Goal: Task Accomplishment & Management: Use online tool/utility

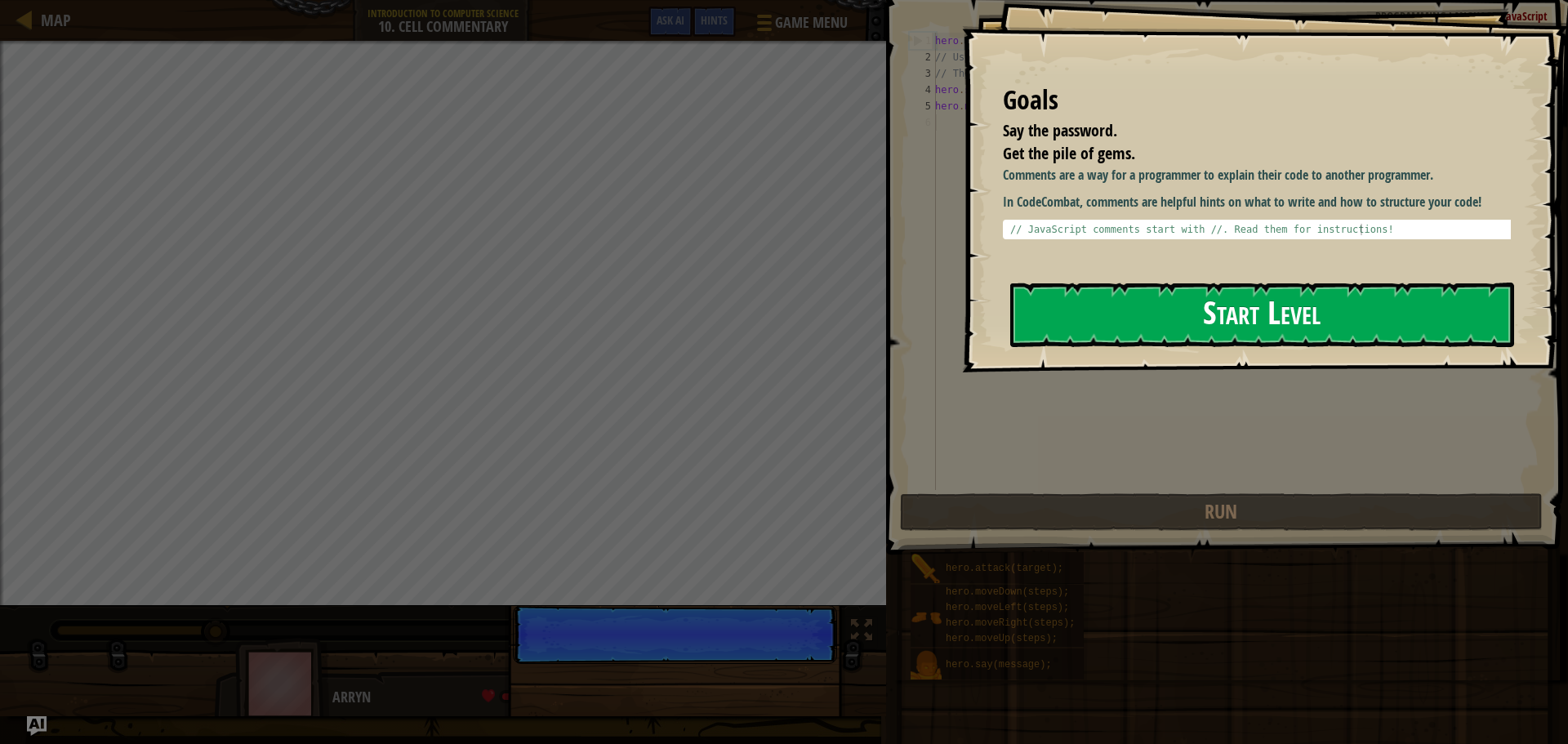
click at [1179, 316] on button "Start Level" at bounding box center [1262, 315] width 504 height 64
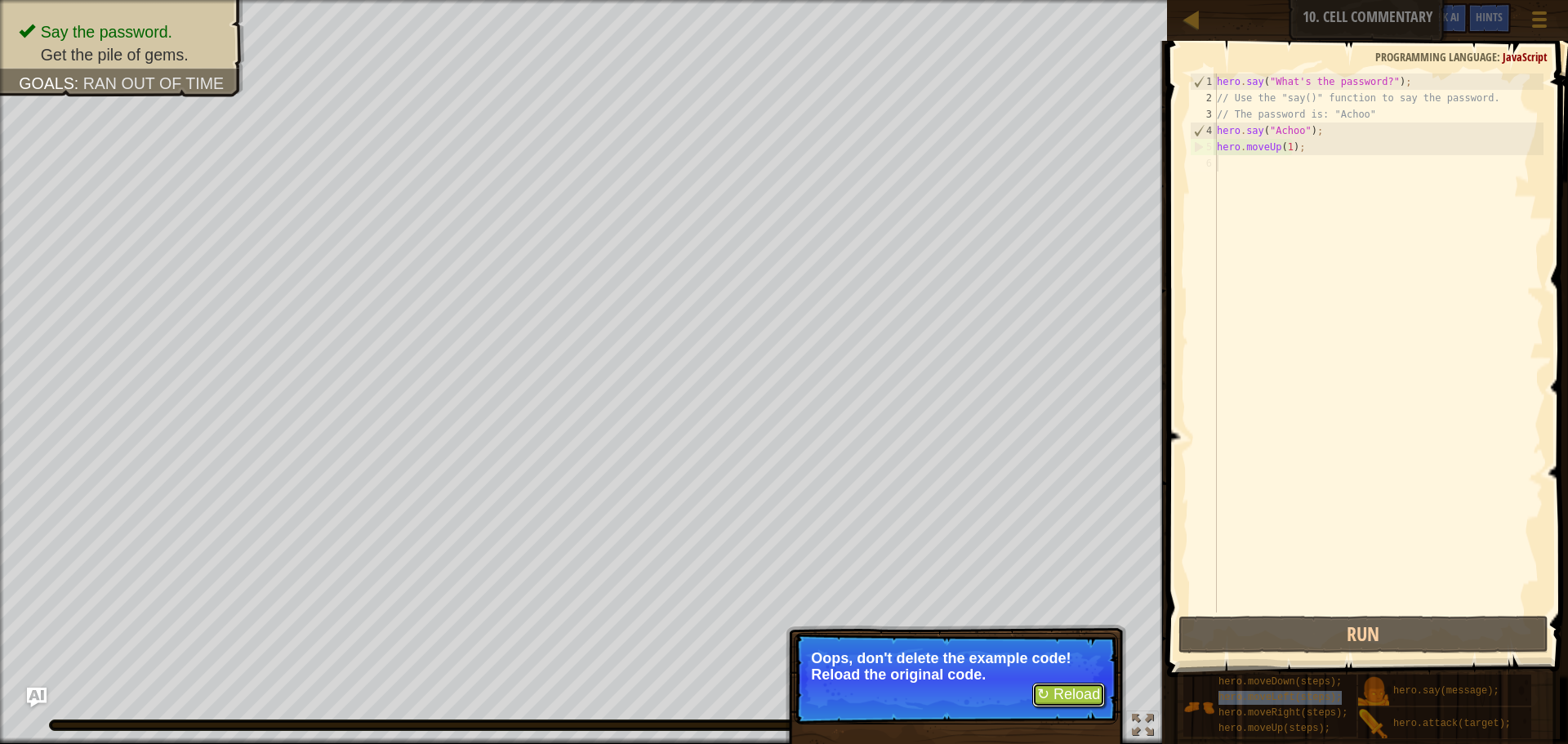
click at [1080, 686] on button "↻ Reload" at bounding box center [1068, 695] width 73 height 25
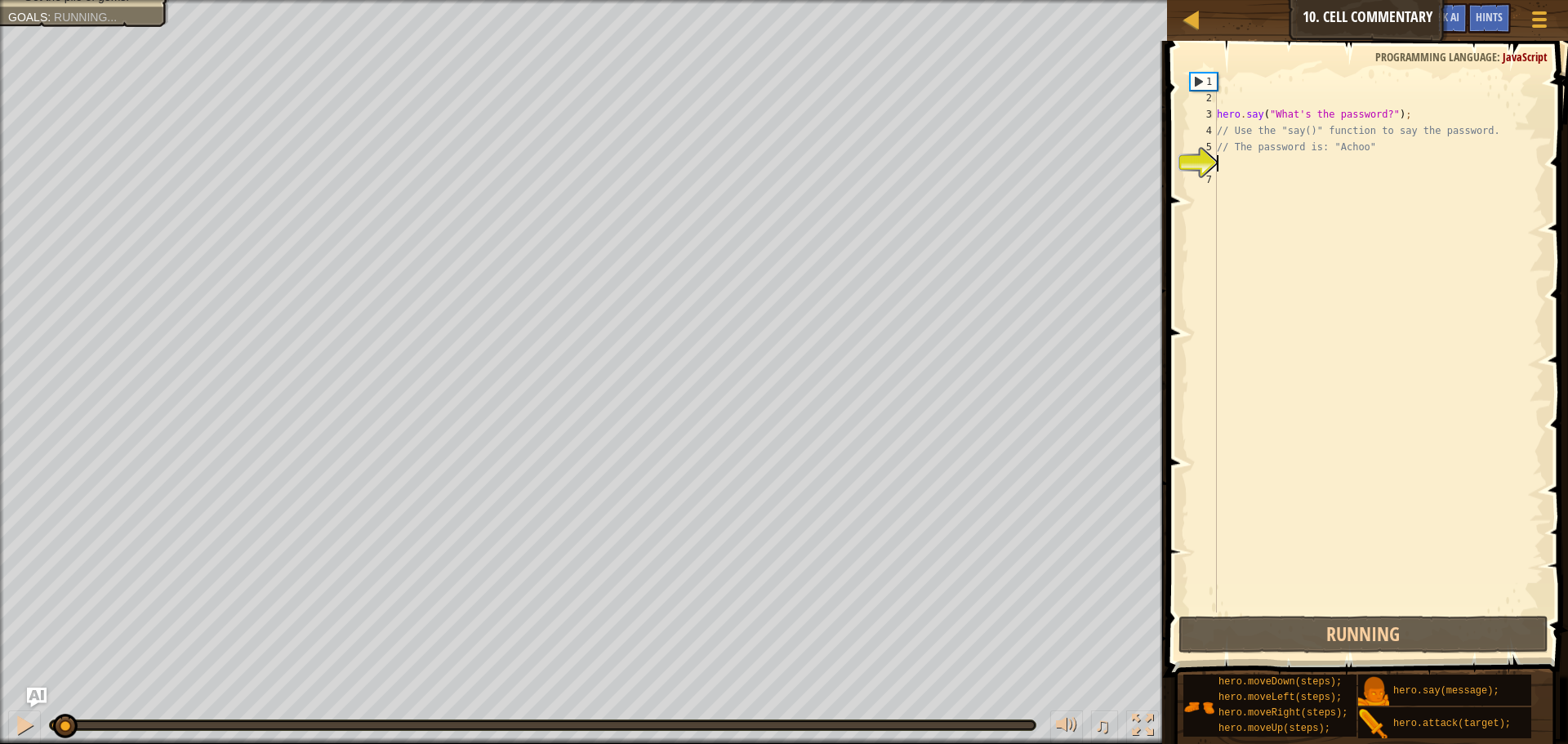
scroll to position [7, 0]
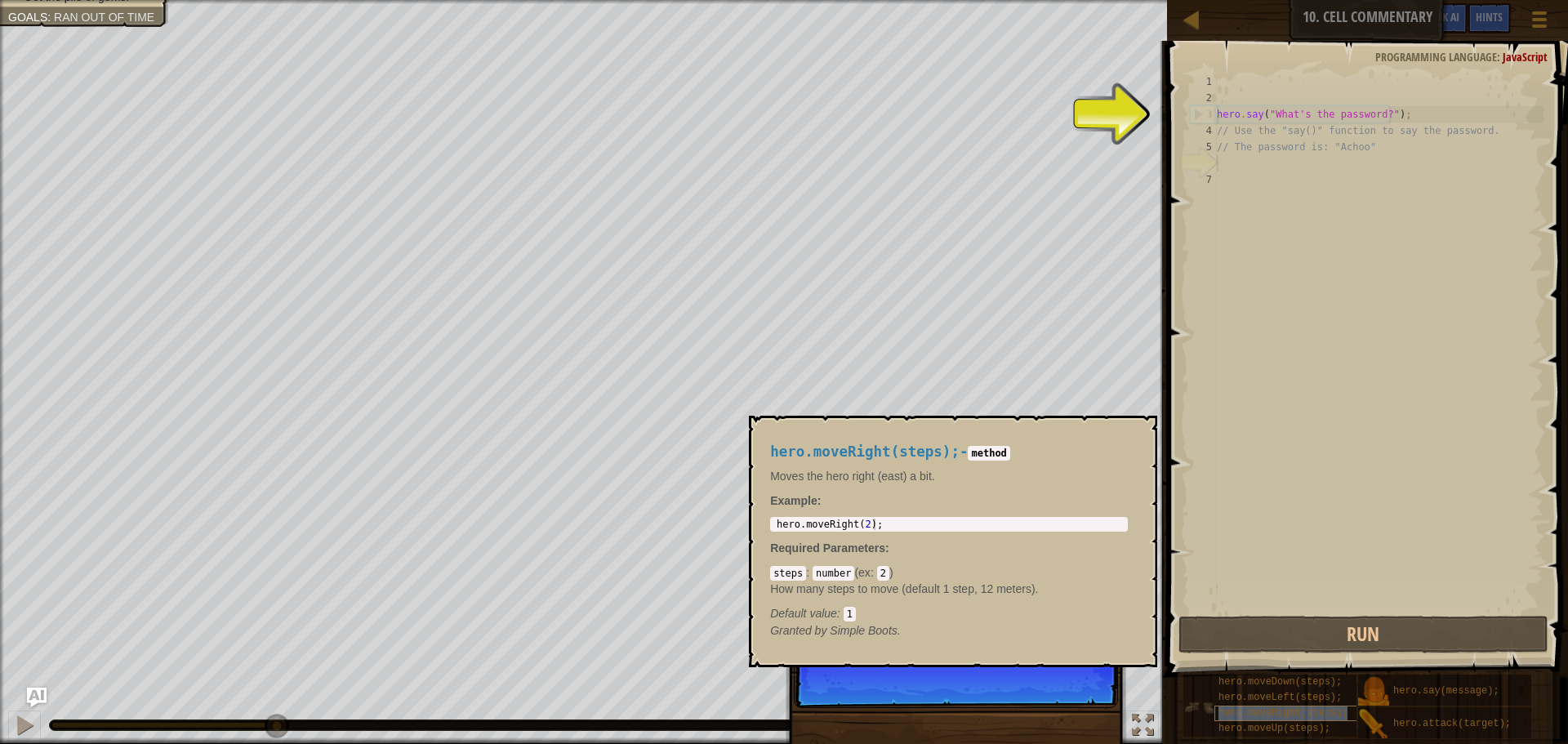
click at [1277, 713] on span "hero.moveRight(steps);" at bounding box center [1283, 714] width 129 height 11
click at [1223, 250] on div "hero . say ( "What's the password?" ) ; // Use the "say()" function to say the …" at bounding box center [1378, 359] width 330 height 572
click at [1142, 429] on button "×" at bounding box center [1139, 435] width 13 height 23
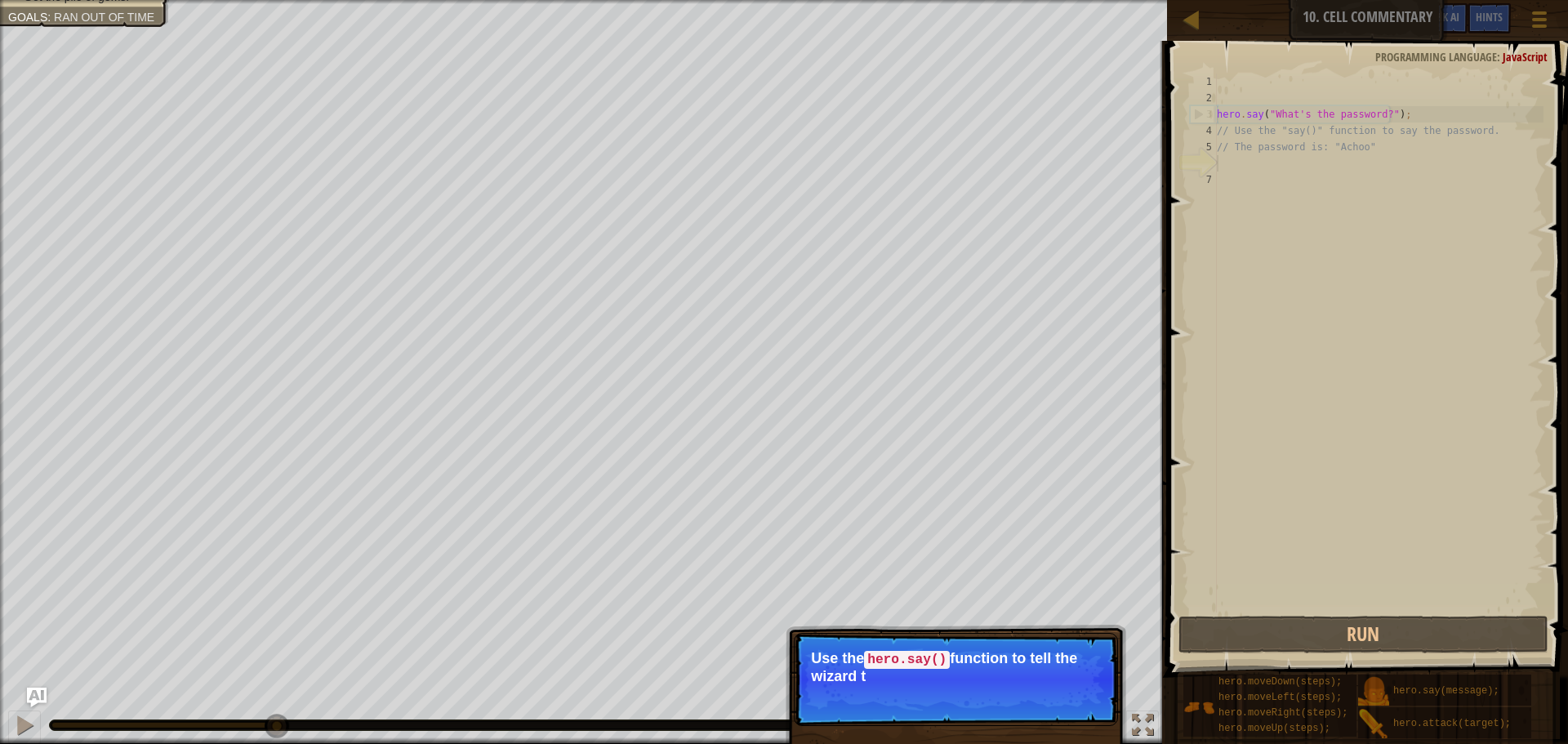
click at [1221, 161] on div "hero . say ( "What's the password?" ) ; // Use the "say()" function to say the …" at bounding box center [1378, 359] width 330 height 572
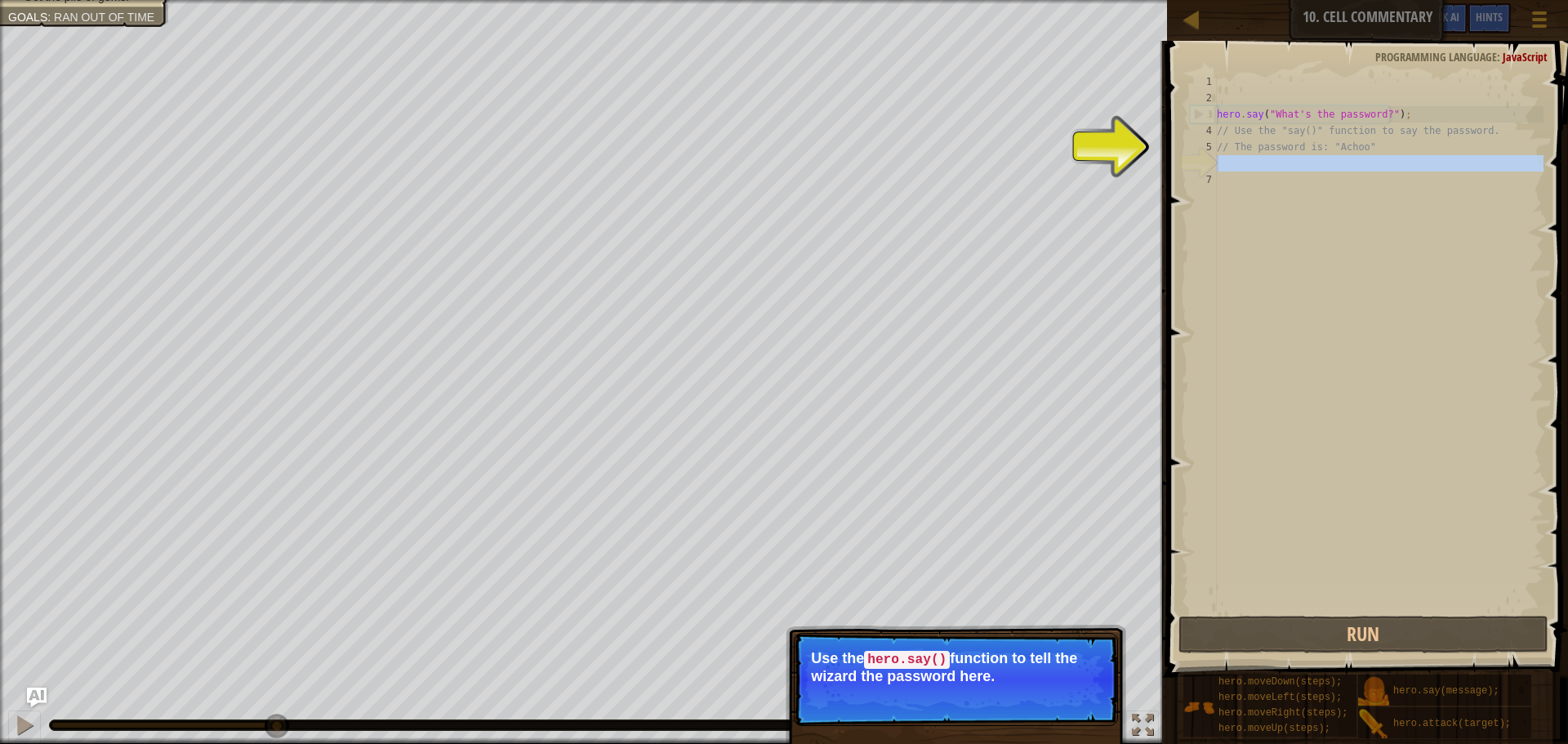
click at [1209, 167] on div "6" at bounding box center [1203, 164] width 27 height 17
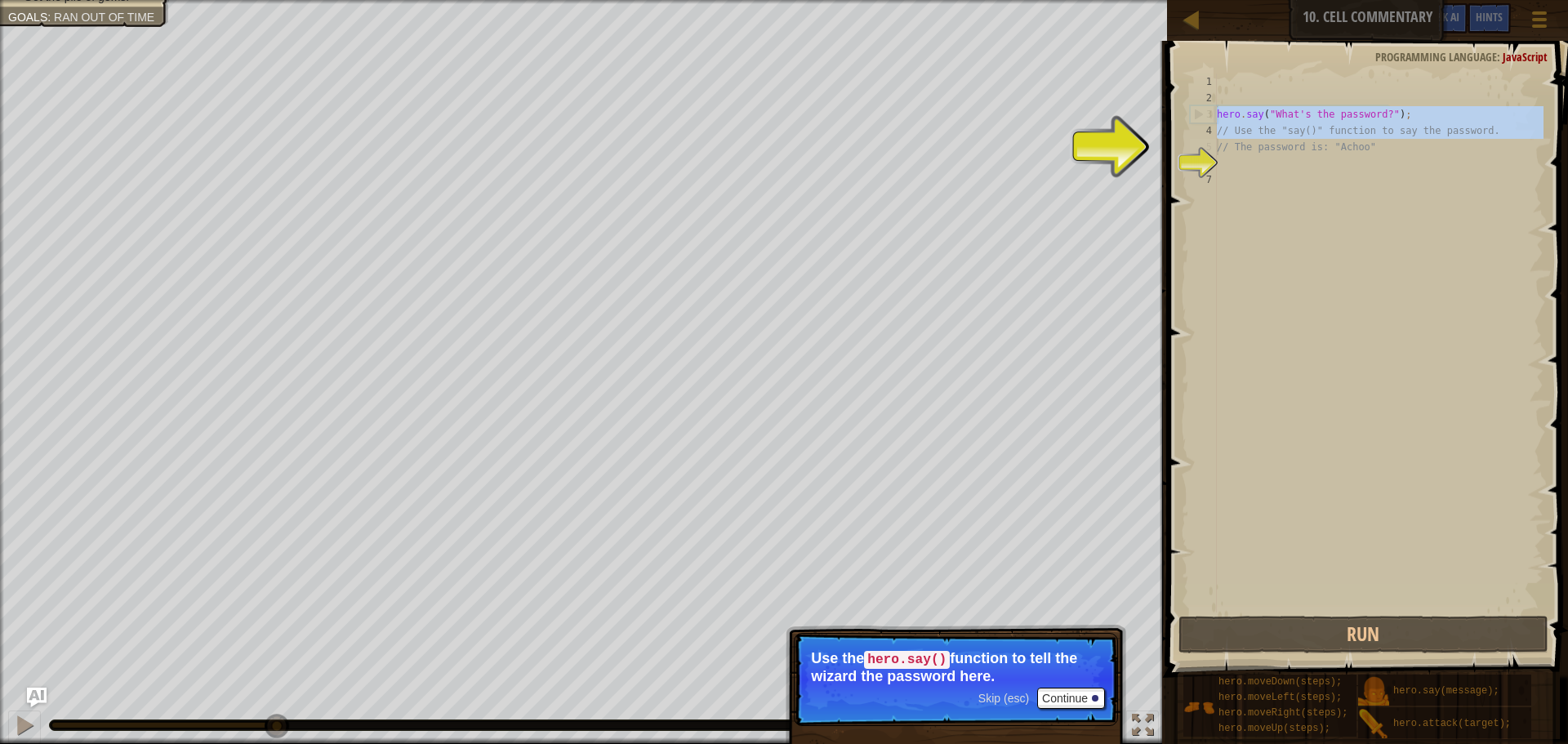
drag, startPoint x: 1201, startPoint y: 117, endPoint x: 1216, endPoint y: 124, distance: 16.6
click at [1220, 124] on div "1 2 3 4 5 6 7 hero . say ( "What's the password?" ) ; // Use the "say()" functi…" at bounding box center [1365, 343] width 357 height 540
click at [1088, 699] on button "Continue" at bounding box center [1071, 698] width 68 height 21
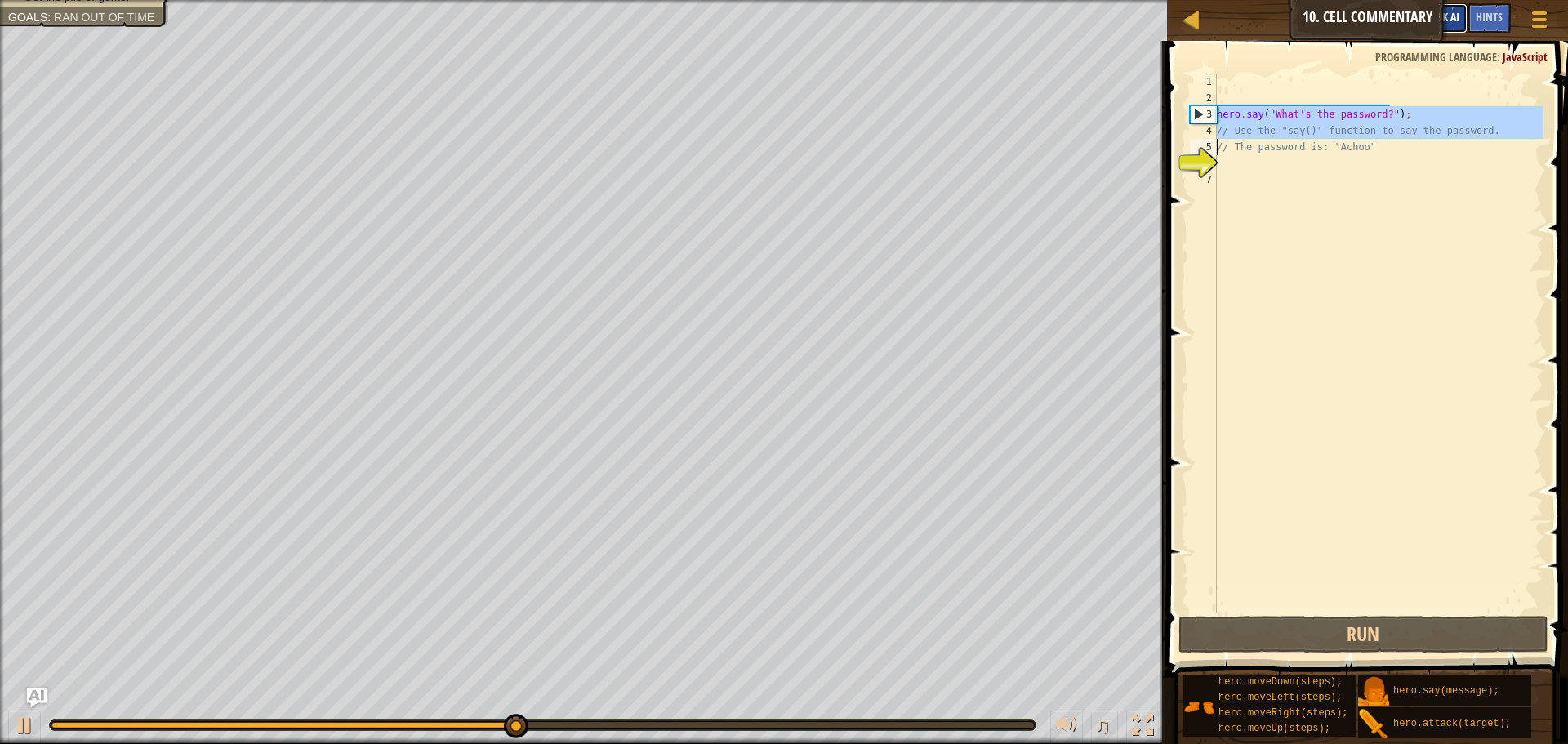
click at [1443, 12] on span "Ask AI" at bounding box center [1446, 17] width 28 height 16
type textarea "// The password is: "Achoo""
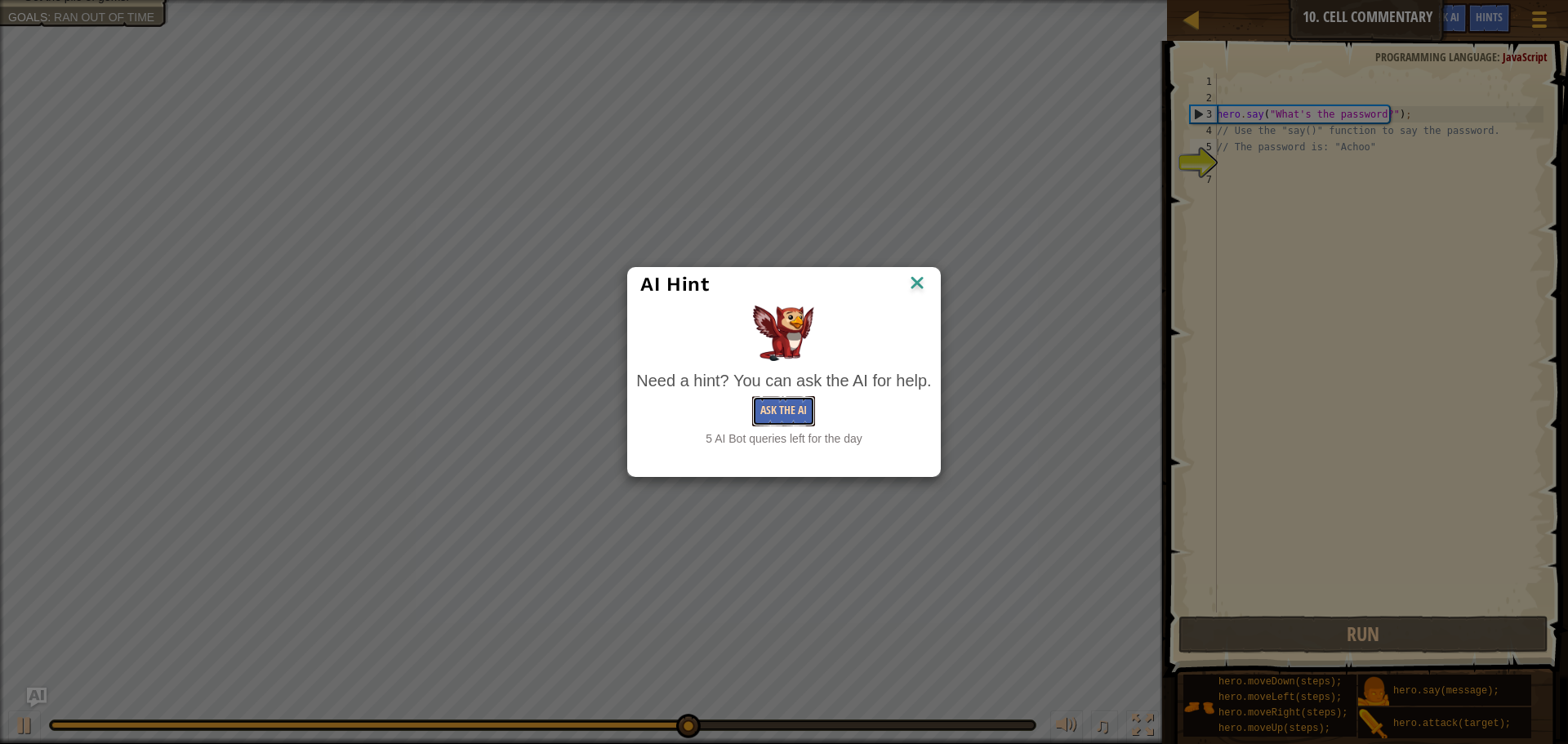
click at [799, 409] on button "Ask the AI" at bounding box center [783, 411] width 63 height 30
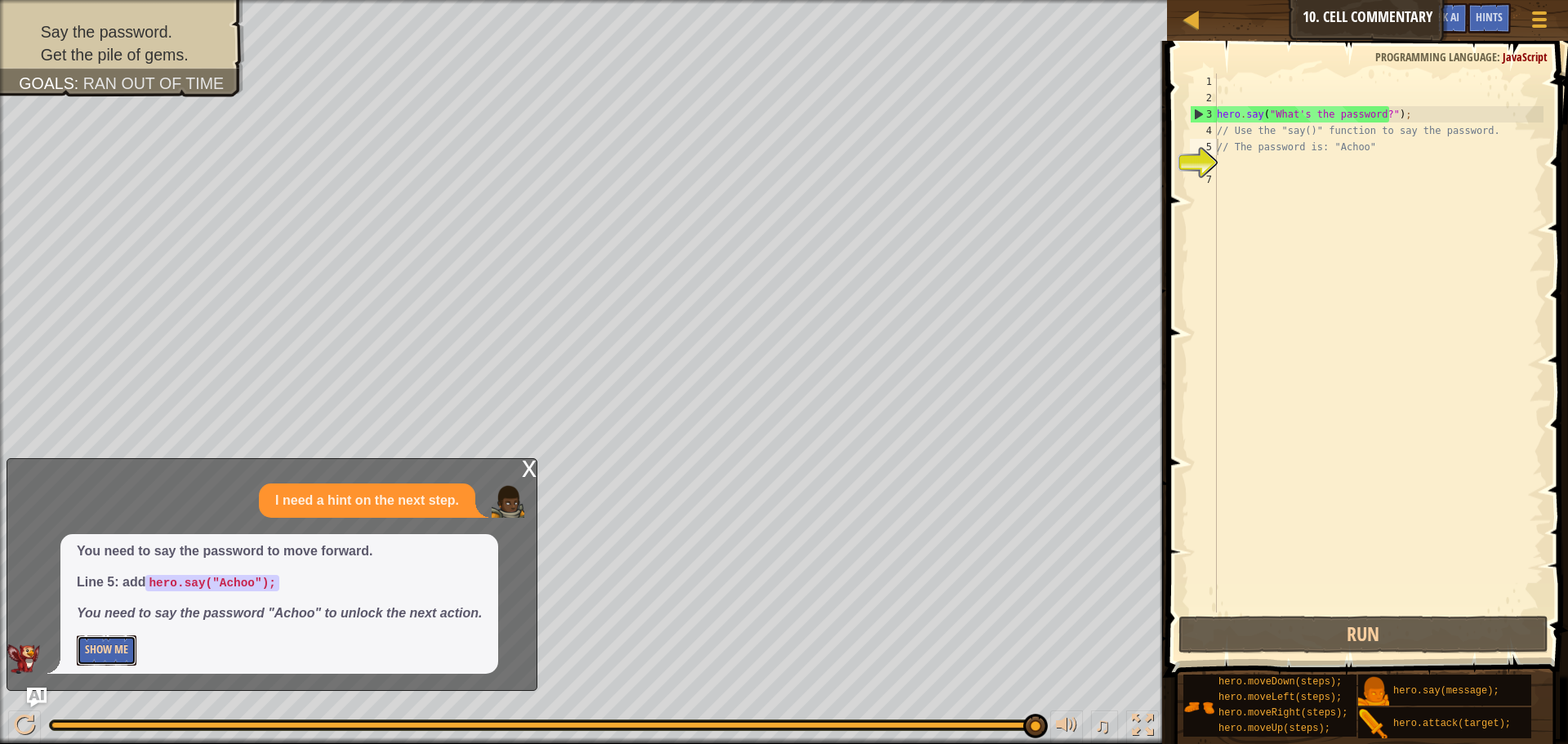
click at [98, 641] on button "Show Me" at bounding box center [106, 650] width 60 height 30
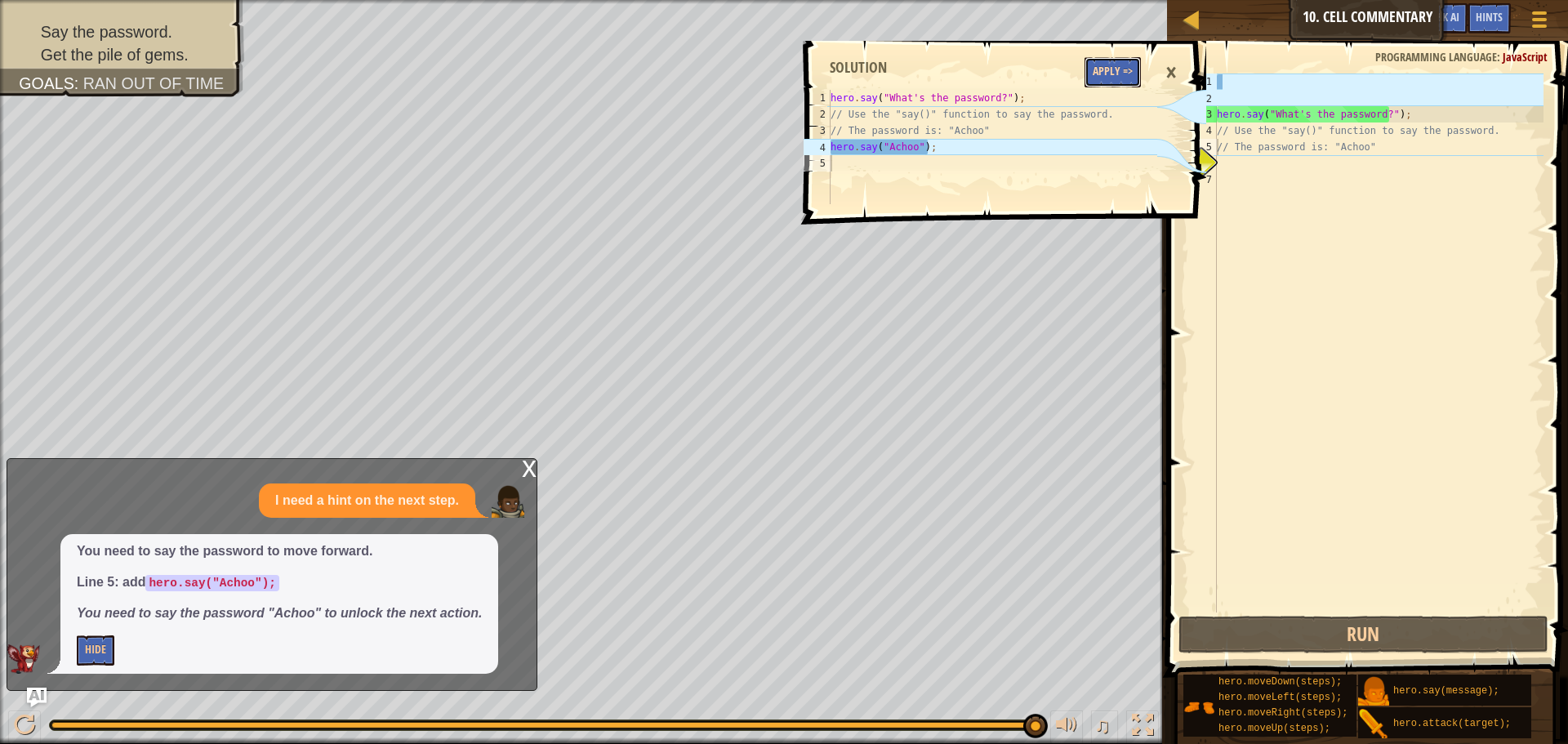
click at [1121, 66] on button "Apply =>" at bounding box center [1113, 72] width 56 height 30
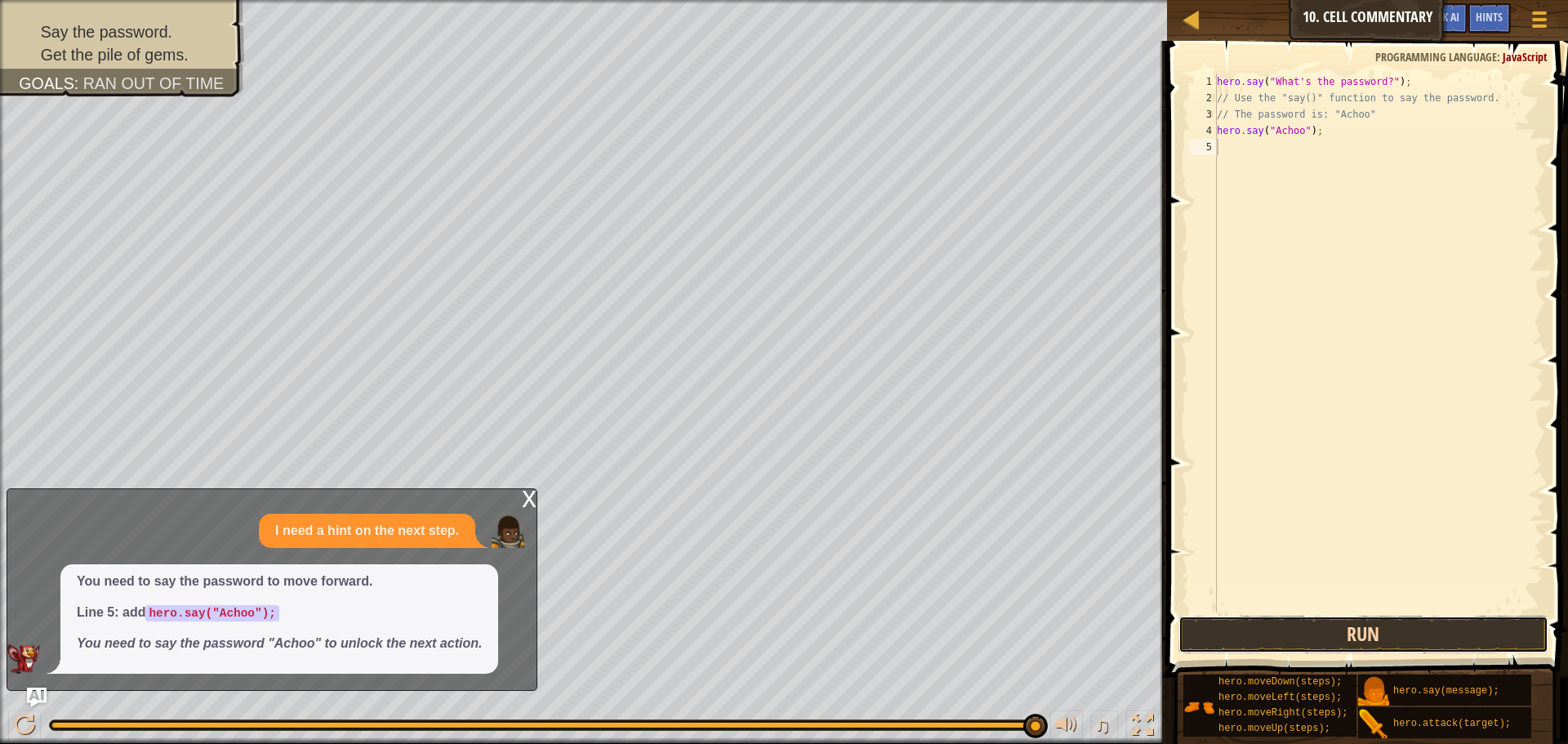
click at [1363, 627] on button "Run" at bounding box center [1364, 634] width 370 height 38
click at [1367, 631] on button "Run" at bounding box center [1364, 634] width 370 height 38
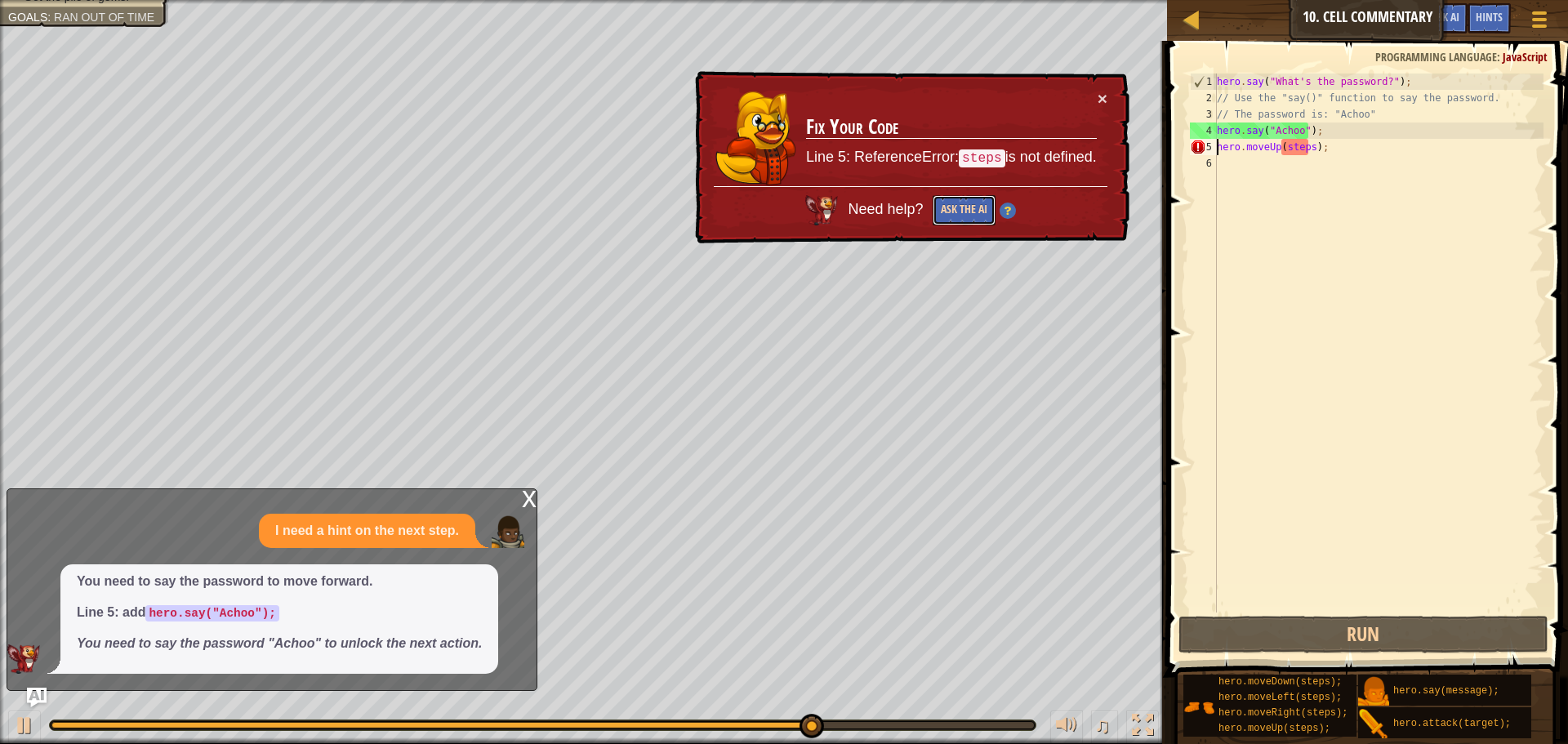
click at [962, 202] on button "Ask the AI" at bounding box center [963, 210] width 63 height 30
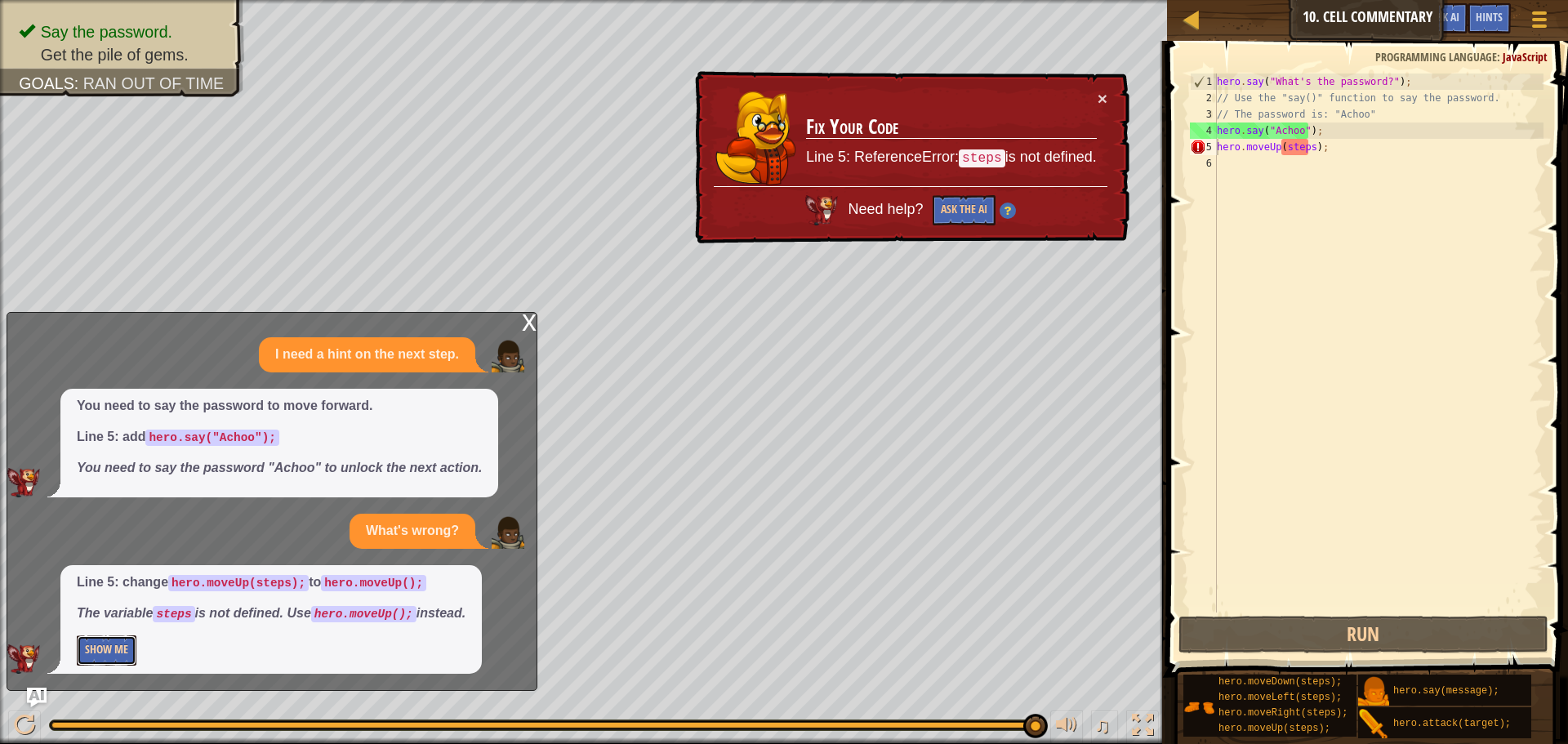
click at [79, 653] on button "Show Me" at bounding box center [106, 650] width 60 height 30
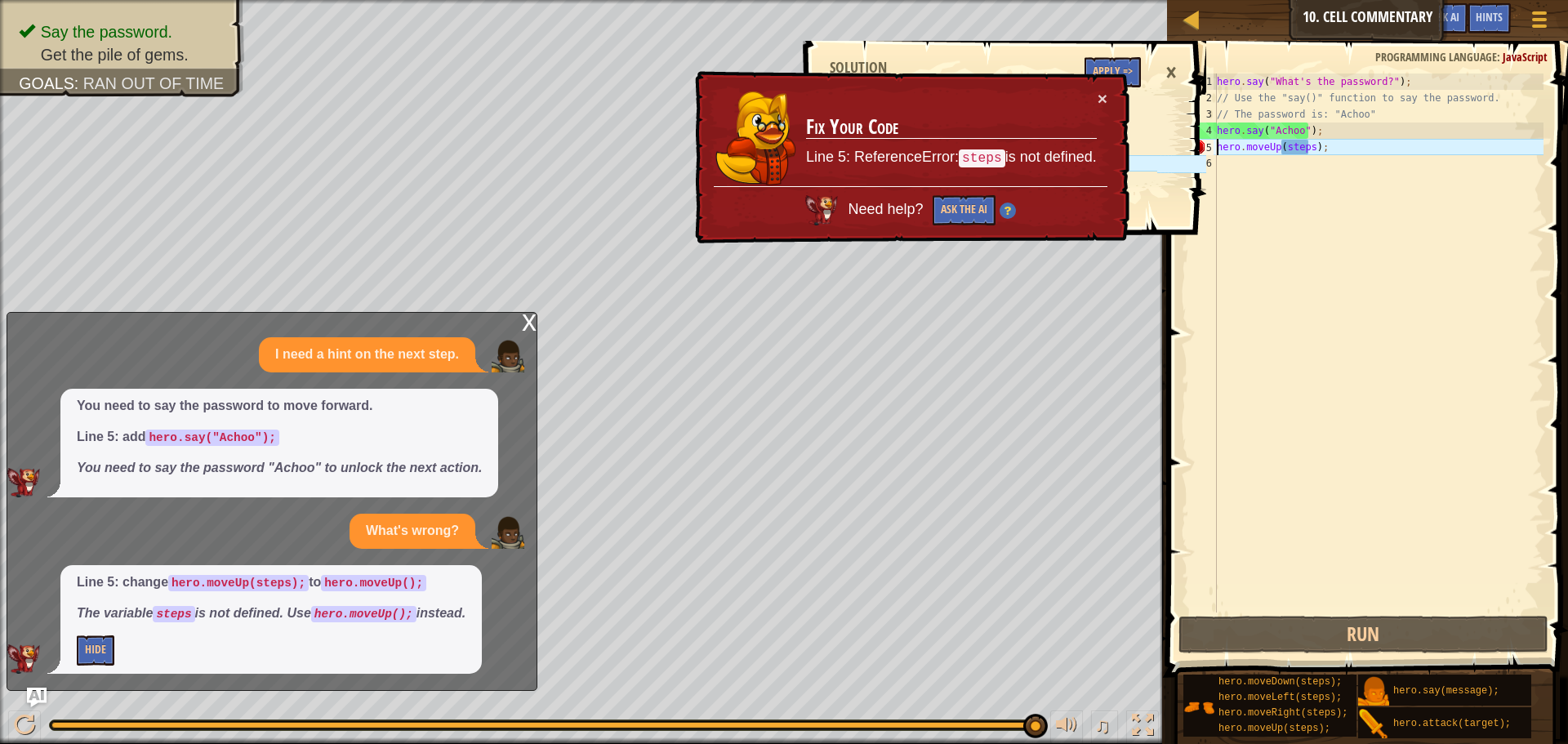
click at [1309, 149] on div "hero . say ( "What's the password?" ) ; // Use the "say()" function to say the …" at bounding box center [1378, 359] width 330 height 572
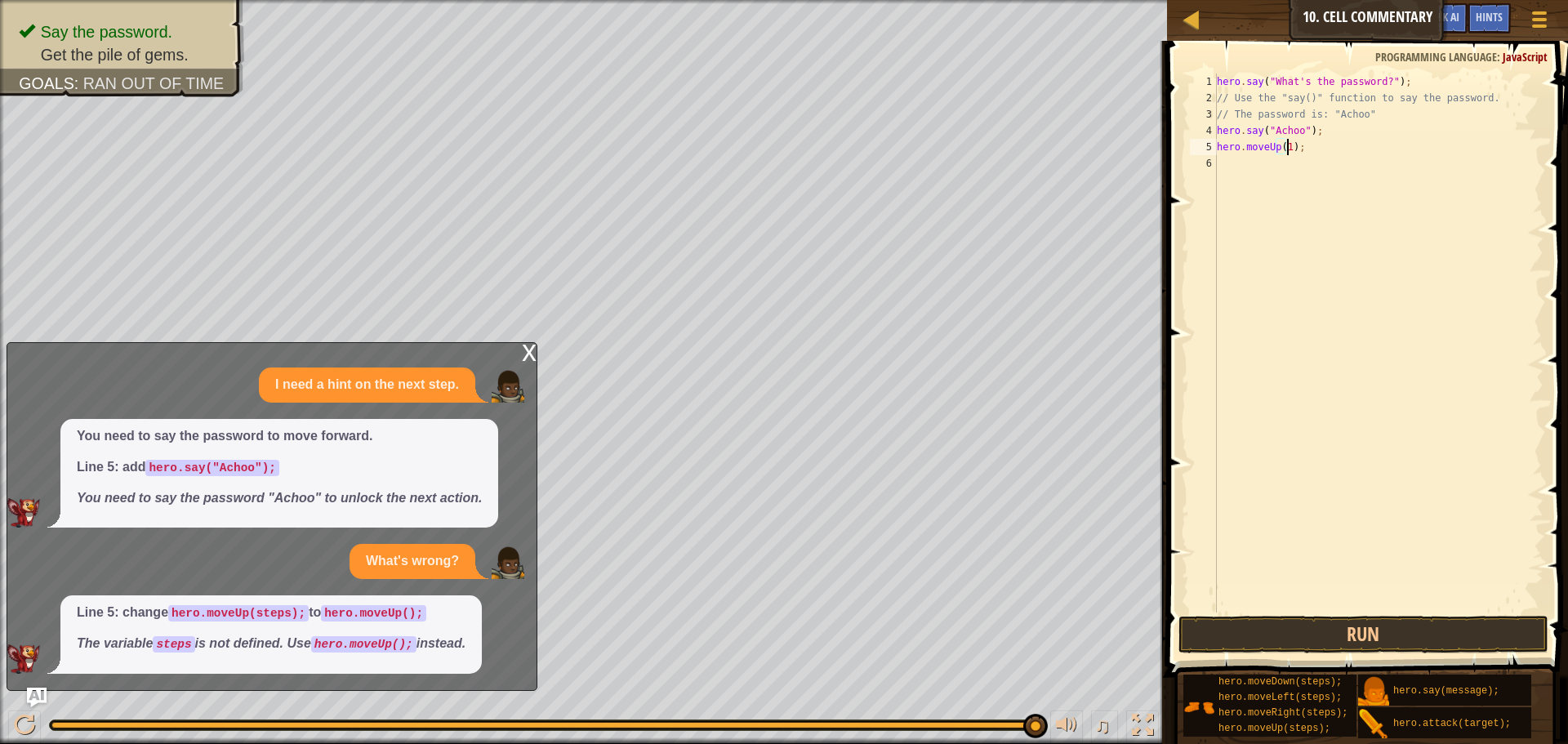
scroll to position [7, 6]
click at [1283, 631] on button "Run" at bounding box center [1364, 634] width 370 height 38
click at [1317, 163] on div "hero . say ( "What's the password?" ) ; // Use the "say()" function to say the …" at bounding box center [1378, 359] width 330 height 572
click at [1321, 164] on div "hero . say ( "What's the password?" ) ; // Use the "say()" function to say the …" at bounding box center [1378, 359] width 330 height 572
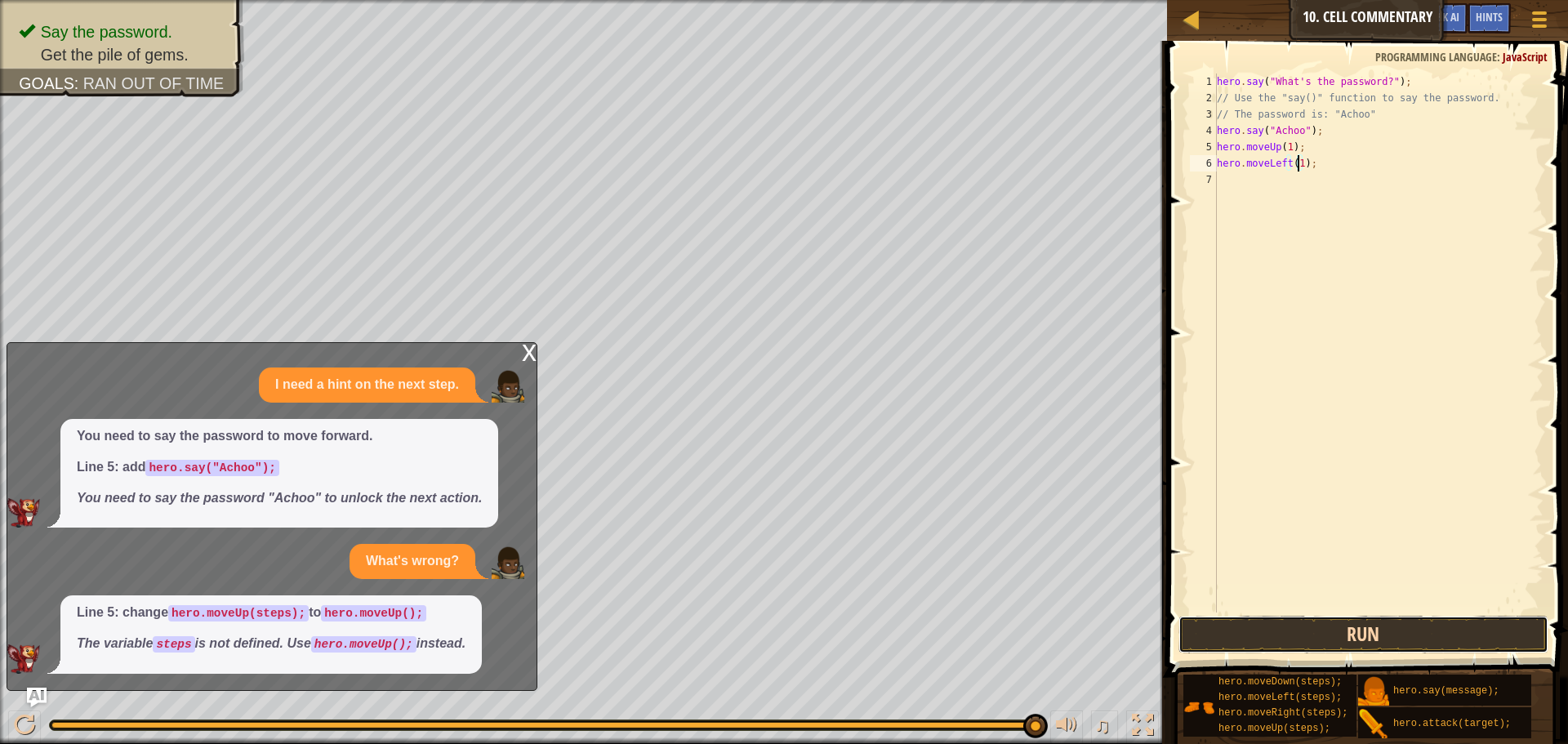
click at [1383, 628] on button "Run" at bounding box center [1364, 634] width 370 height 38
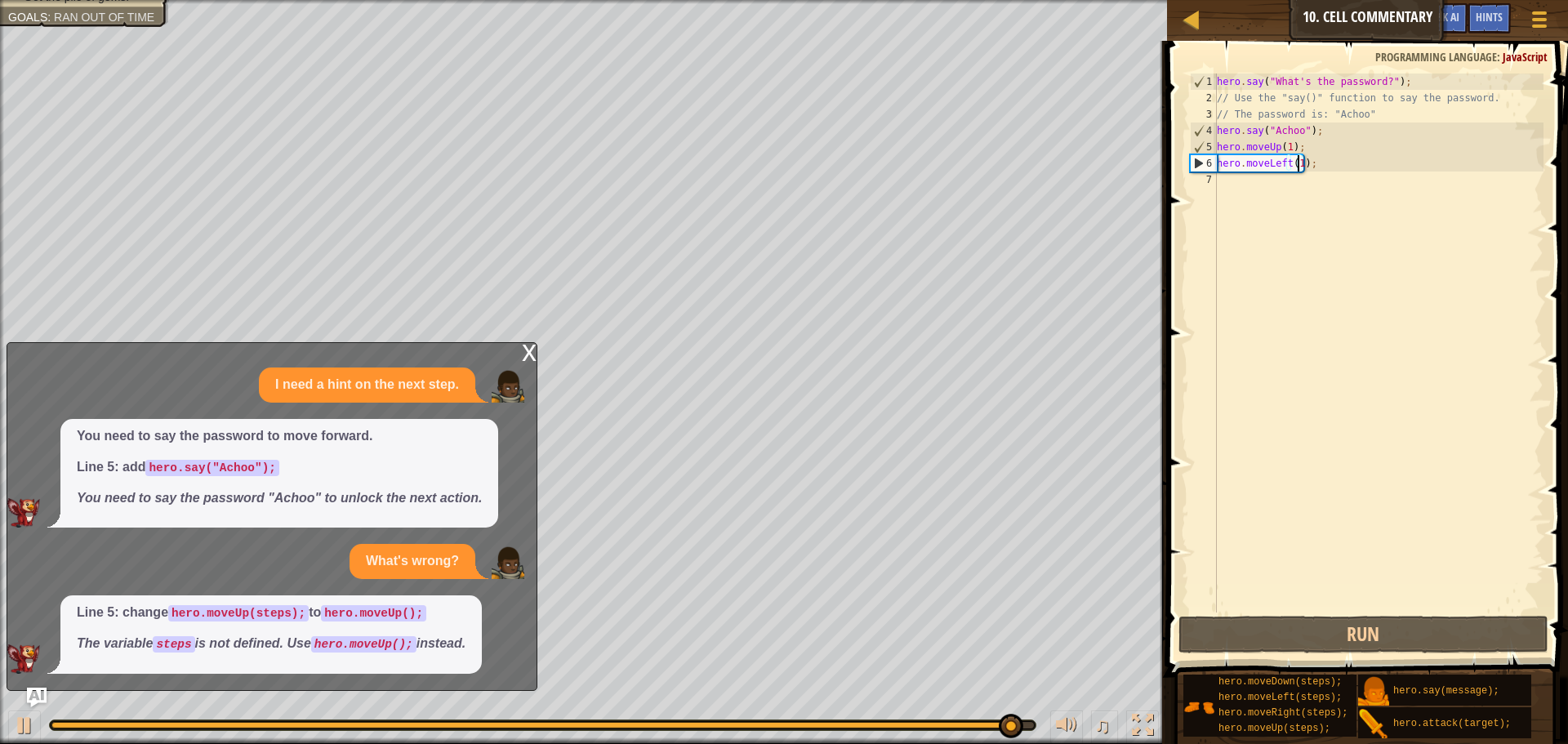
click at [526, 346] on div "x" at bounding box center [529, 352] width 15 height 17
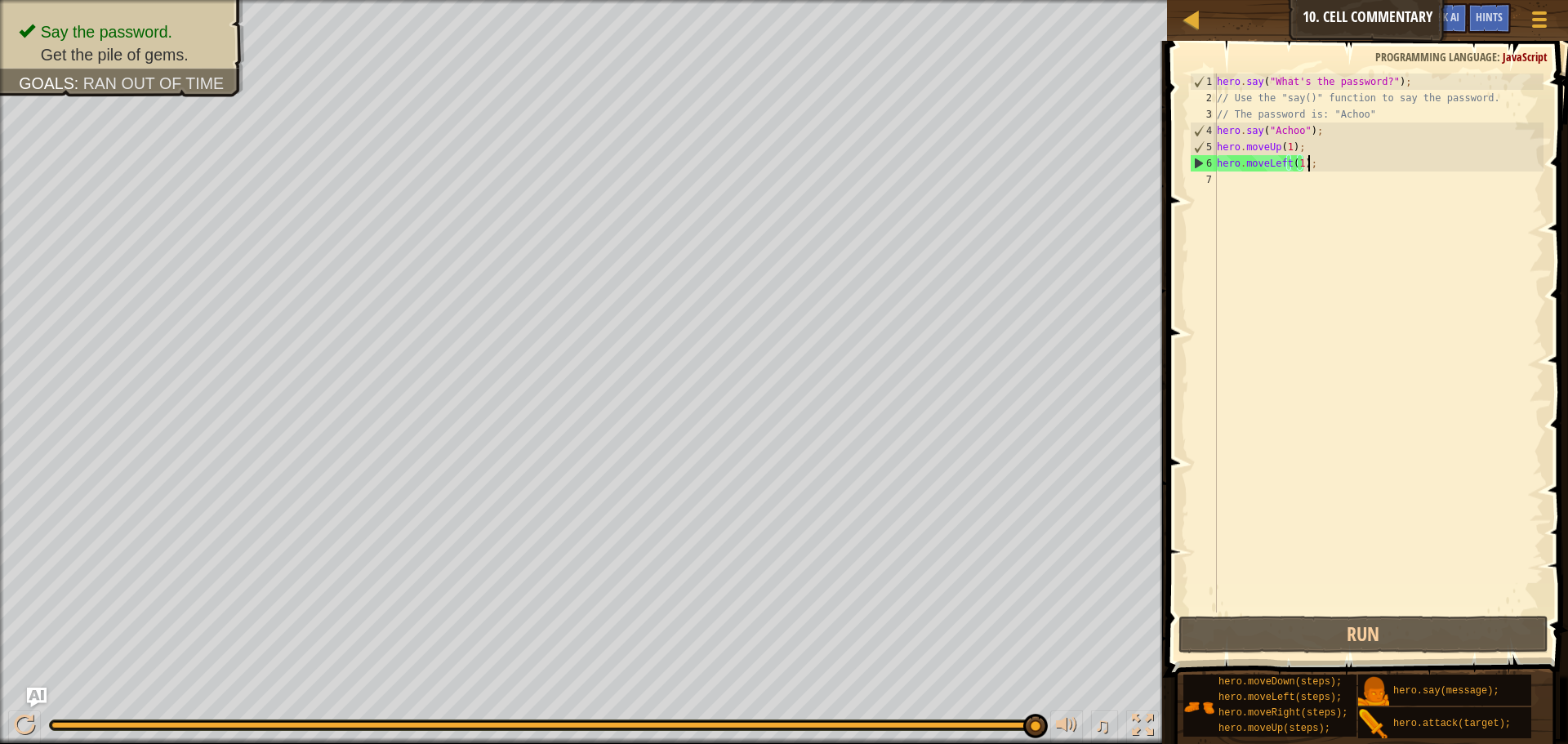
click at [1314, 170] on div "hero . say ( "What's the password?" ) ; // Use the "say()" function to say the …" at bounding box center [1378, 359] width 330 height 572
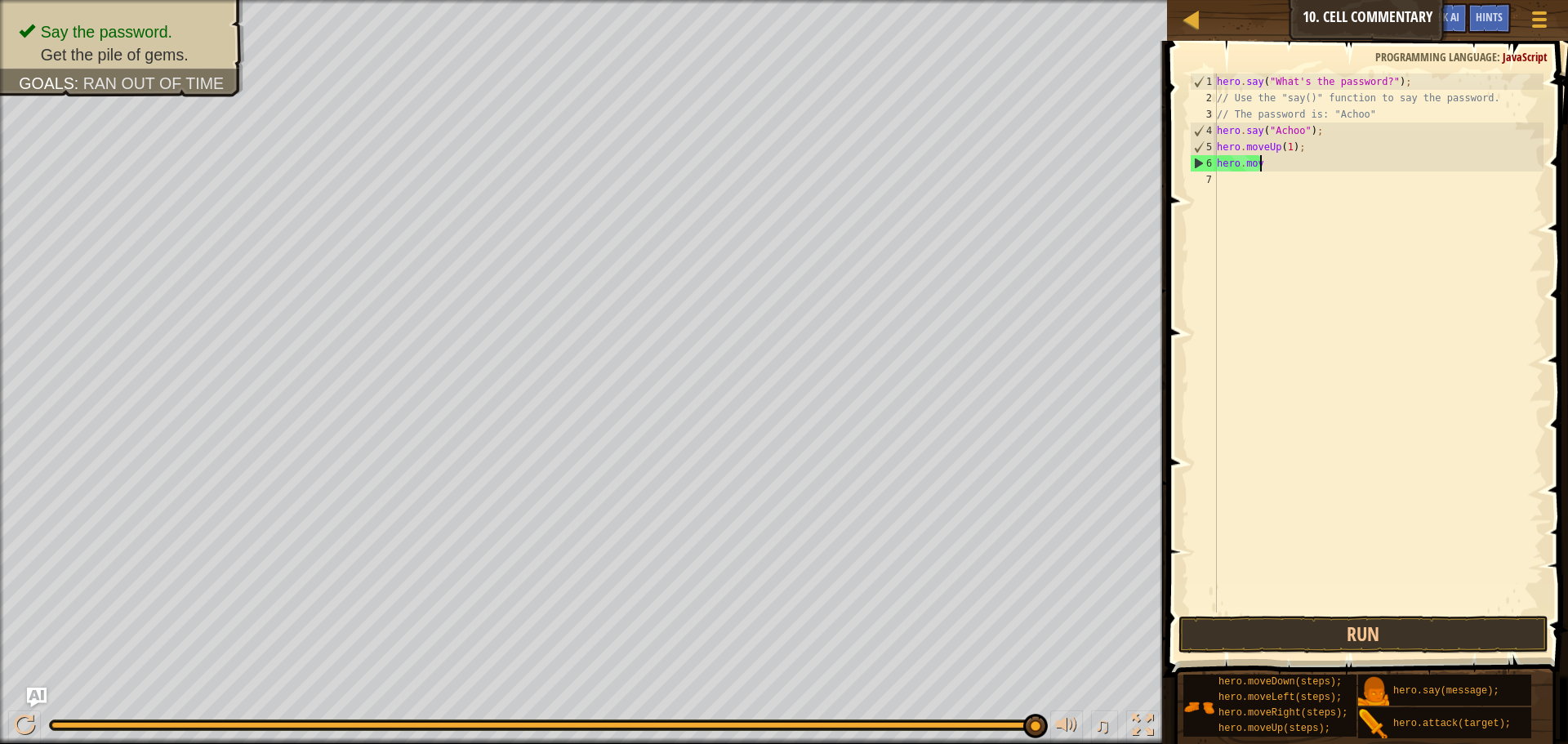
scroll to position [7, 1]
type textarea "h"
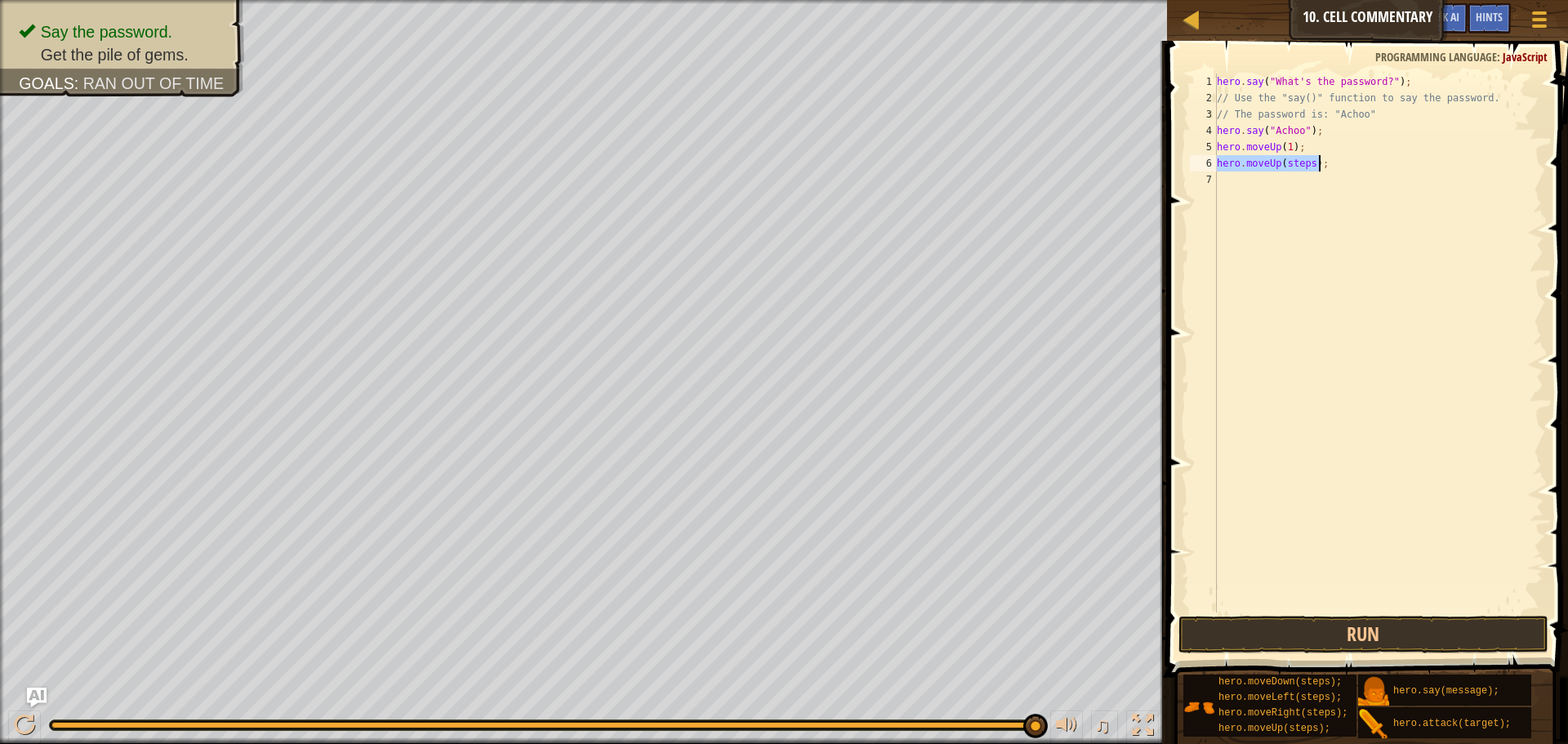
click at [1309, 163] on div "hero . say ( "What's the password?" ) ; // Use the "say()" function to say the …" at bounding box center [1378, 343] width 330 height 540
type textarea "hero.moveUp(1);"
click at [1367, 636] on button "Run" at bounding box center [1364, 634] width 370 height 38
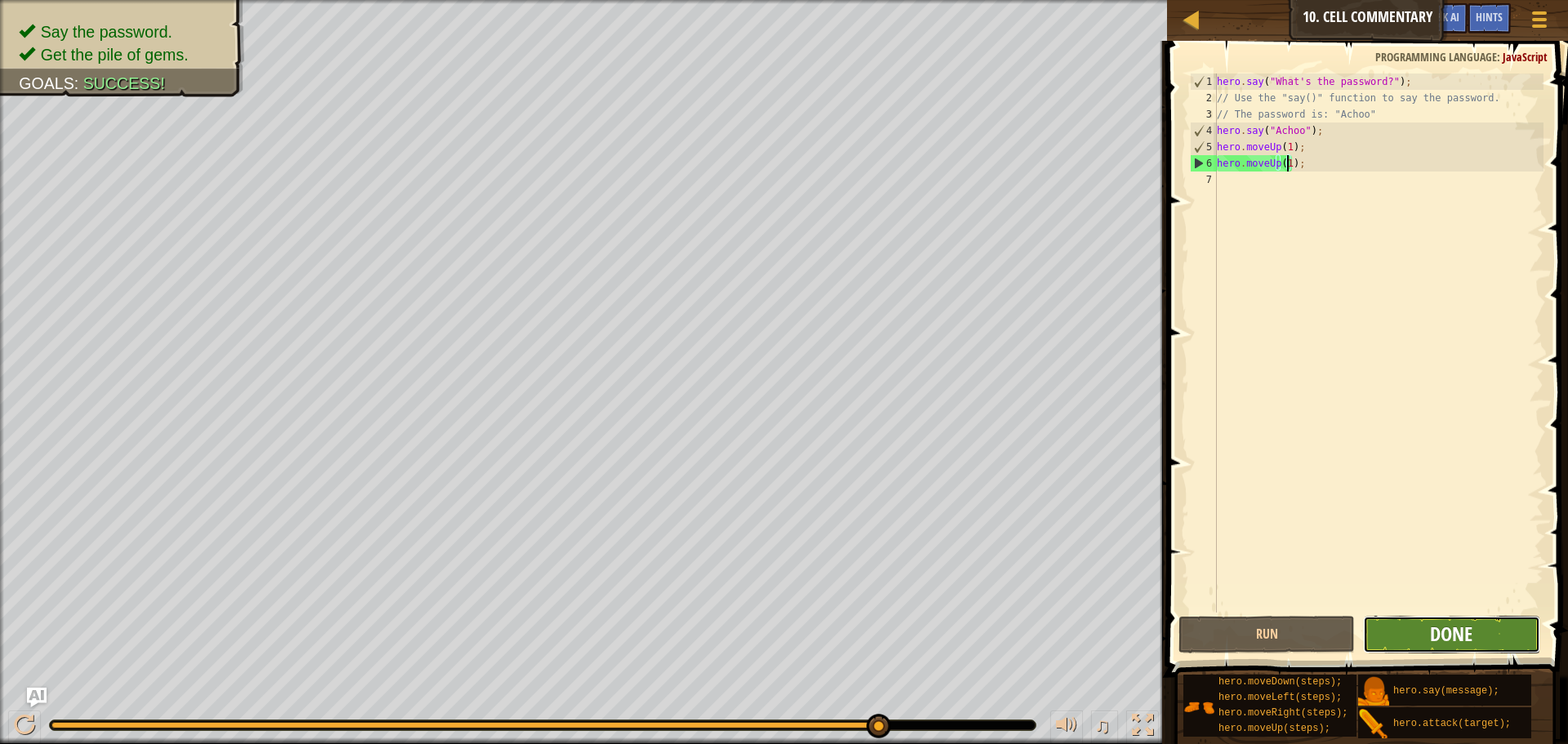
click at [1434, 623] on span "Done" at bounding box center [1451, 634] width 42 height 26
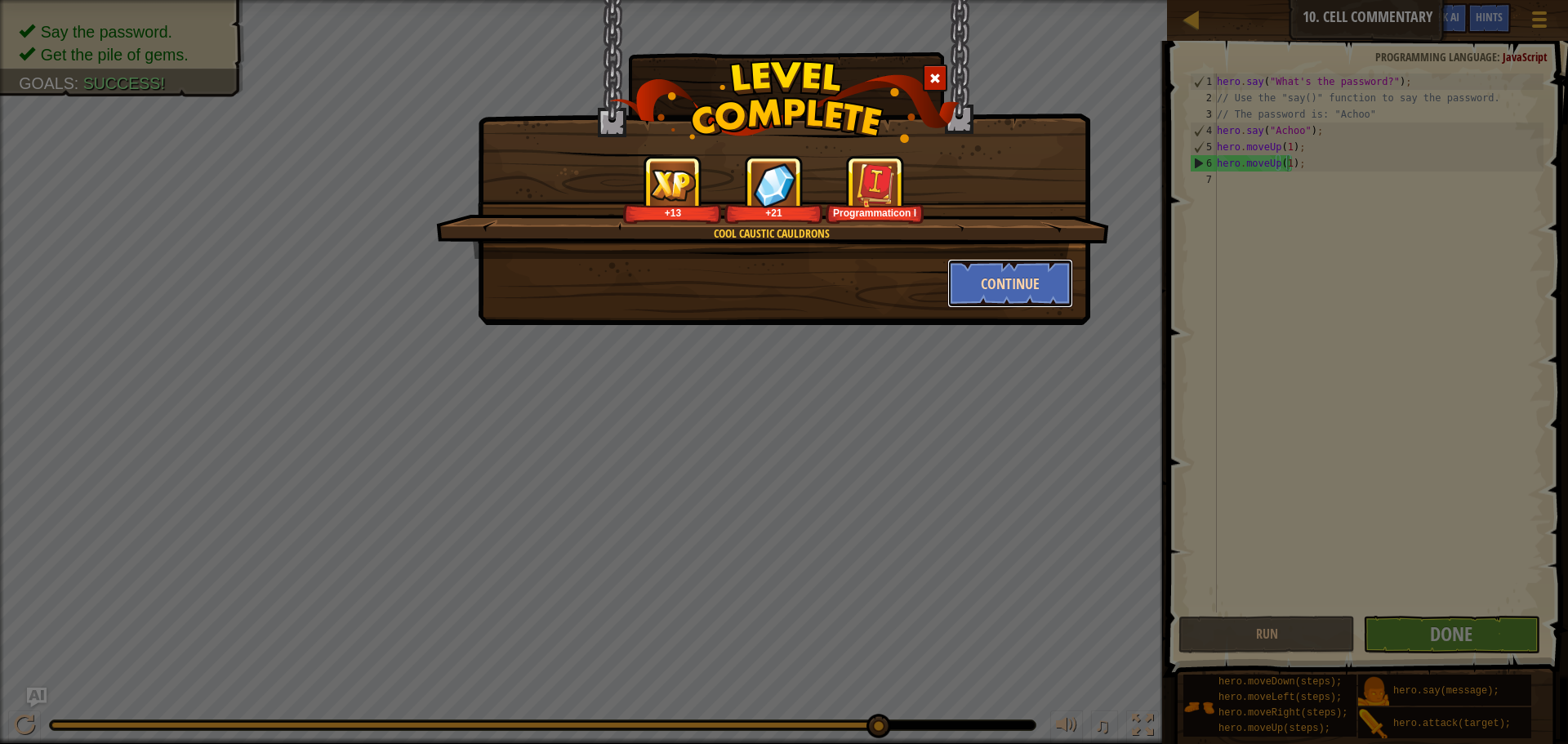
click at [1034, 277] on button "Continue" at bounding box center [1010, 283] width 127 height 49
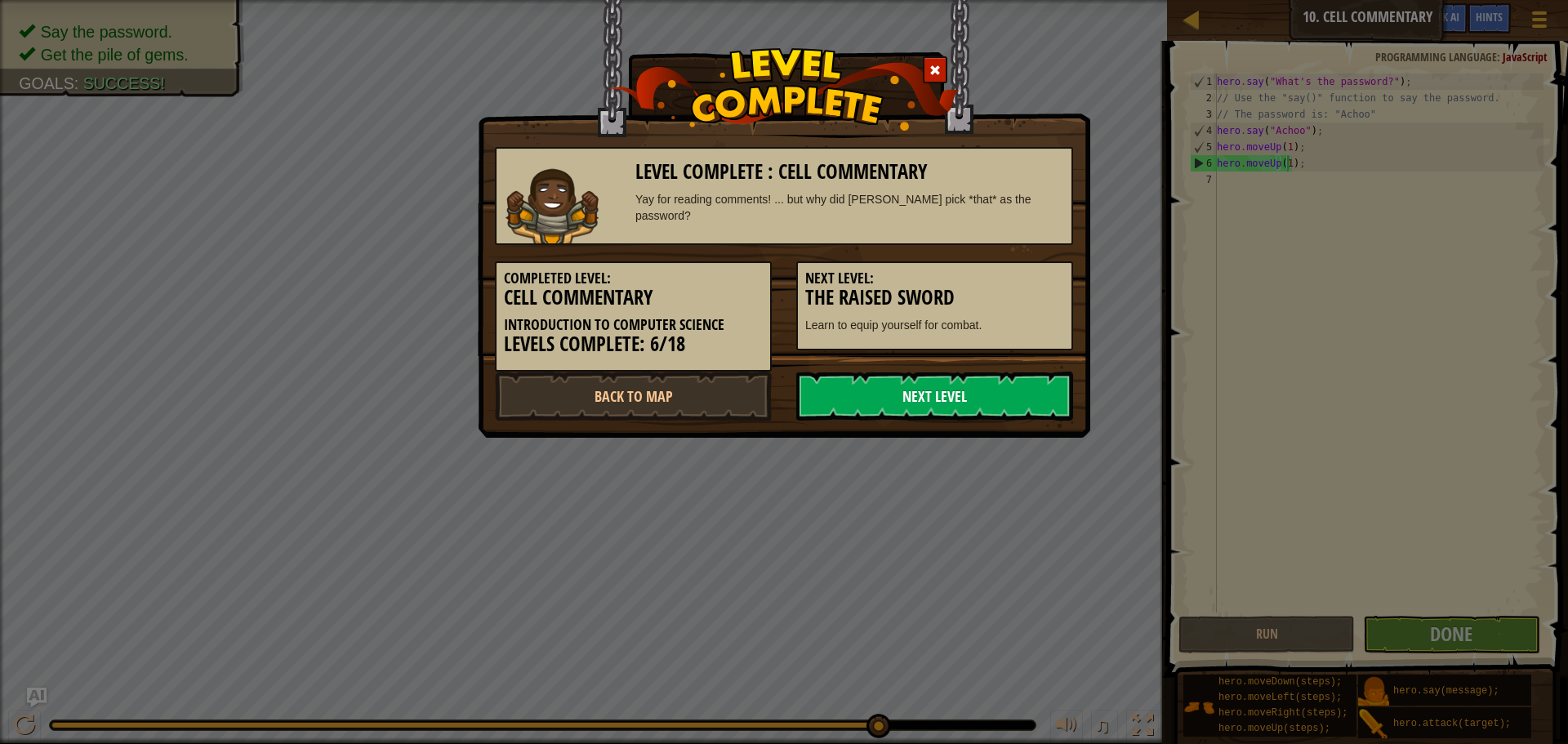
drag, startPoint x: 1039, startPoint y: 397, endPoint x: 1004, endPoint y: 398, distance: 35.0
click at [1004, 398] on link "Next Level" at bounding box center [934, 396] width 277 height 49
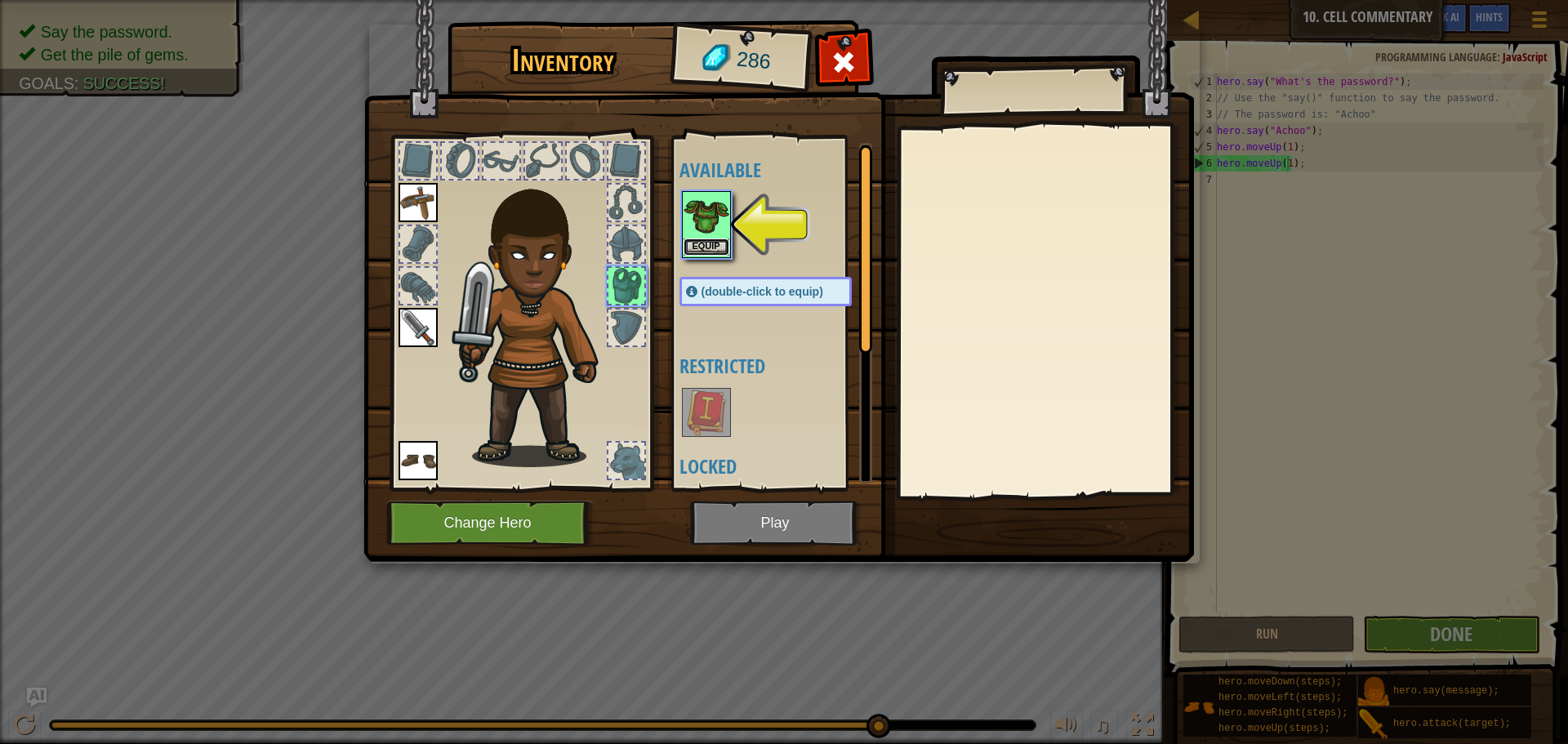
click at [706, 239] on button "Equip" at bounding box center [707, 247] width 46 height 17
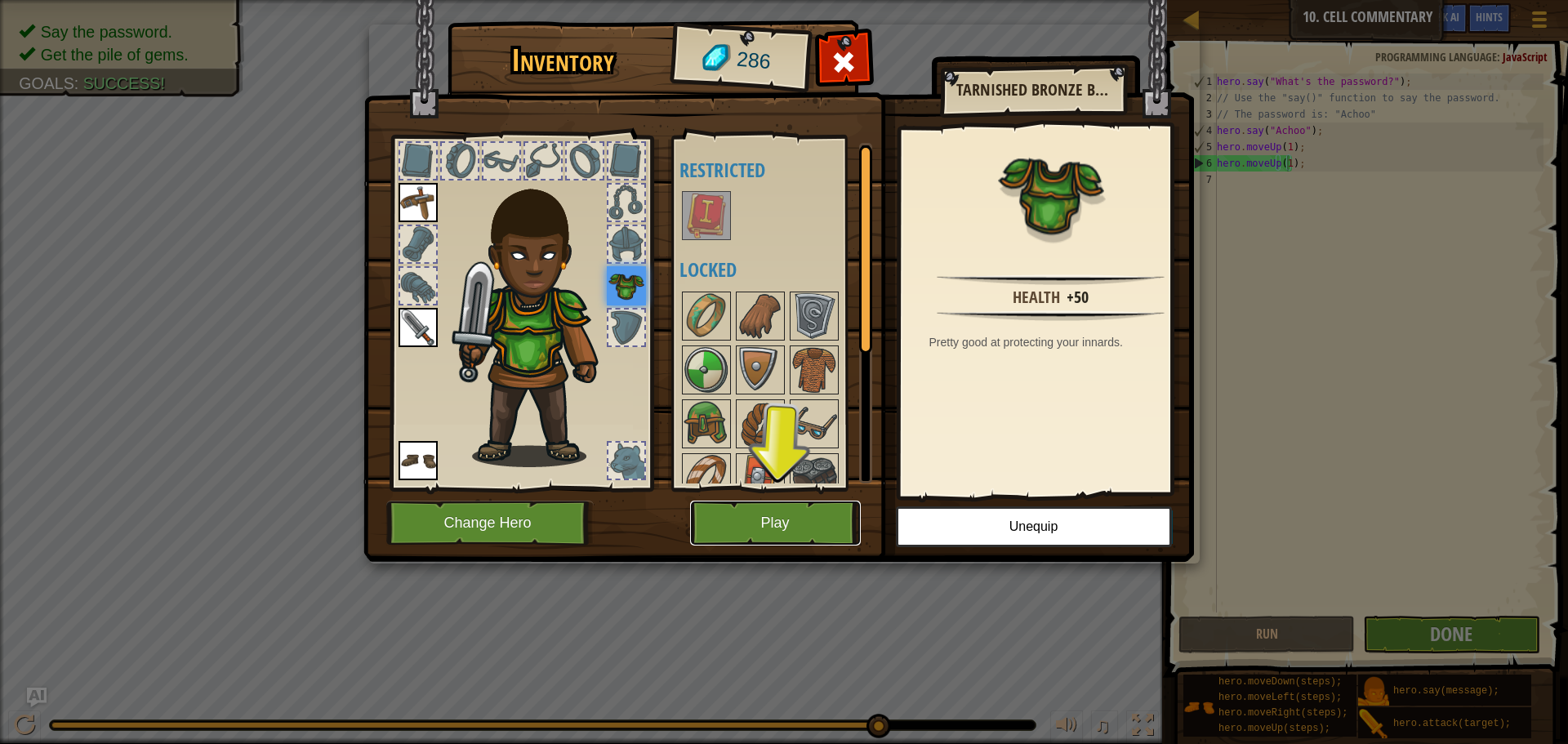
click at [816, 518] on button "Play" at bounding box center [775, 523] width 170 height 45
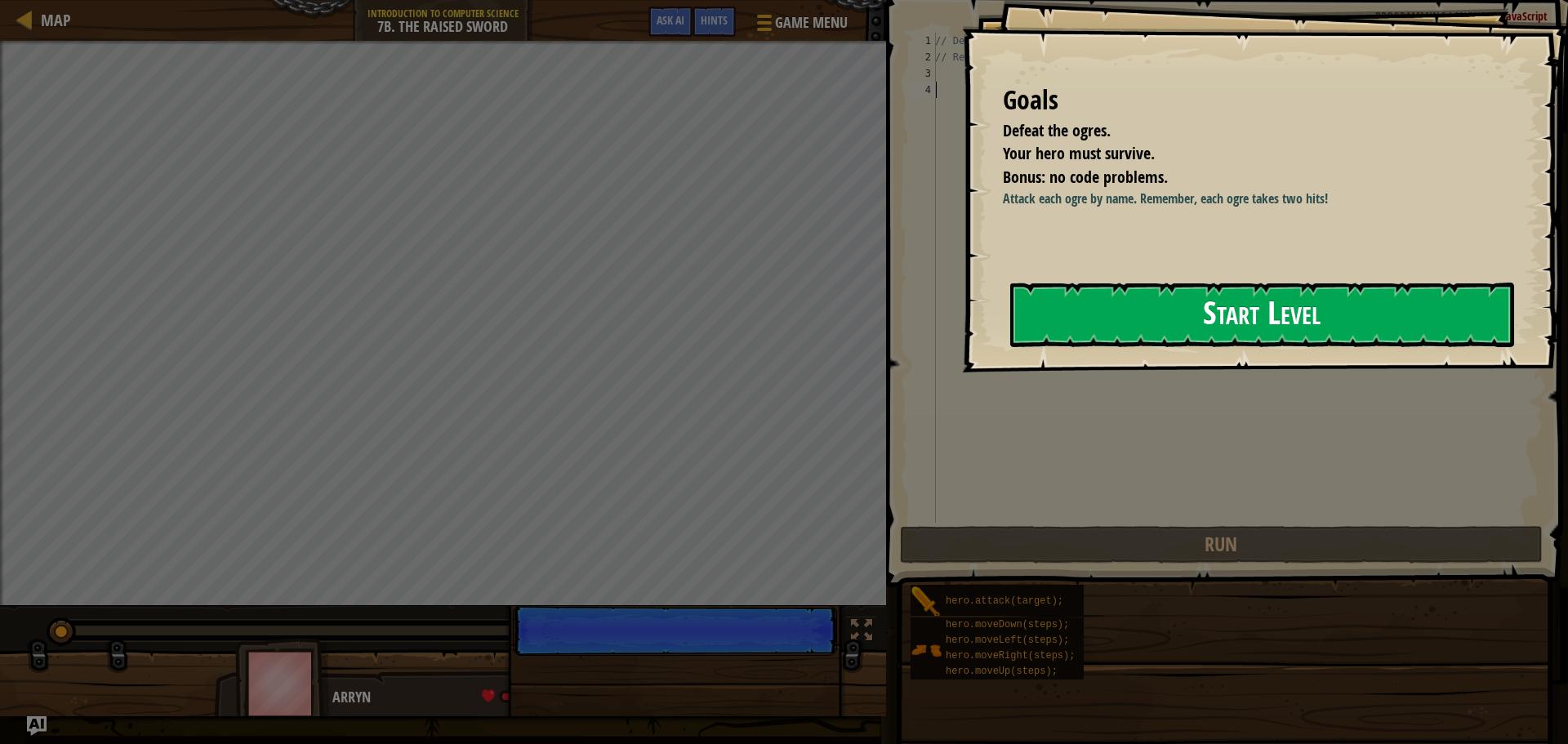
click at [1345, 299] on button "Start Level" at bounding box center [1262, 315] width 504 height 64
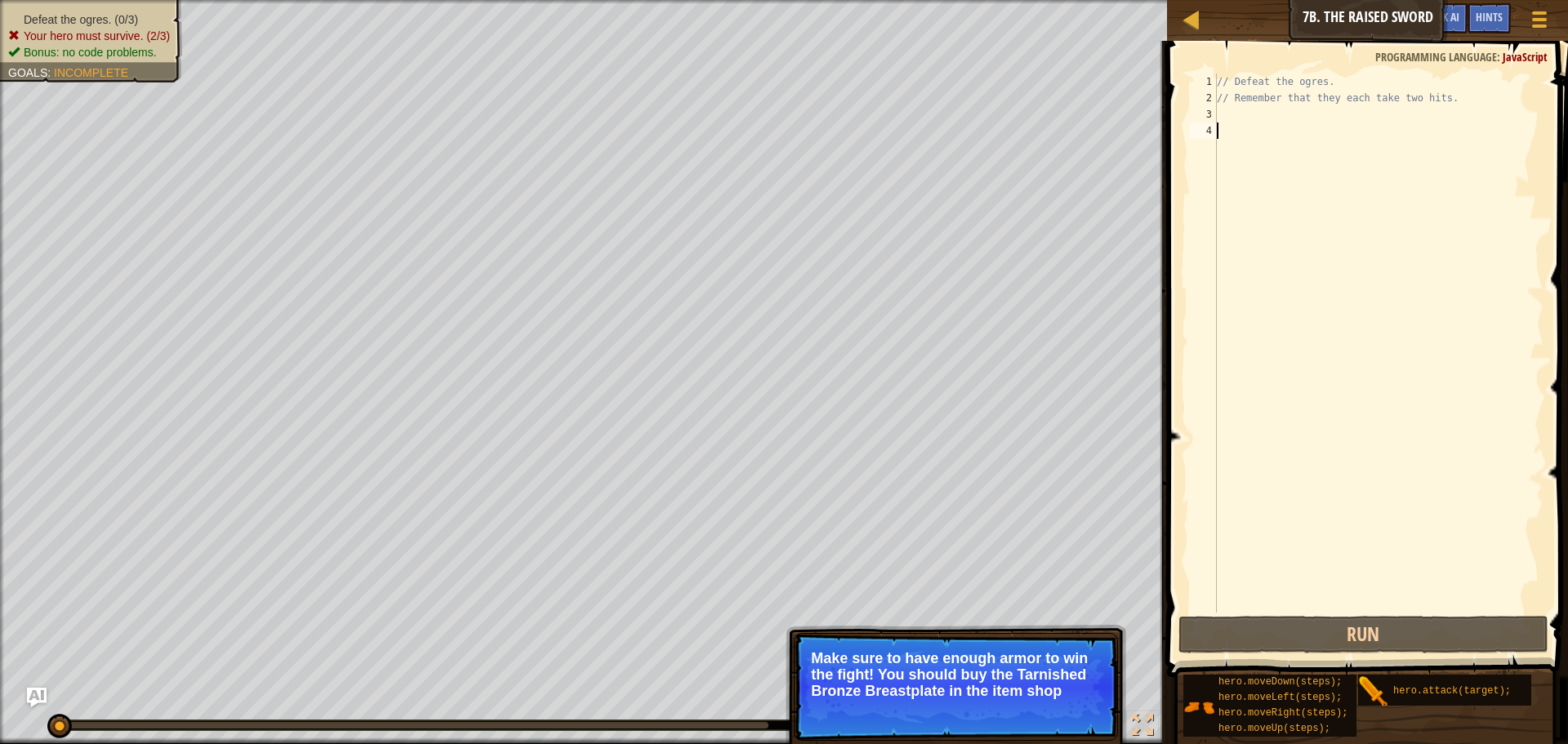
click at [1223, 118] on div "// Defeat the ogres. // Remember that they each take two hits." at bounding box center [1378, 359] width 330 height 572
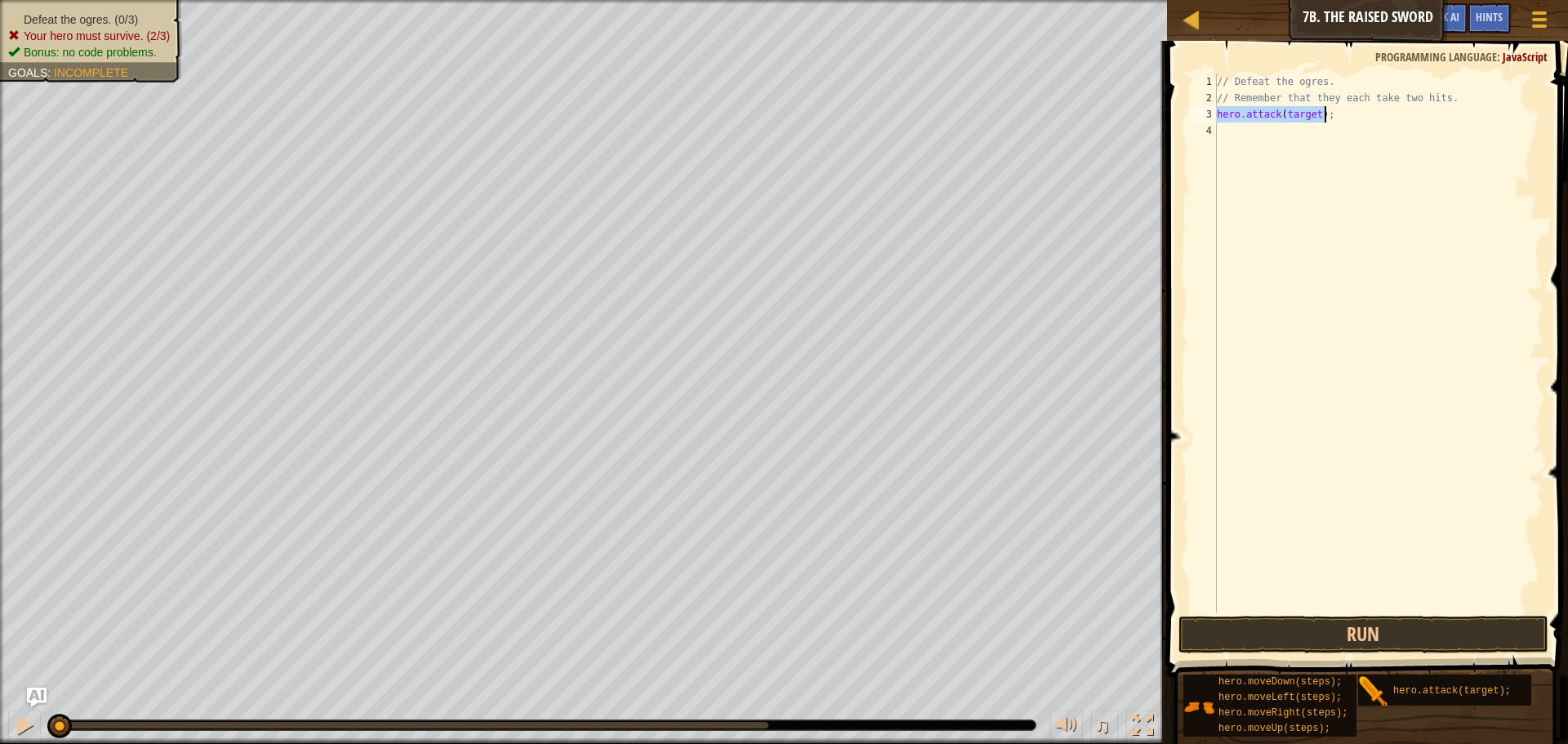
click at [1313, 113] on div "// Defeat the ogres. // Remember that they each take two hits. hero . attack ( …" at bounding box center [1378, 343] width 330 height 540
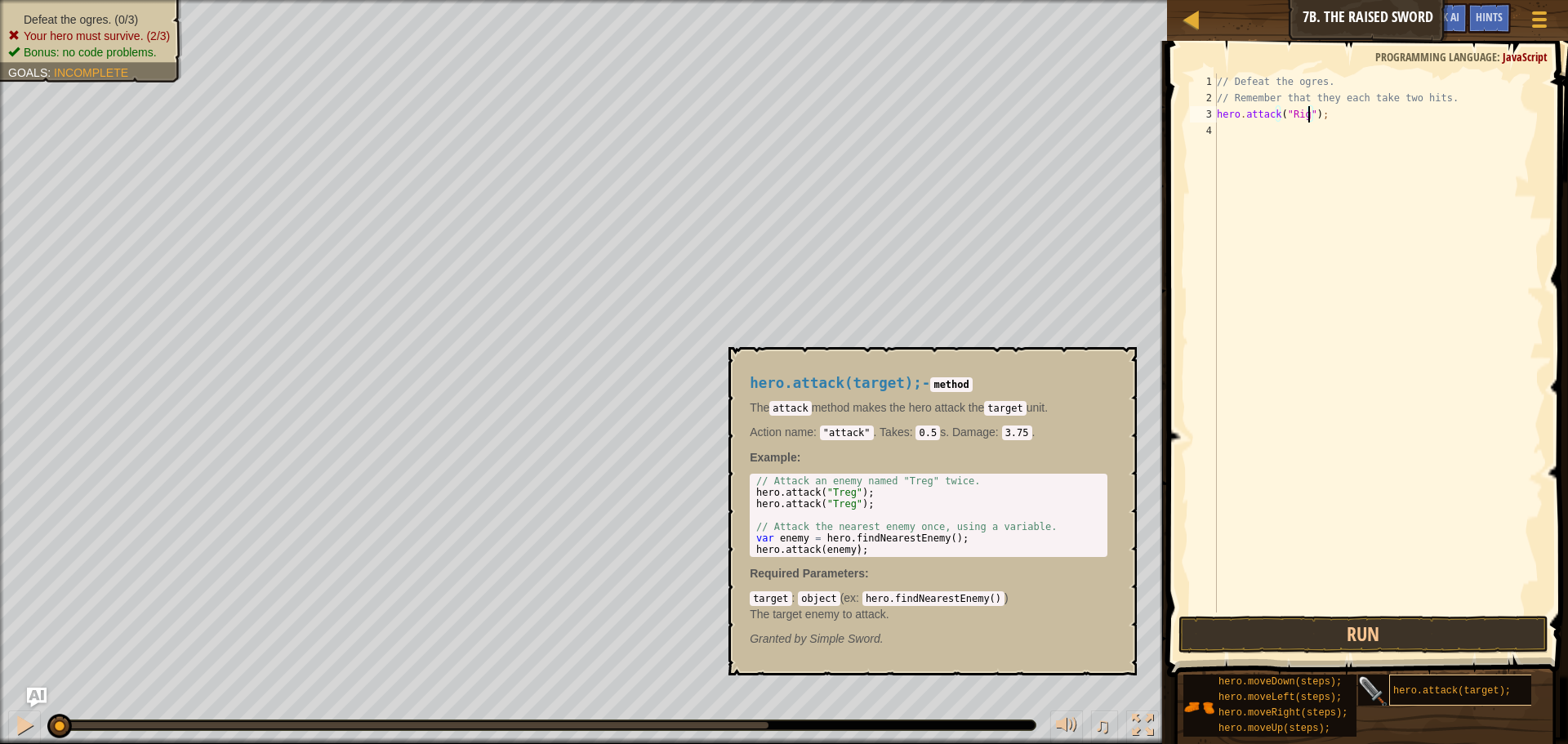
type textarea "hero.attack("Rig");"
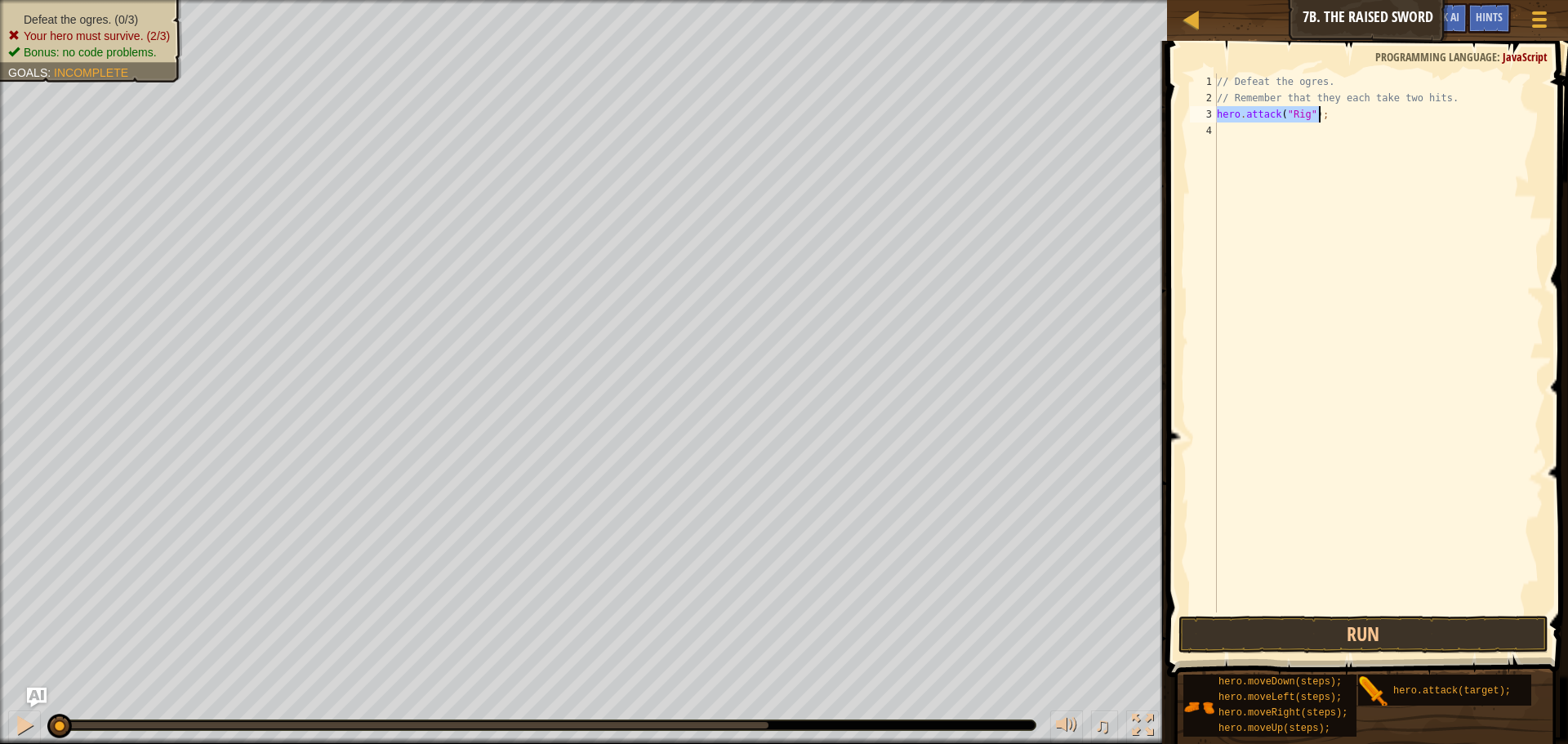
drag, startPoint x: 1216, startPoint y: 114, endPoint x: 1332, endPoint y: 117, distance: 116.0
click at [1332, 117] on div "// Defeat the ogres. // Remember that they each take two hits. hero . attack ( …" at bounding box center [1378, 359] width 330 height 572
click at [1281, 129] on div "// Defeat the ogres. // Remember that they each take two hits. hero . attack ( …" at bounding box center [1378, 359] width 330 height 572
paste textarea "hero.attack("Rig");"
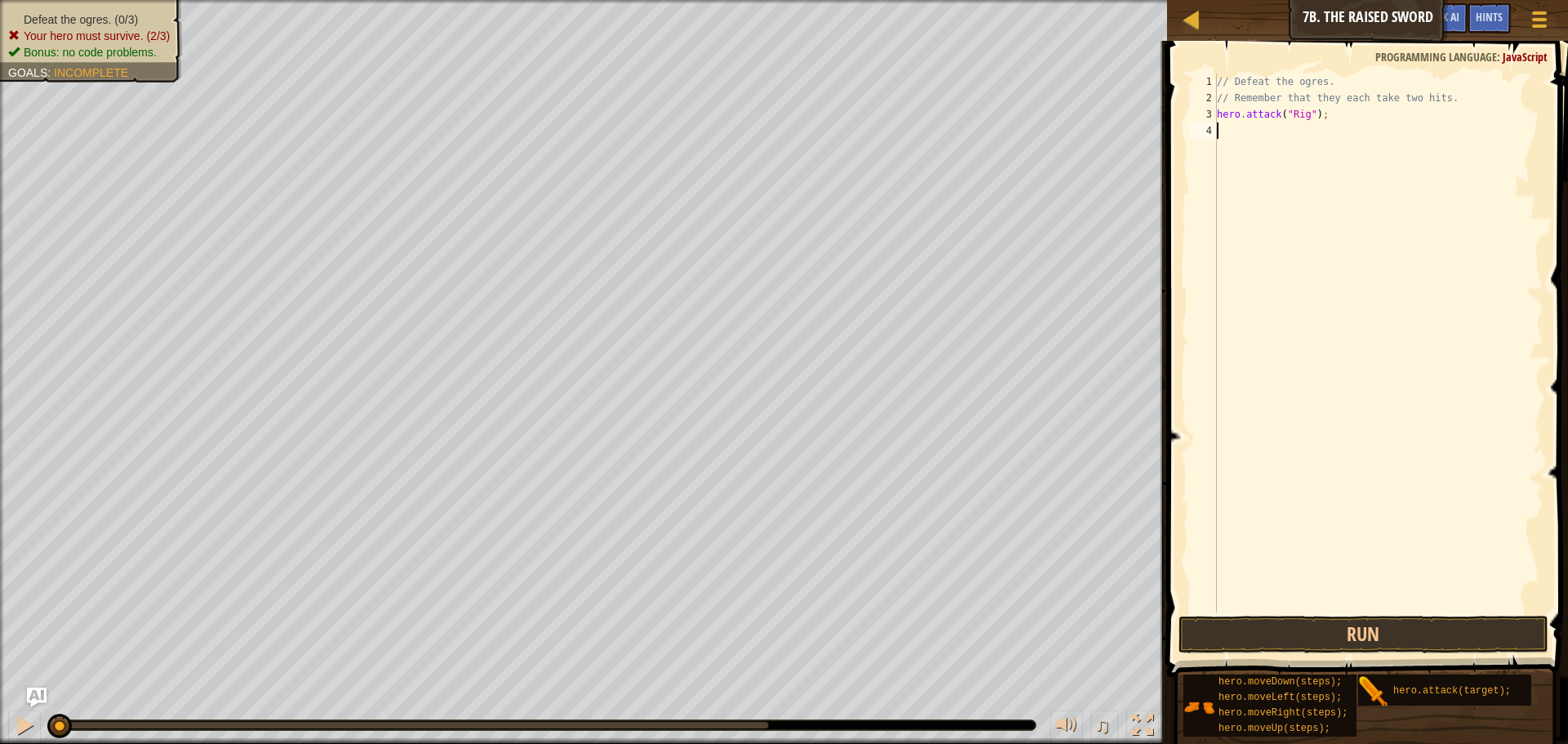
type textarea "hero.attack("Rig");"
click at [1231, 157] on div "// Defeat the ogres. // Remember that they each take two hits. hero . attack ( …" at bounding box center [1378, 359] width 330 height 572
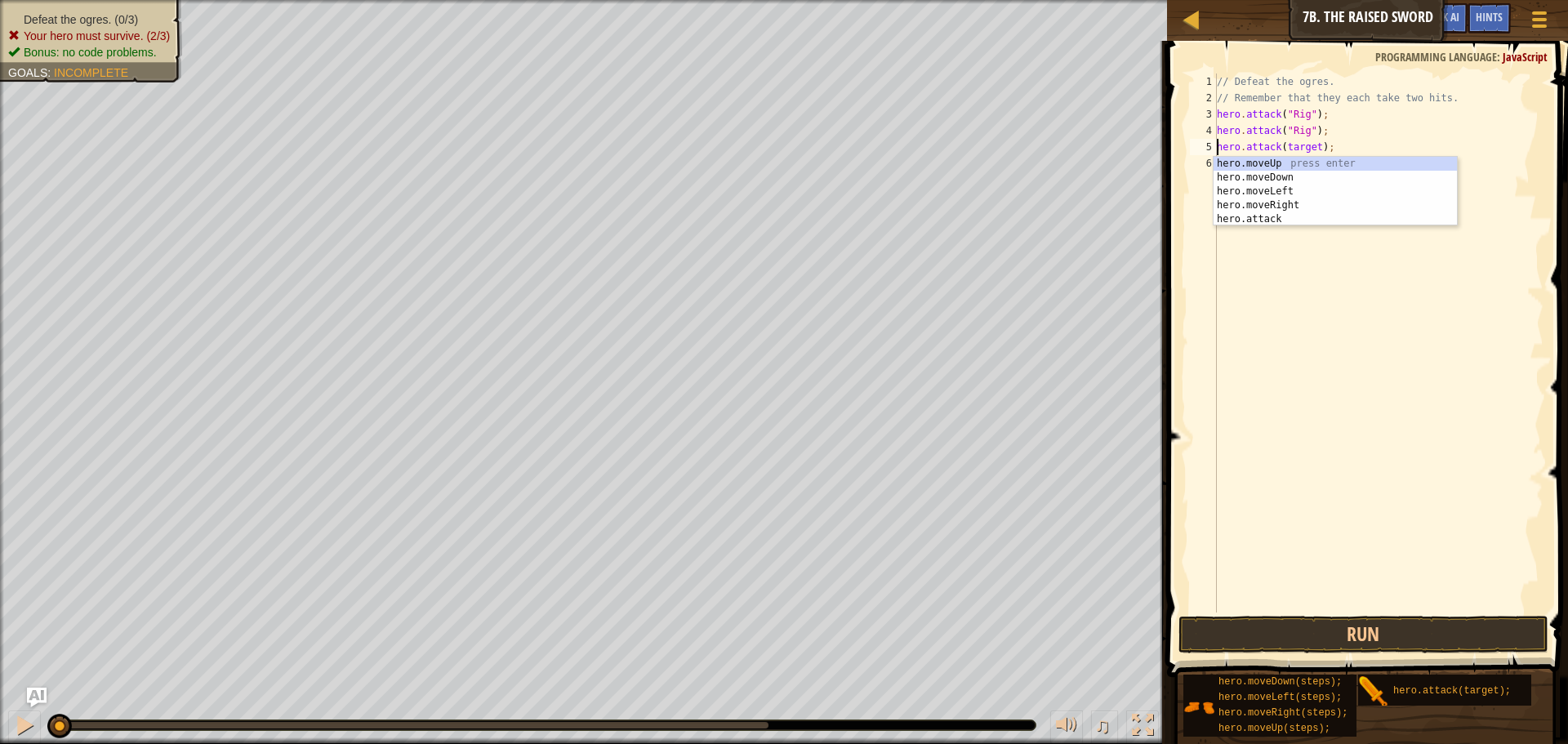
click at [1312, 147] on div "// Defeat the ogres. // Remember that they each take two hits. hero . attack ( …" at bounding box center [1378, 359] width 330 height 572
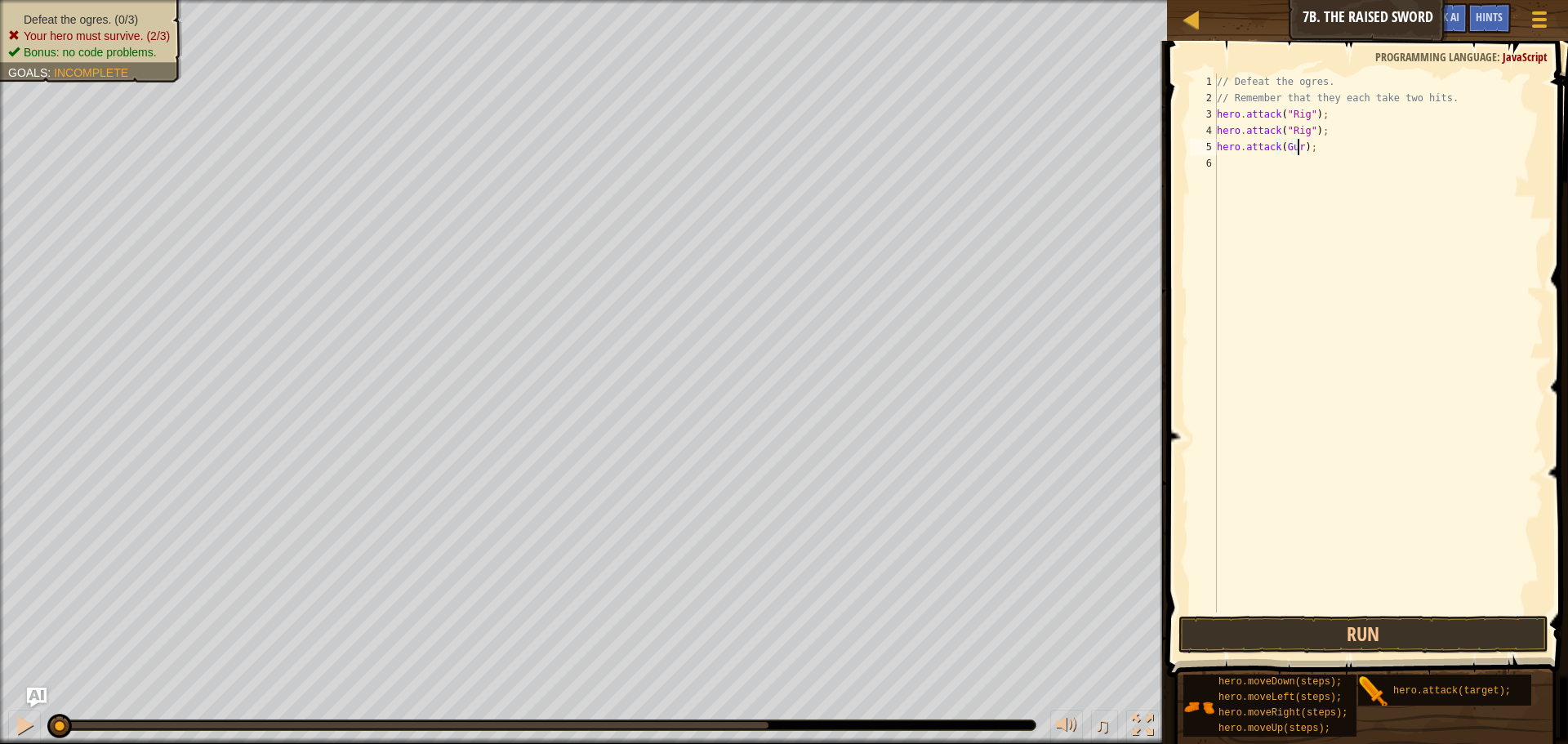
scroll to position [7, 7]
click at [1281, 147] on div "// Defeat the ogres. // Remember that they each take two hits. hero . attack ( …" at bounding box center [1378, 359] width 330 height 572
drag, startPoint x: 1216, startPoint y: 147, endPoint x: 1372, endPoint y: 151, distance: 156.1
click at [1372, 151] on div "hero.attack("Gurt"); 1 2 3 4 5 6 // Defeat the ogres. // Remember that they eac…" at bounding box center [1365, 343] width 357 height 540
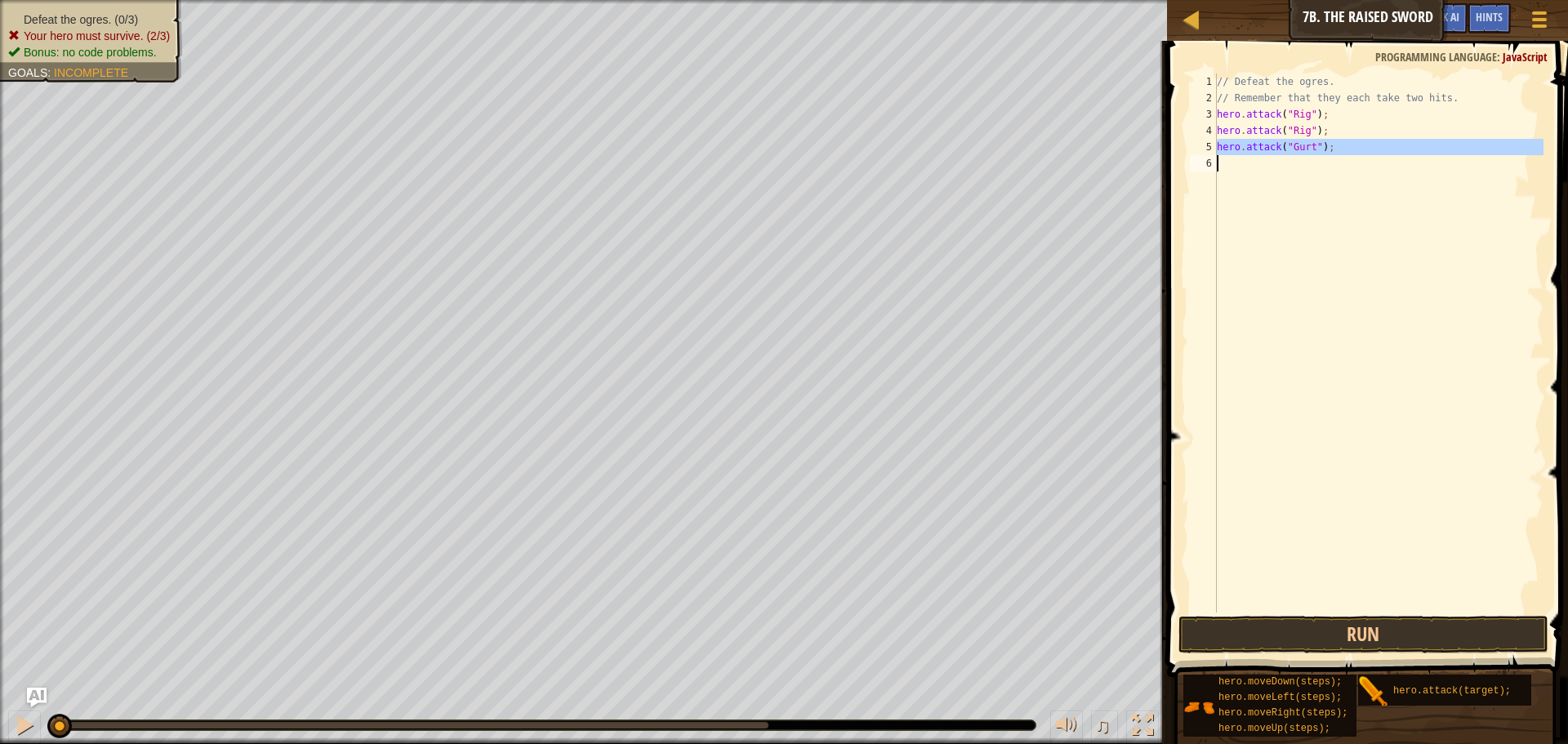
type textarea "hero.attack("Gurt");"
paste textarea
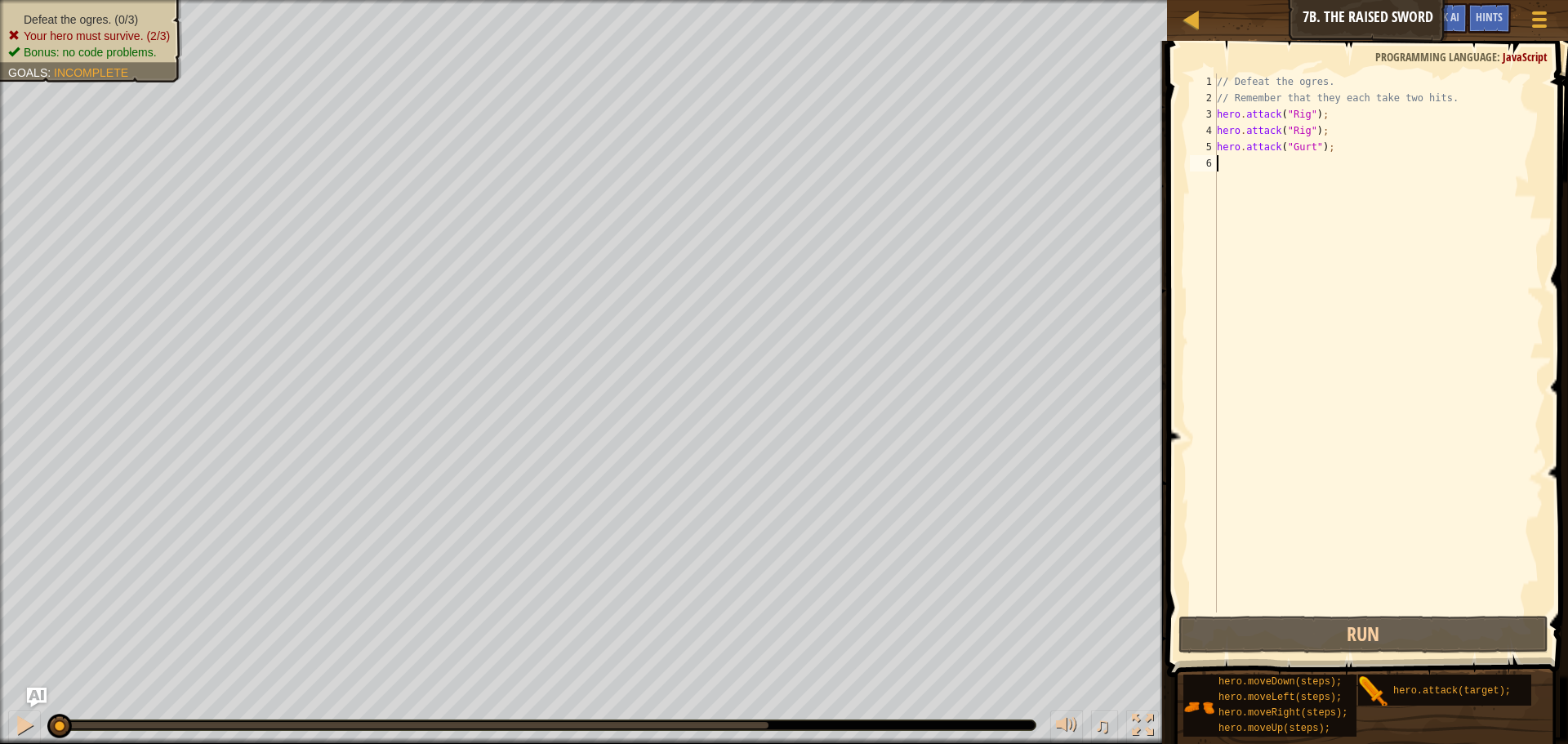
scroll to position [7, 0]
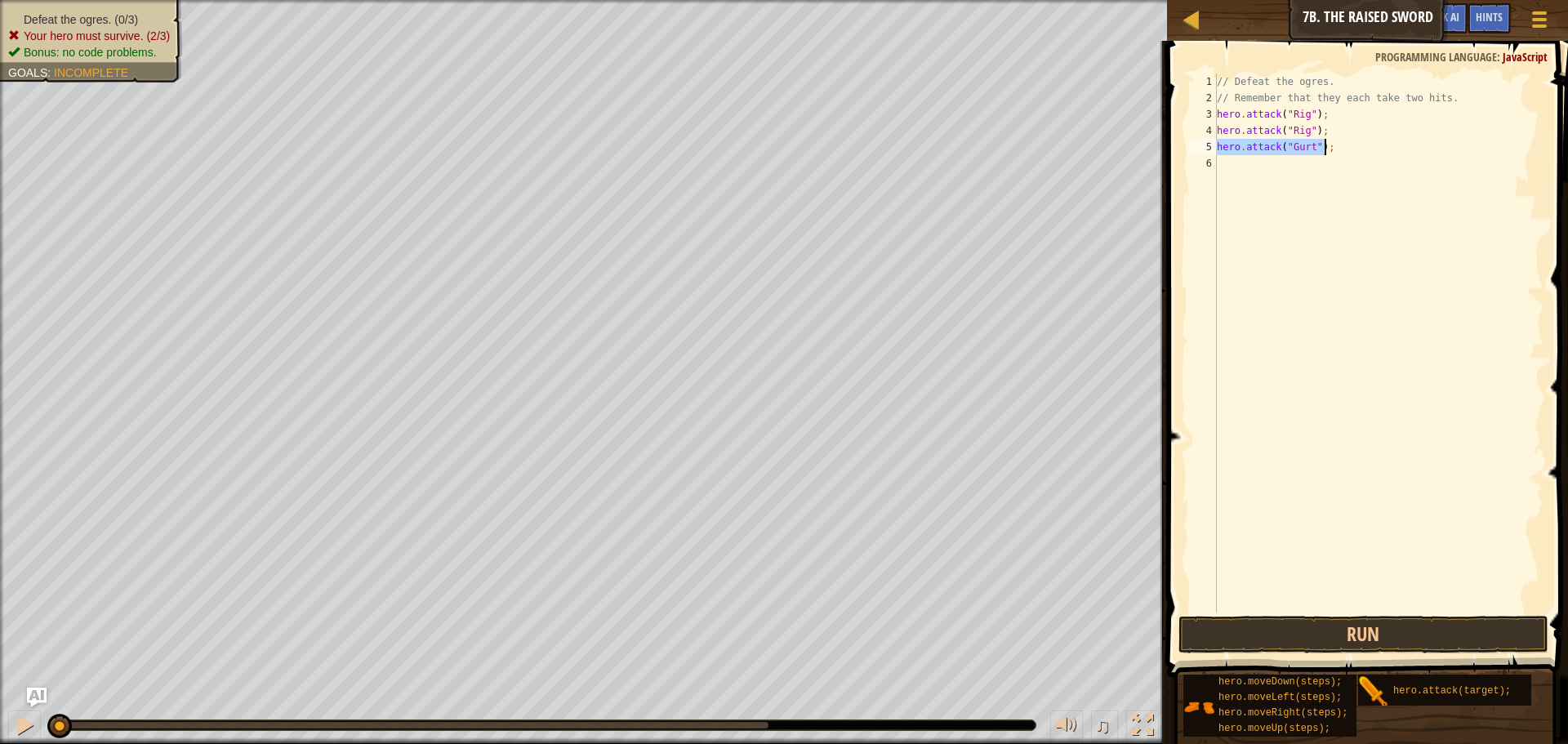
drag, startPoint x: 1217, startPoint y: 145, endPoint x: 1339, endPoint y: 139, distance: 122.1
click at [1339, 139] on div "// Defeat the ogres. // Remember that they each take two hits. hero . attack ( …" at bounding box center [1378, 359] width 330 height 572
type textarea "hero.attack("Gurt");"
paste textarea
drag, startPoint x: 1216, startPoint y: 149, endPoint x: 1266, endPoint y: 149, distance: 50.0
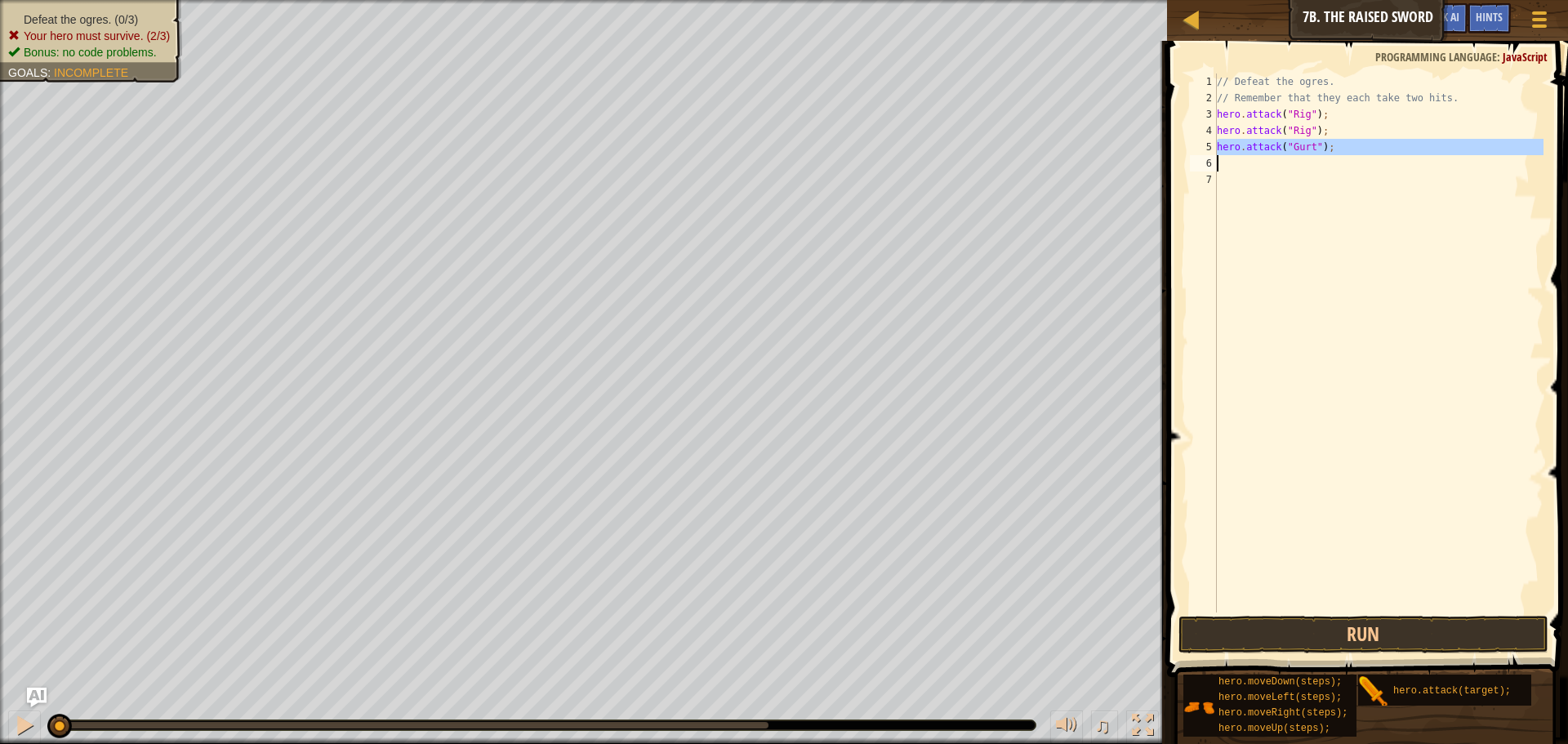
click at [1266, 149] on div "1 2 3 4 5 6 7 // Defeat the ogres. // Remember that they each take two hits. he…" at bounding box center [1365, 343] width 357 height 540
type textarea "hero.attack("Gurt");"
click at [1266, 193] on div "// Defeat the ogres. // Remember that they each take two hits. hero . attack ( …" at bounding box center [1378, 359] width 330 height 572
drag, startPoint x: 1216, startPoint y: 145, endPoint x: 1345, endPoint y: 151, distance: 129.1
click at [1345, 151] on div "// Defeat the ogres. // Remember that they each take two hits. hero . attack ( …" at bounding box center [1378, 359] width 330 height 572
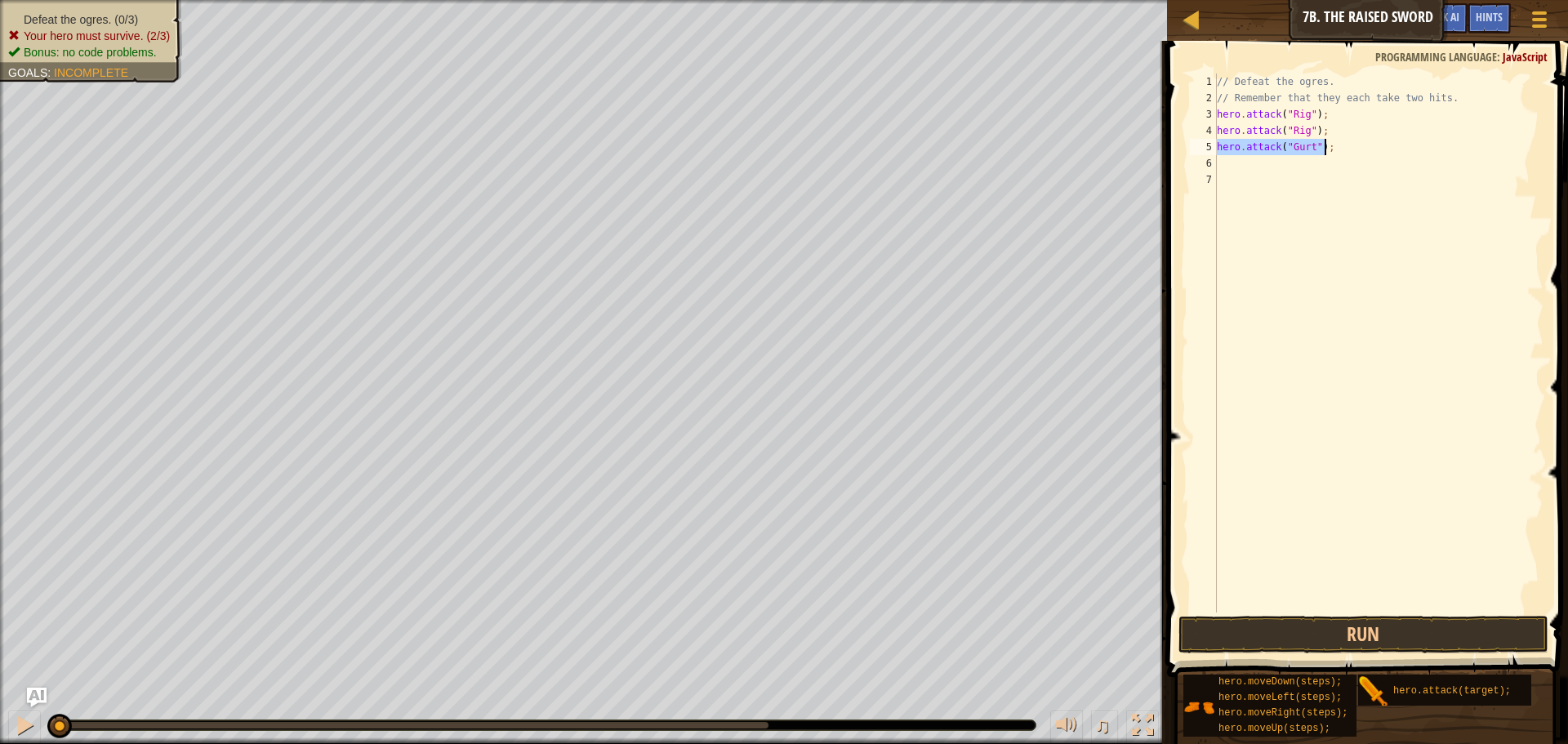
type textarea "hero.attack("Gurt");"
click at [1290, 168] on div "// Defeat the ogres. // Remember that they each take two hits. hero . attack ( …" at bounding box center [1378, 359] width 330 height 572
paste textarea "hero.attack("Gurt");"
click at [1314, 180] on div "// Defeat the ogres. // Remember that they each take two hits. hero . attack ( …" at bounding box center [1378, 359] width 330 height 572
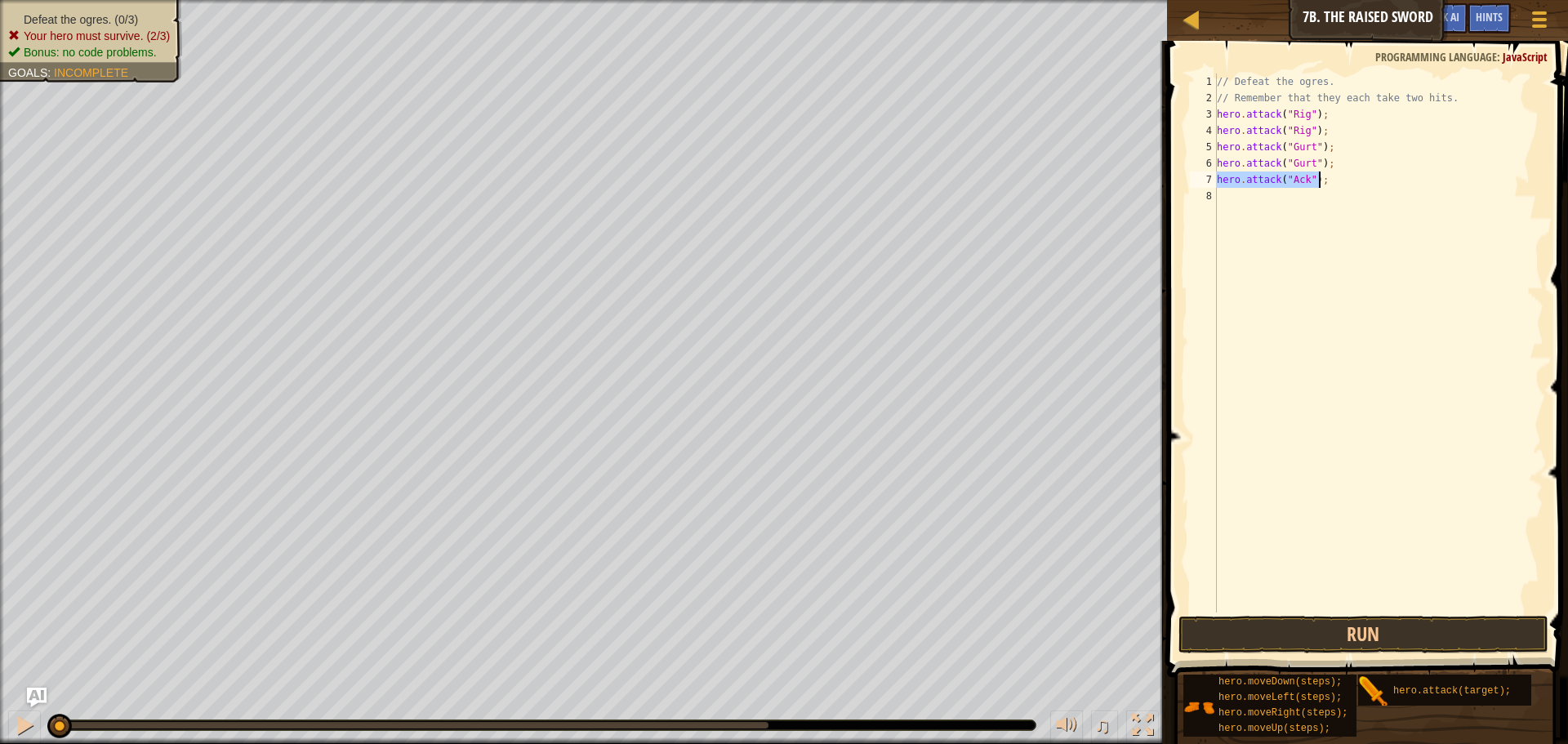
drag, startPoint x: 1216, startPoint y: 179, endPoint x: 1326, endPoint y: 178, distance: 110.0
click at [1326, 178] on div "// Defeat the ogres. // Remember that they each take two hits. hero . attack ( …" at bounding box center [1378, 359] width 330 height 572
type textarea "C"
click at [1253, 180] on div "// Defeat the ogres. // Remember that they each take two hits. hero . attack ( …" at bounding box center [1378, 359] width 330 height 572
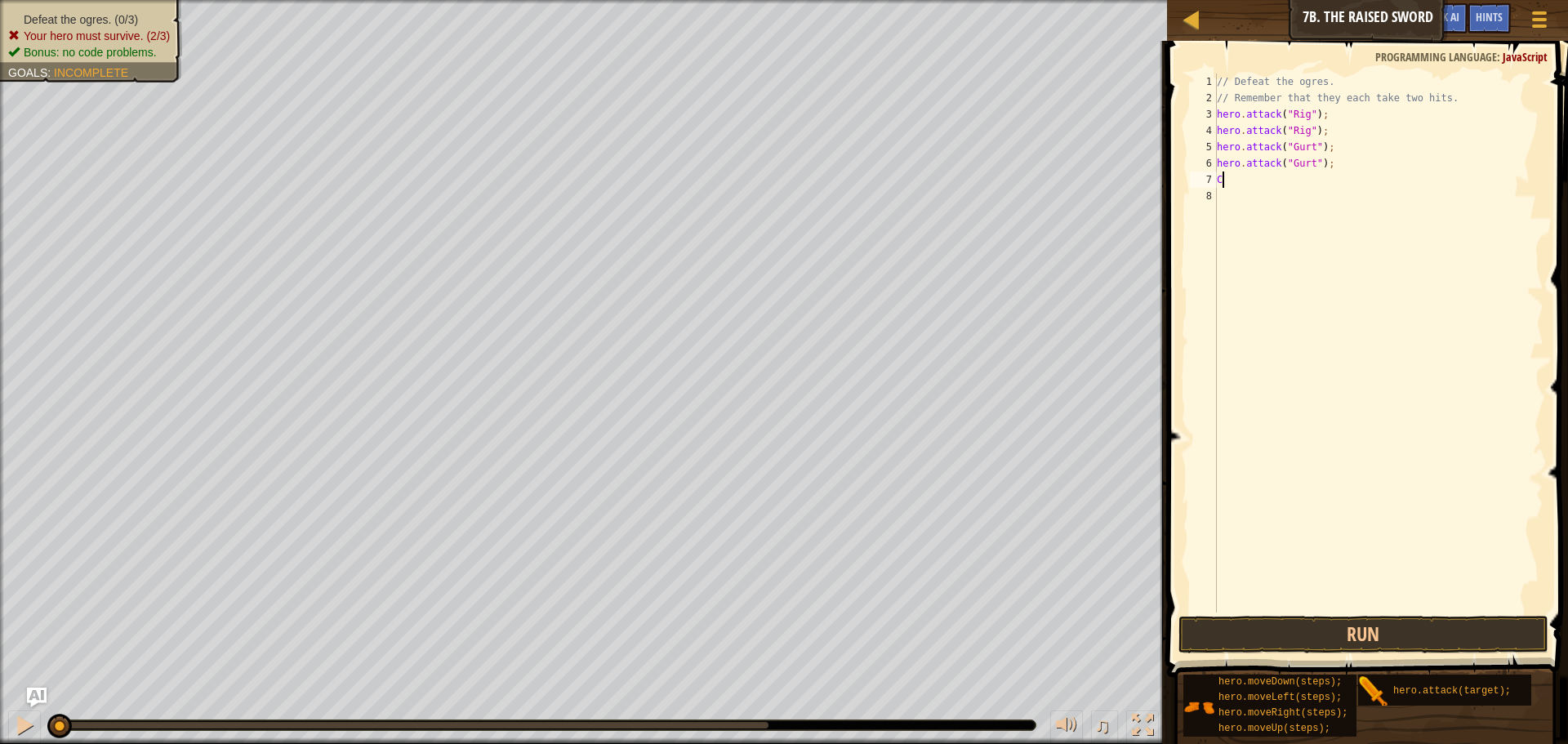
click at [1257, 180] on div "// Defeat the ogres. // Remember that they each take two hits. hero . attack ( …" at bounding box center [1378, 359] width 330 height 572
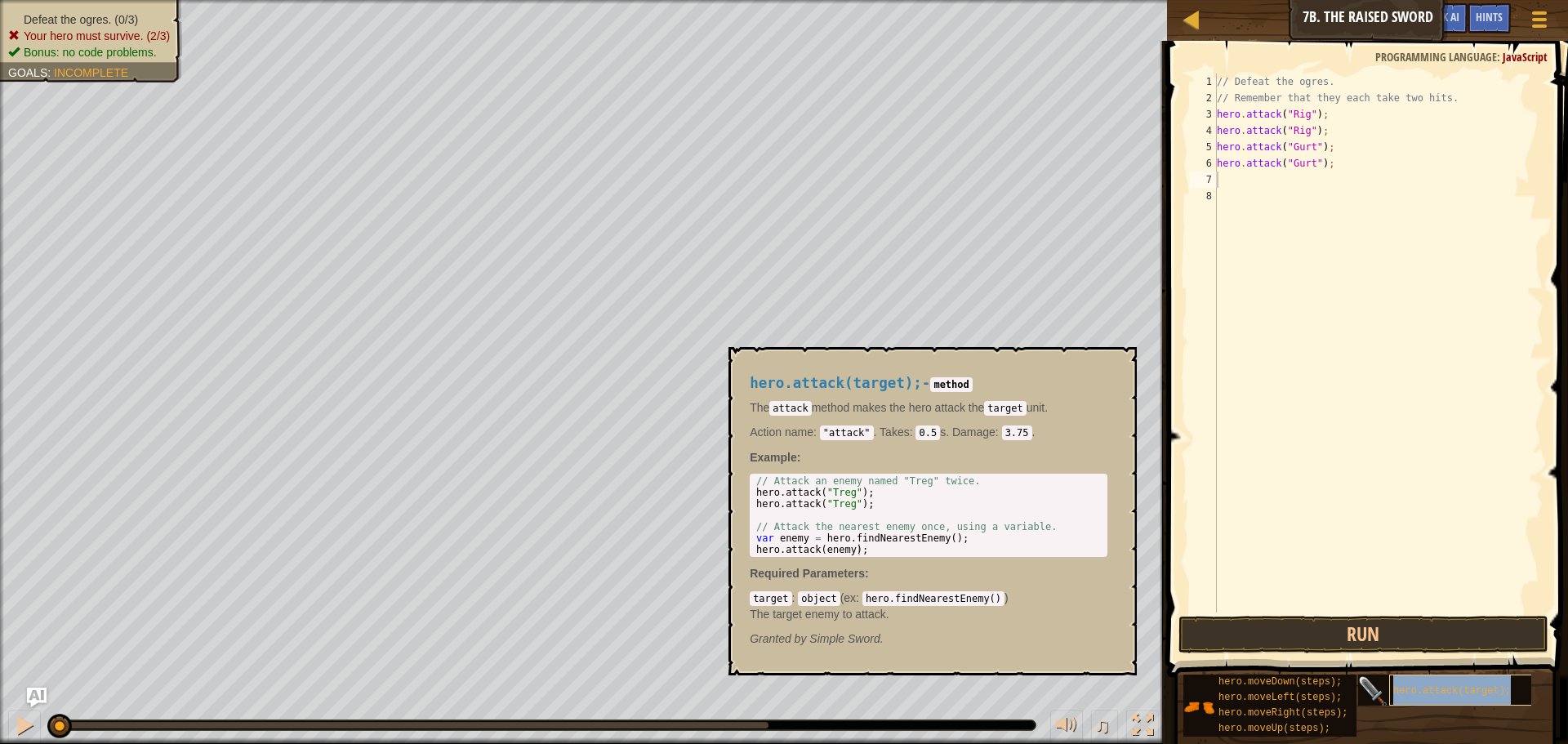
click at [1467, 696] on span "hero.attack(target);" at bounding box center [1452, 692] width 118 height 11
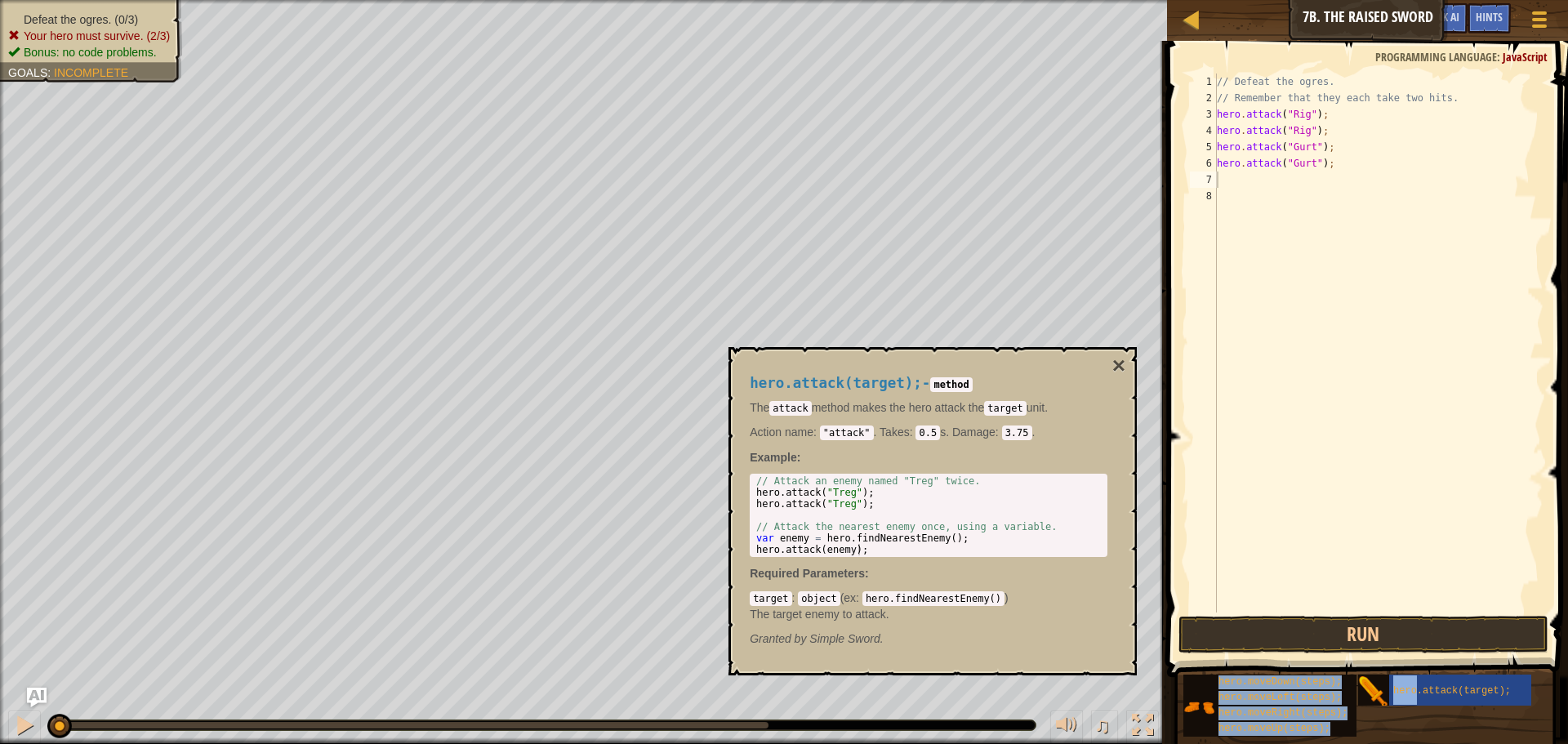
drag, startPoint x: 1467, startPoint y: 696, endPoint x: 1301, endPoint y: 214, distance: 509.8
click at [1301, 214] on div "Hints Videos 1 2 3 4 5 6 7 8 // Defeat the ogres. // Remember that they each ta…" at bounding box center [1365, 388] width 406 height 695
click at [1455, 730] on div "hero.moveDown(steps); hero.moveLeft(steps); hero.moveRight(steps); hero.moveUp(…" at bounding box center [1369, 705] width 374 height 64
click at [1411, 729] on div "hero.moveDown(steps); hero.moveLeft(steps); hero.moveRight(steps); hero.moveUp(…" at bounding box center [1369, 705] width 374 height 64
drag, startPoint x: 962, startPoint y: 715, endPoint x: 983, endPoint y: 706, distance: 22.8
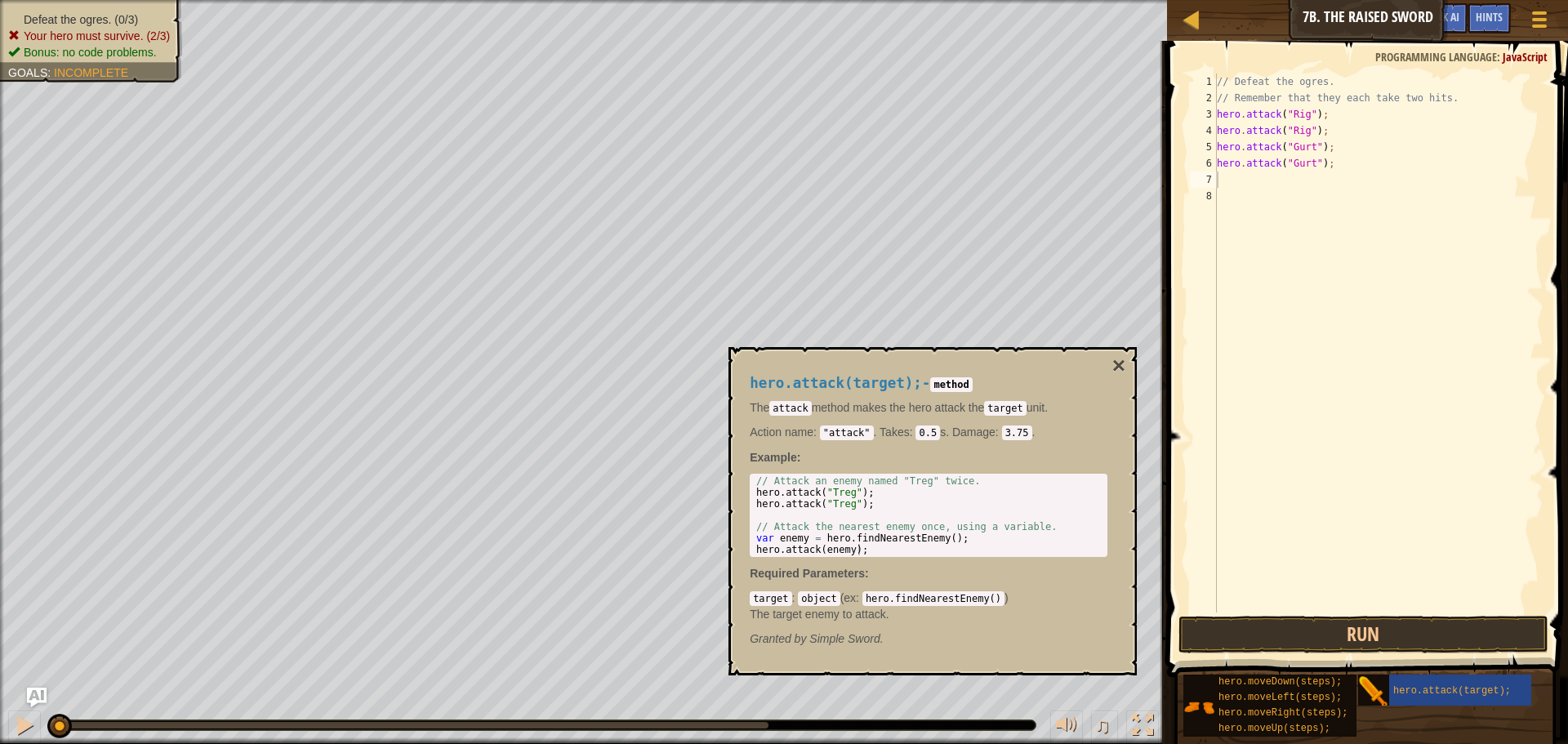
click at [961, 715] on div "♫" at bounding box center [583, 721] width 1167 height 49
click at [1312, 180] on div "// Defeat the ogres. // Remember that they each take two hits. hero . attack ( …" at bounding box center [1378, 343] width 330 height 540
type textarea "hero.attack("Ack");"
click at [1229, 200] on div "// Defeat the ogres. // Remember that they each take two hits. hero . attack ( …" at bounding box center [1378, 359] width 330 height 572
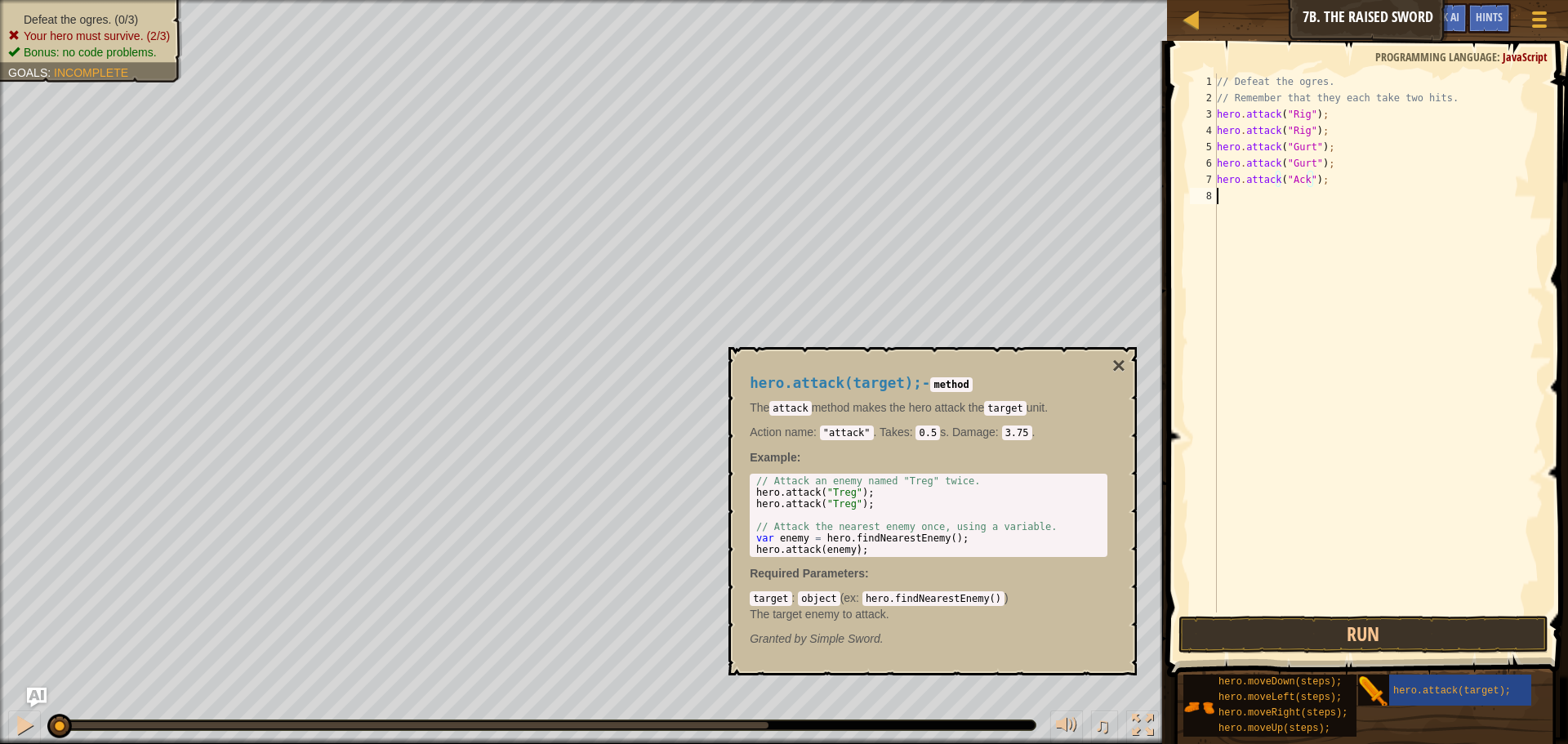
scroll to position [7, 0]
click at [1310, 197] on div "// Defeat the ogres. // Remember that they each take two hits. hero . attack ( …" at bounding box center [1378, 359] width 330 height 572
click at [1316, 198] on div "// Defeat the ogres. // Remember that they each take two hits. hero . attack ( …" at bounding box center [1378, 359] width 330 height 572
type textarea "hero.attack("Ack");"
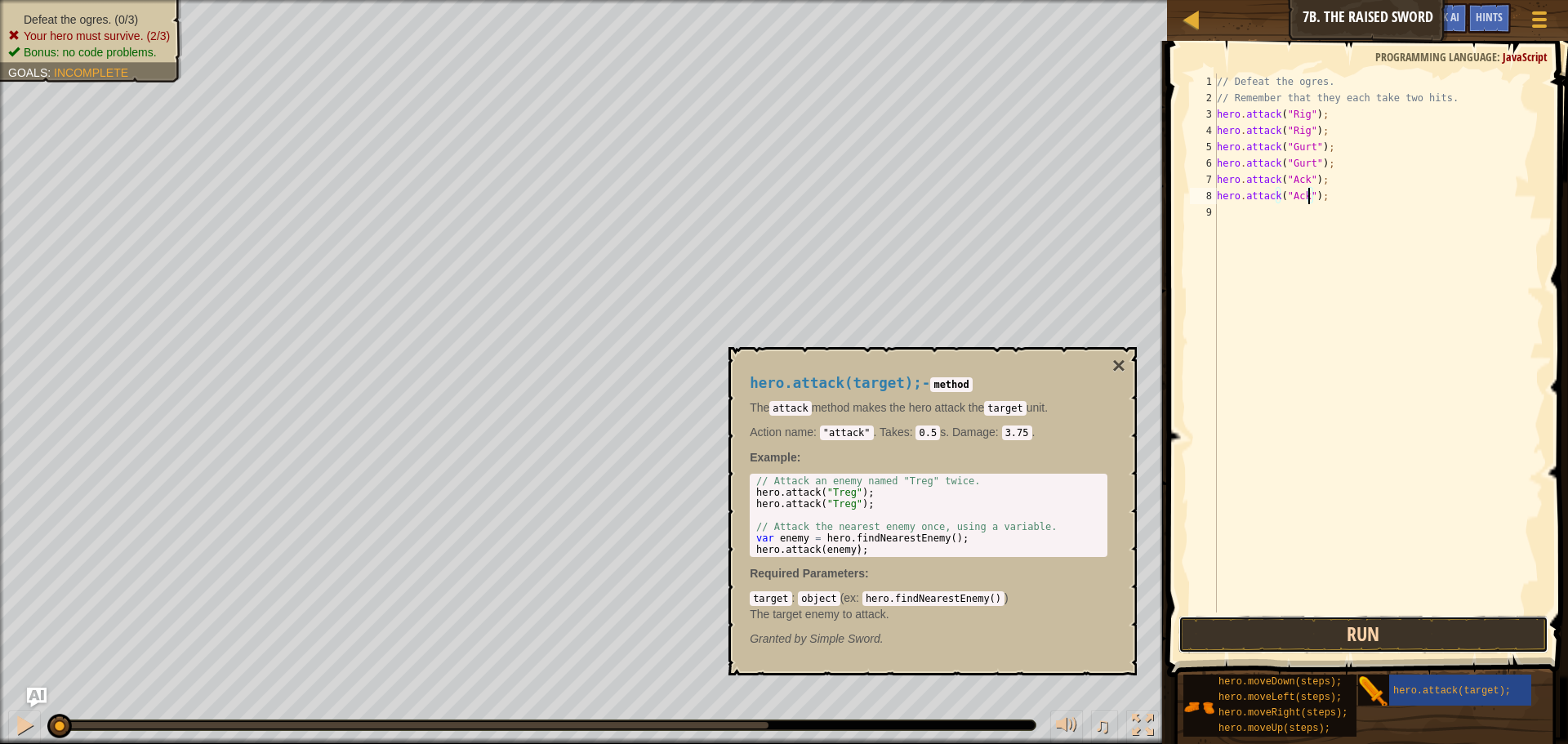
click at [1368, 627] on button "Run" at bounding box center [1364, 634] width 370 height 38
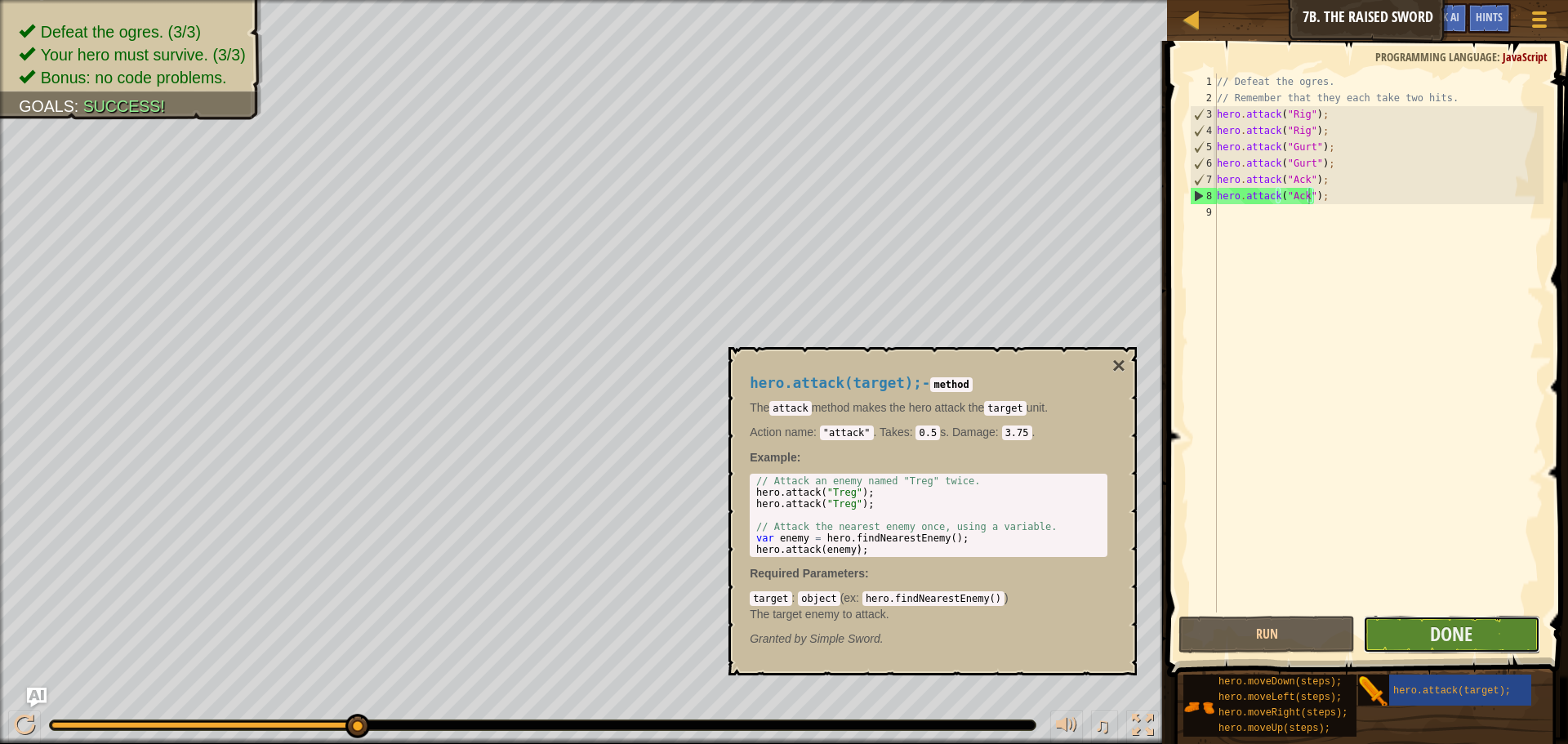
click at [1489, 635] on button "Done" at bounding box center [1451, 634] width 177 height 38
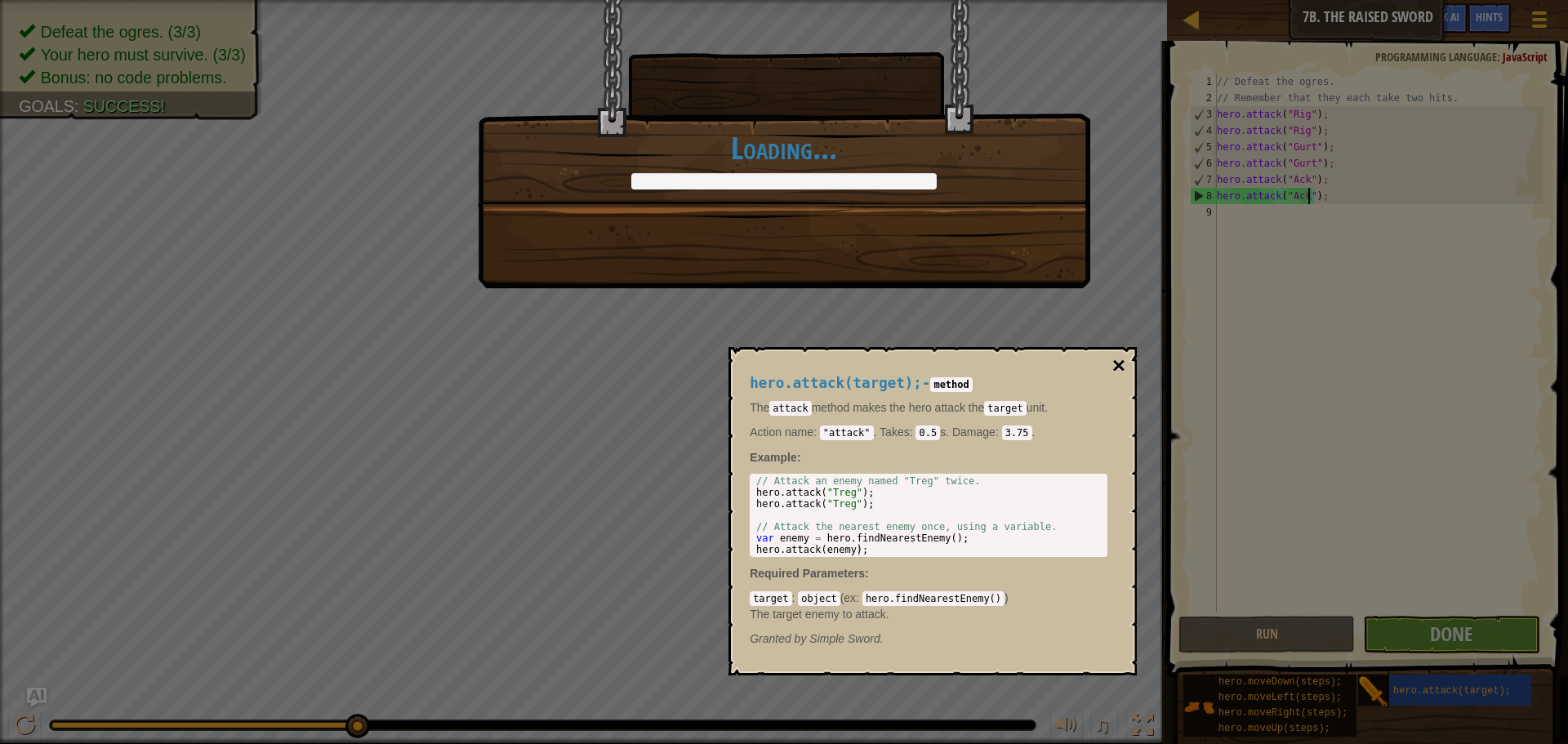
click at [1113, 358] on button "×" at bounding box center [1119, 366] width 13 height 23
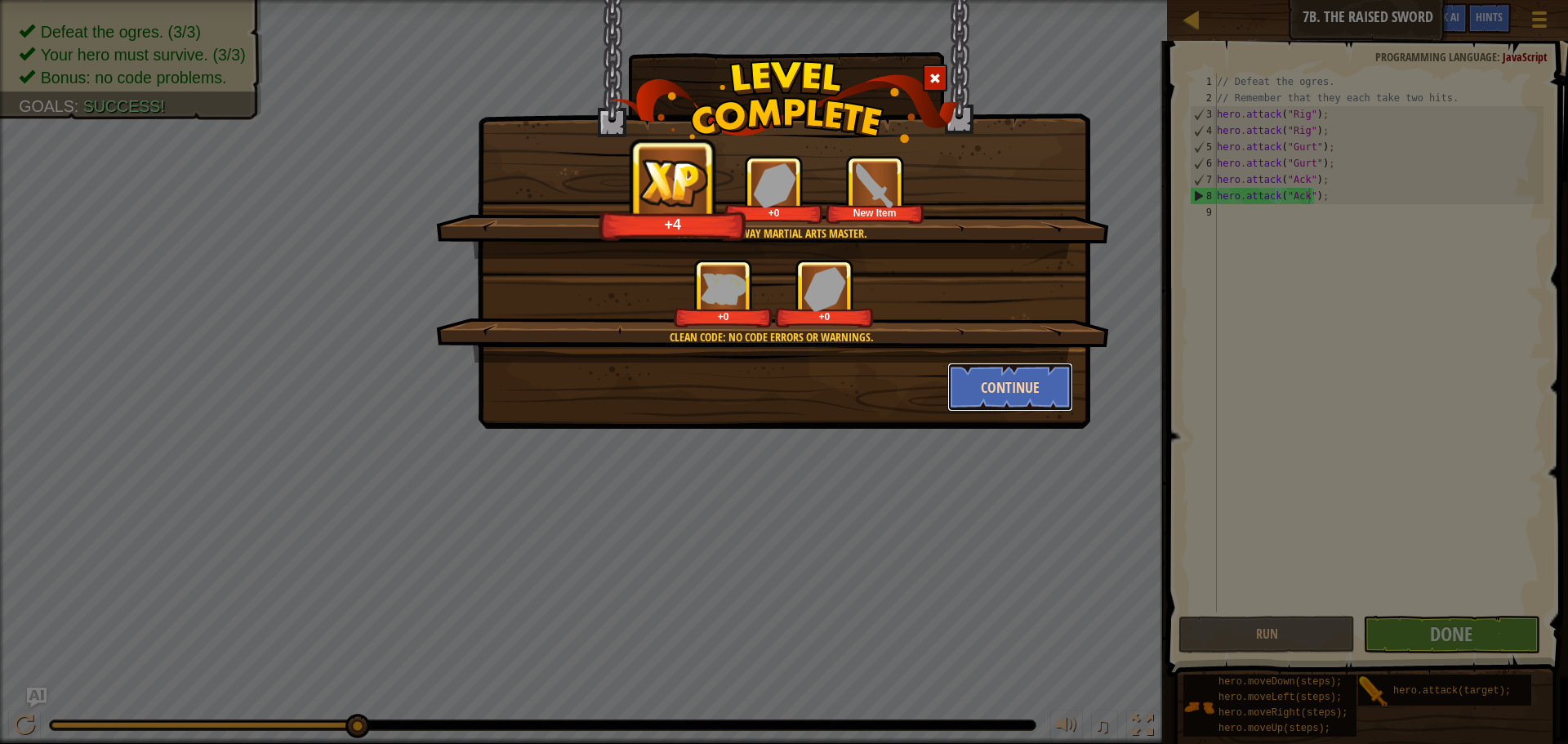
click at [997, 396] on button "Continue" at bounding box center [1010, 387] width 127 height 49
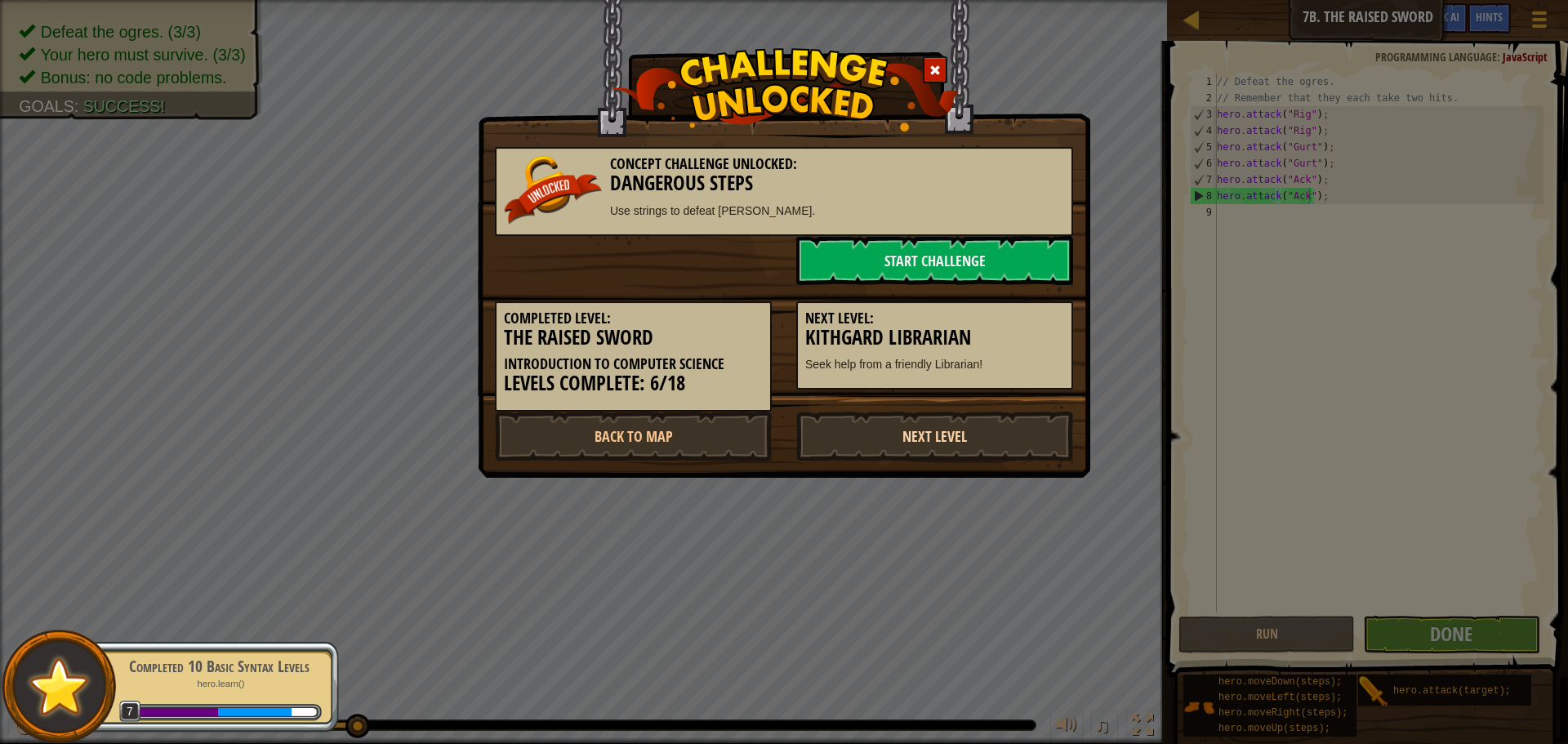
click at [953, 432] on link "Next Level" at bounding box center [934, 436] width 277 height 49
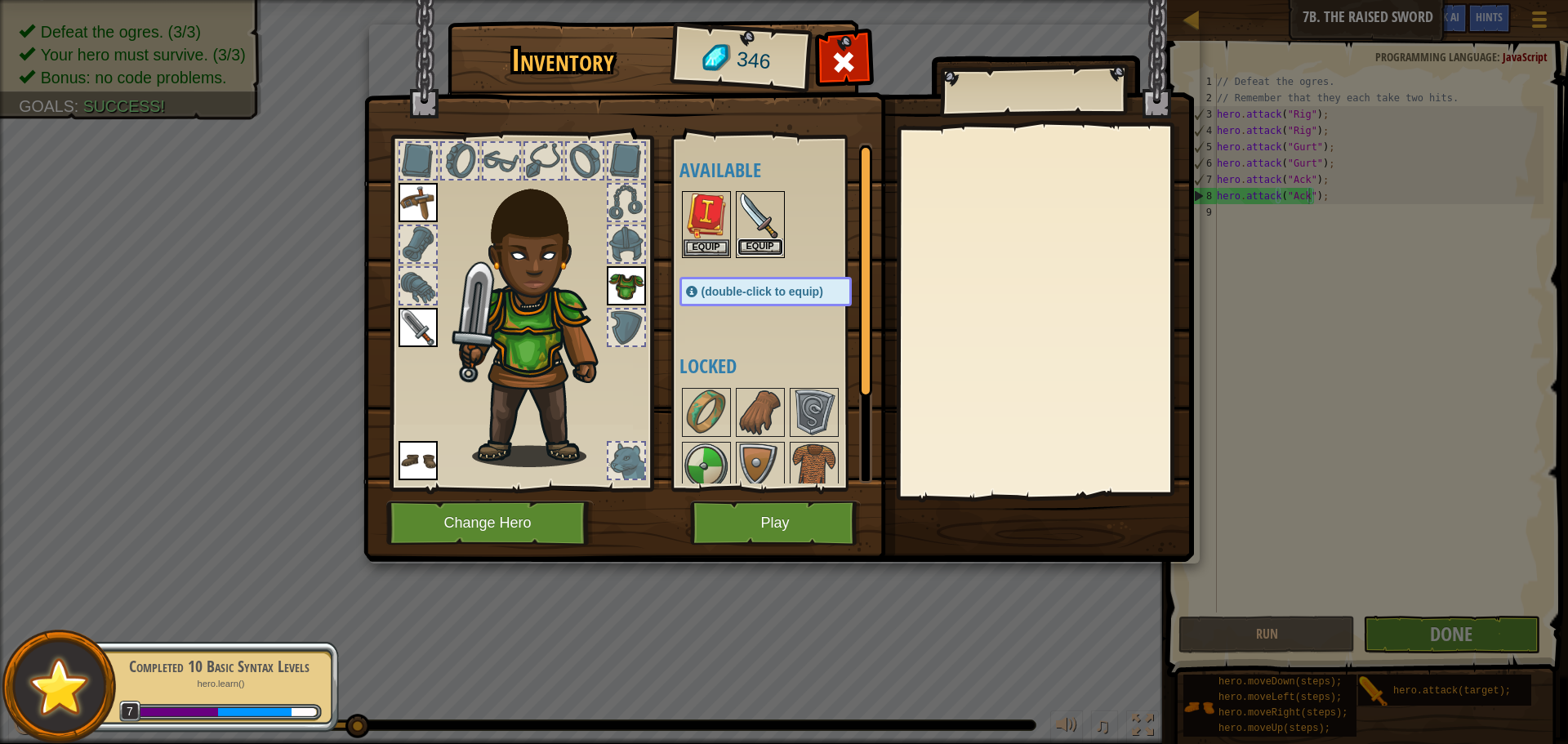
click at [758, 245] on button "Equip" at bounding box center [760, 247] width 46 height 17
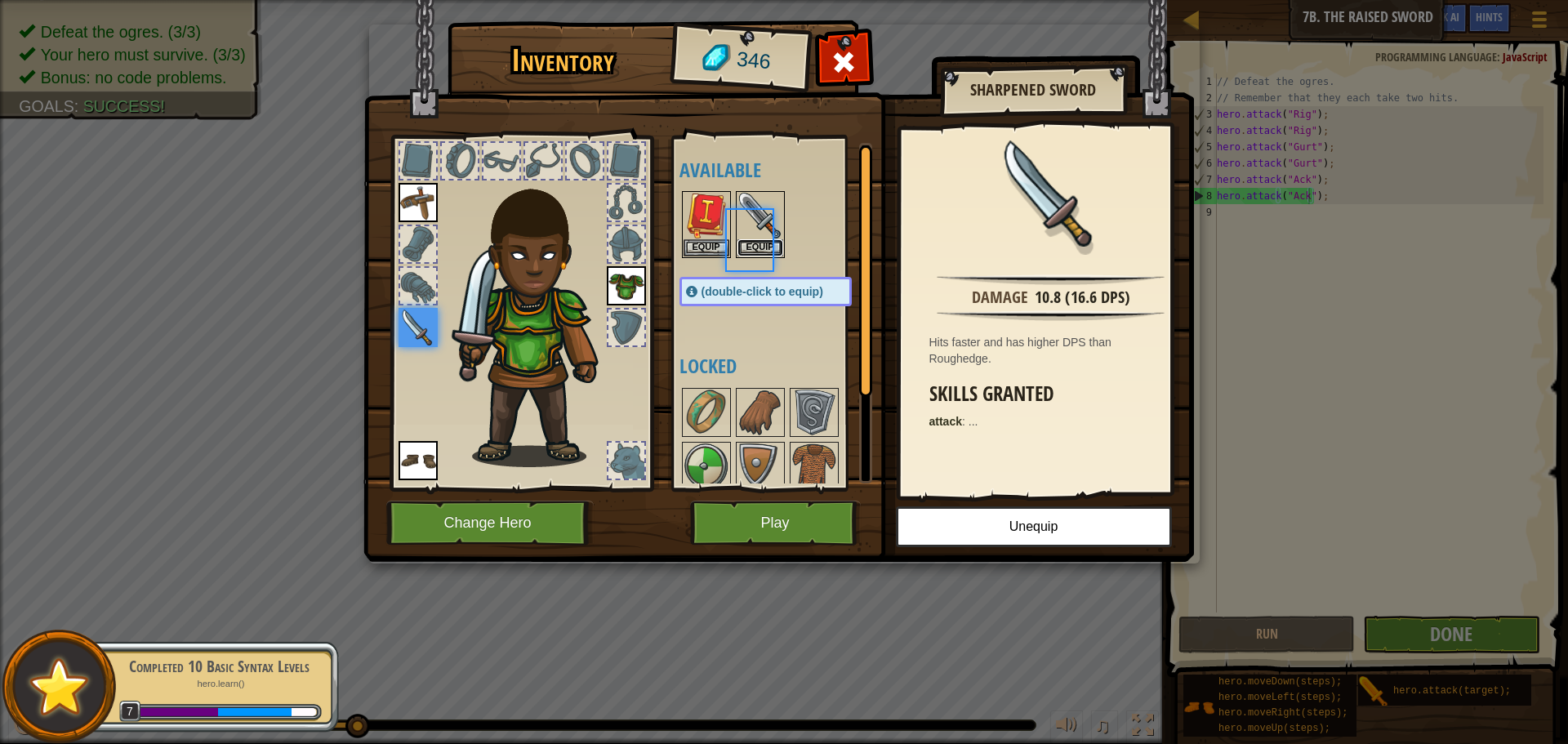
click at [758, 245] on button "Equip" at bounding box center [760, 248] width 46 height 17
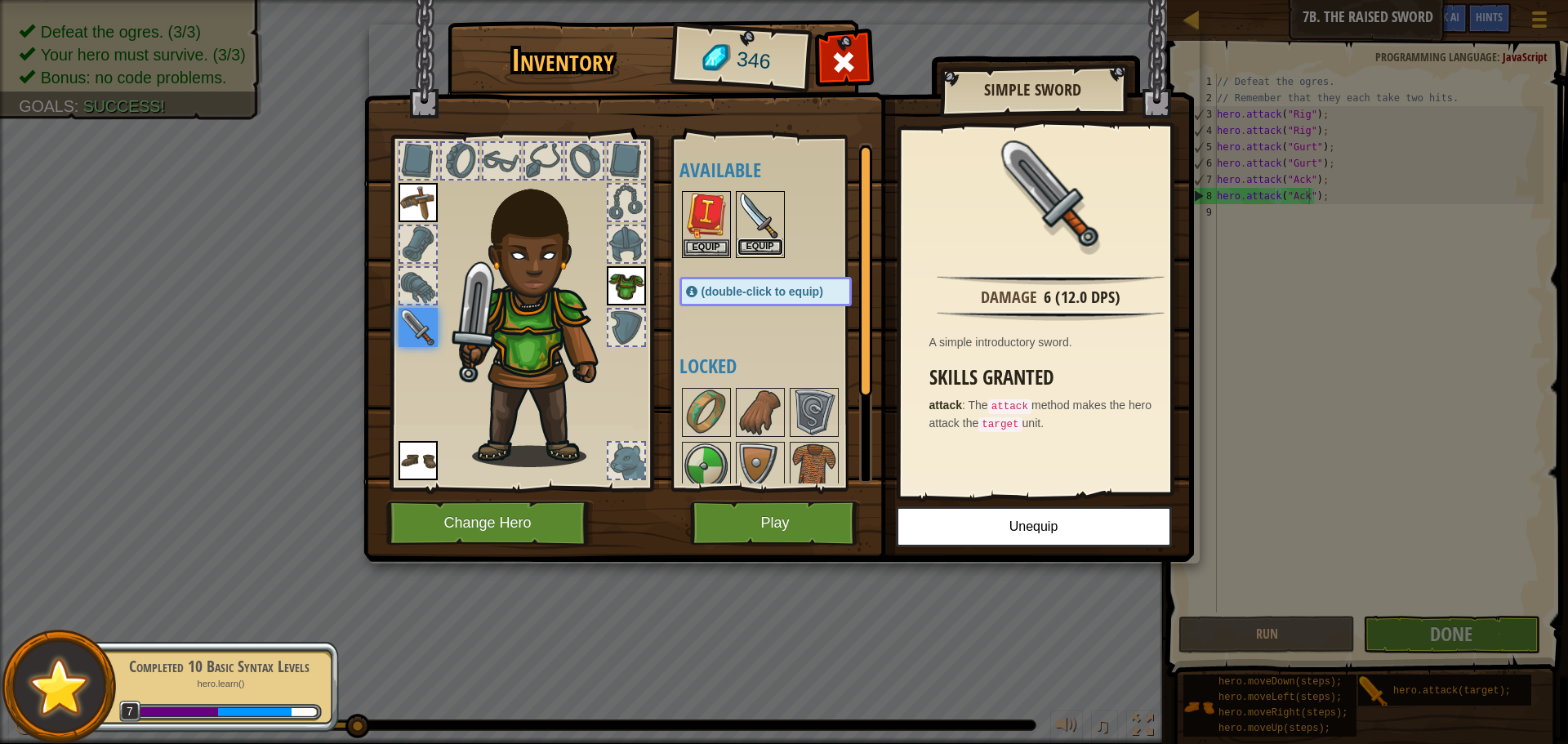
click at [758, 245] on button "Equip" at bounding box center [760, 247] width 46 height 17
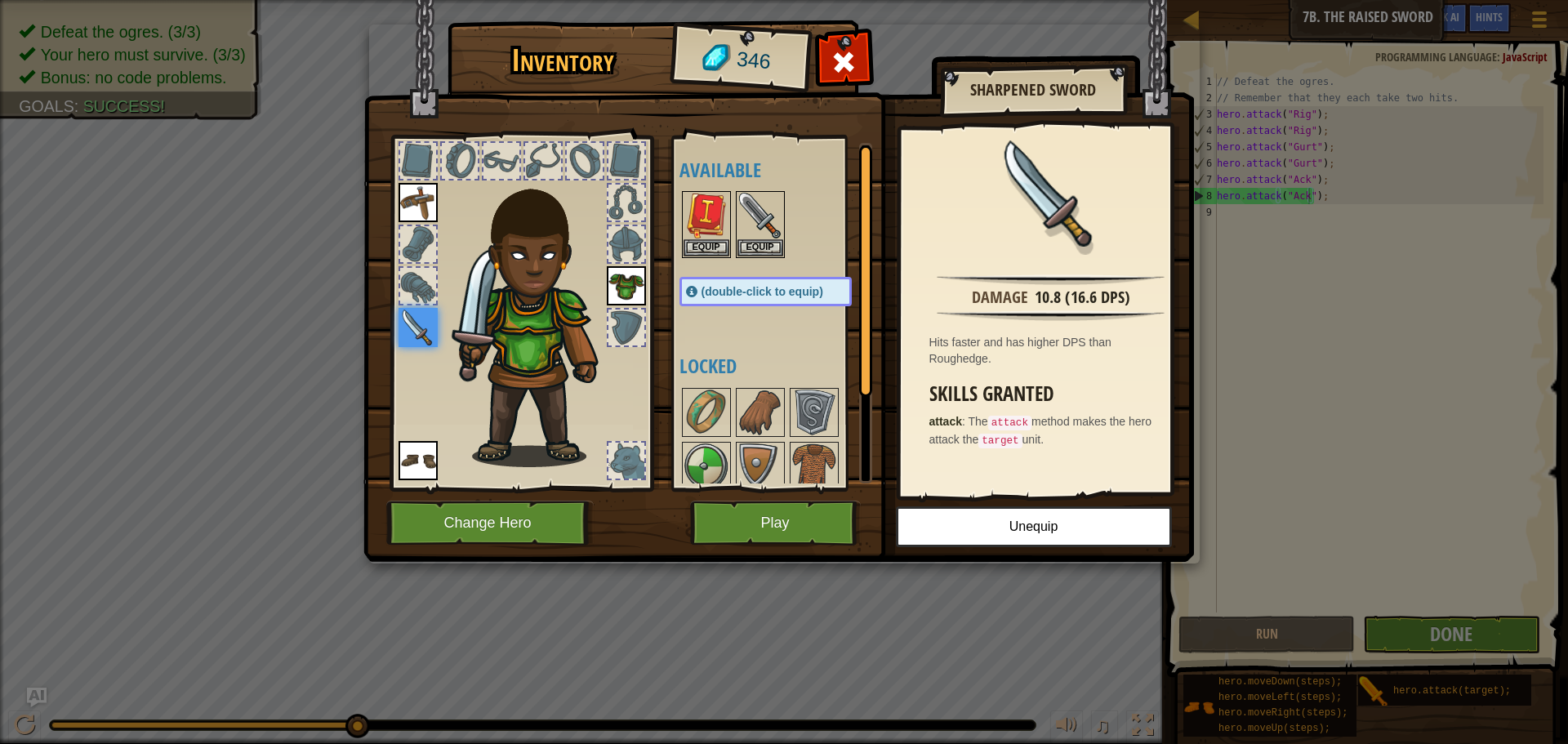
click at [417, 333] on img at bounding box center [418, 328] width 40 height 40
click at [721, 508] on button "Play" at bounding box center [775, 523] width 170 height 45
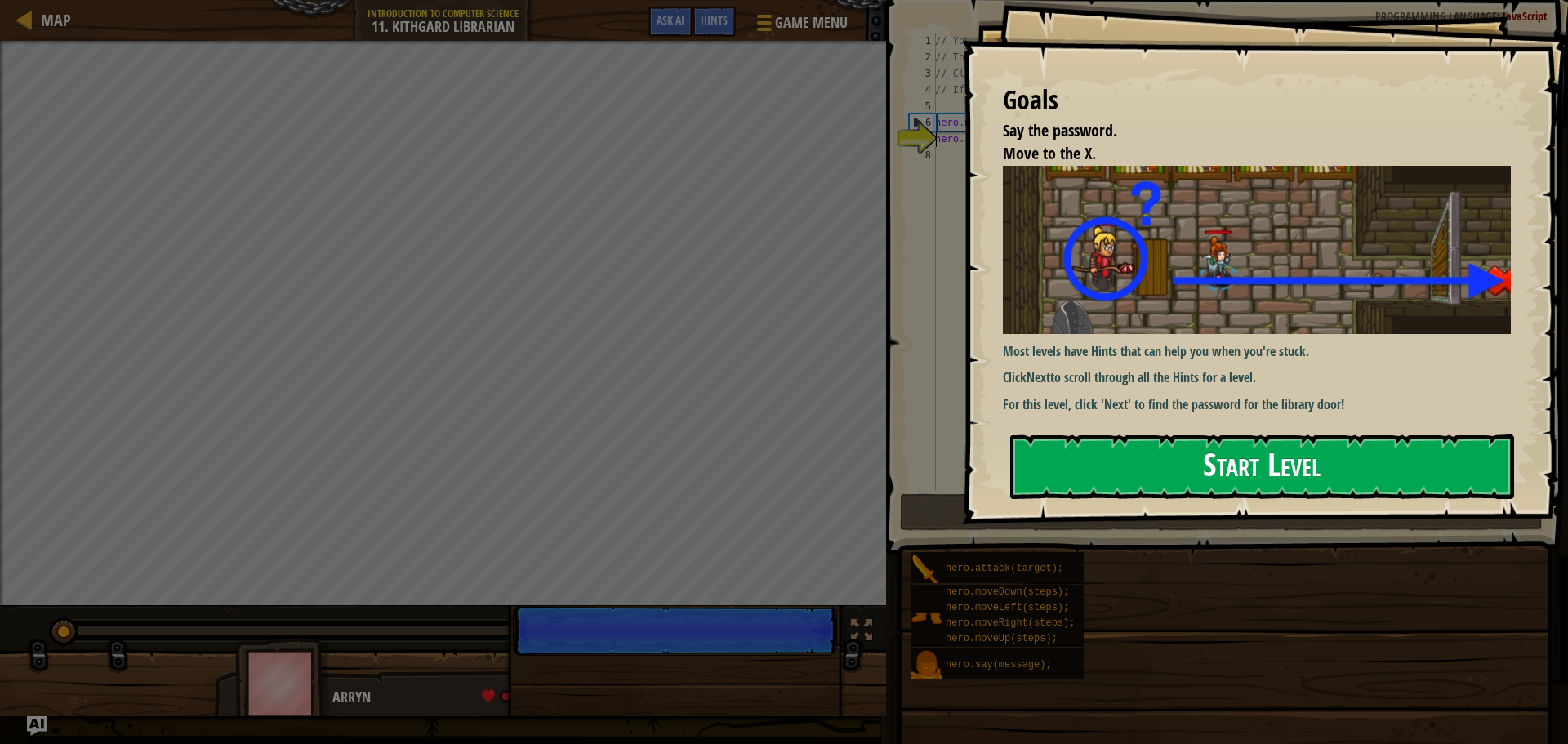
click at [1239, 463] on button "Start Level" at bounding box center [1262, 467] width 504 height 64
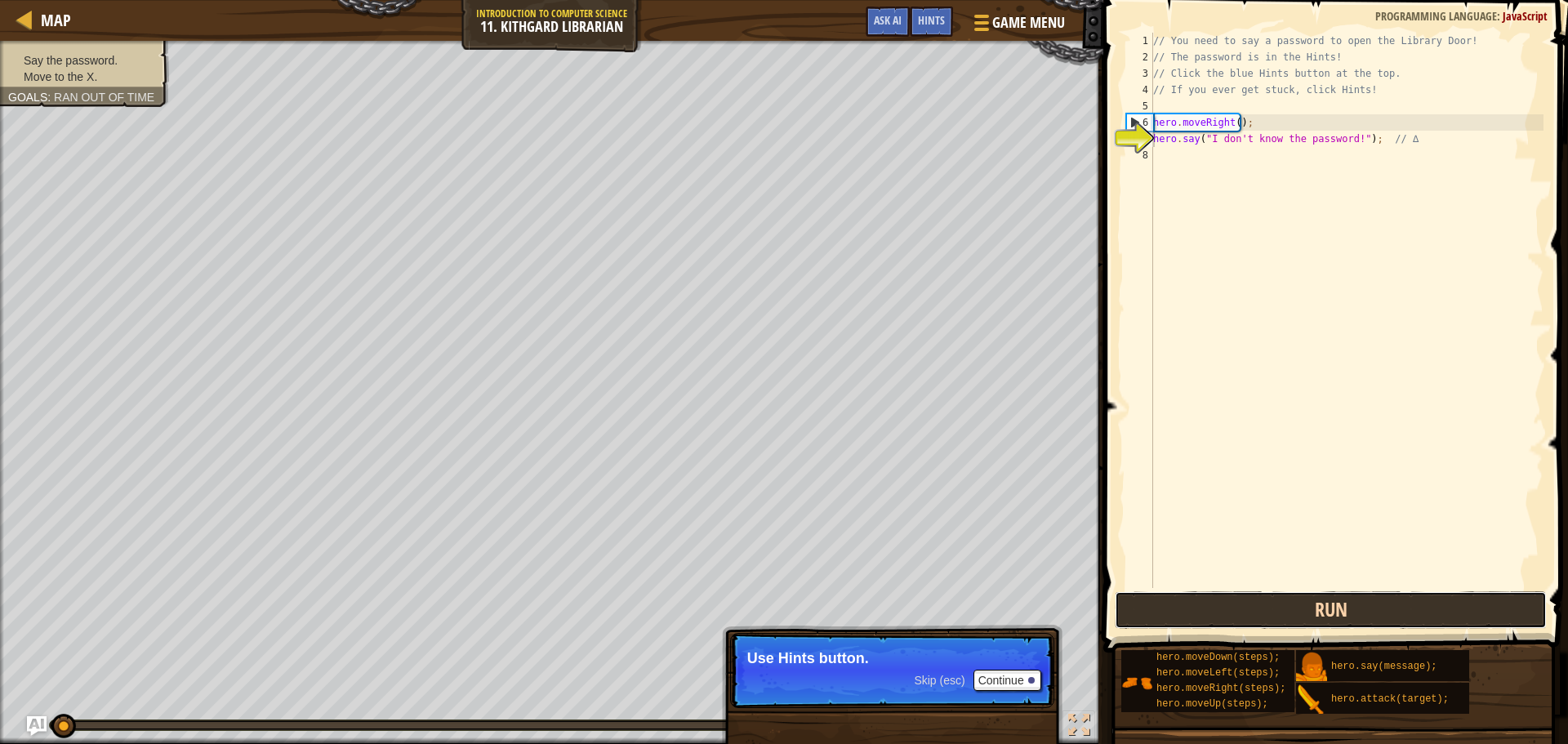
click at [1332, 613] on button "Run" at bounding box center [1330, 610] width 432 height 38
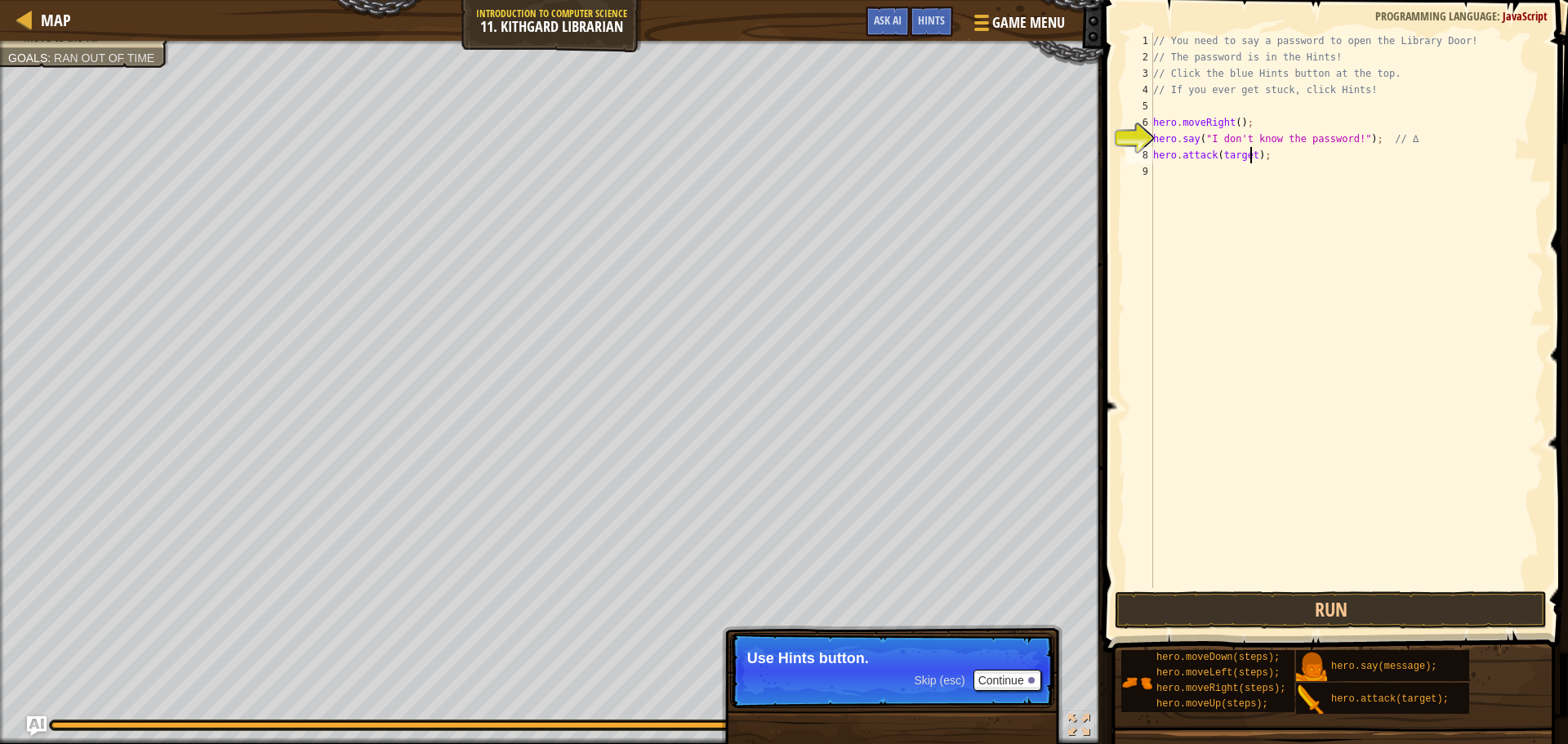
click at [1250, 157] on div "// You need to say a password to open the Library Door! // The password is in t…" at bounding box center [1347, 326] width 394 height 588
type textarea "hero.attack("Door");"
click at [1309, 600] on button "Run" at bounding box center [1330, 610] width 432 height 38
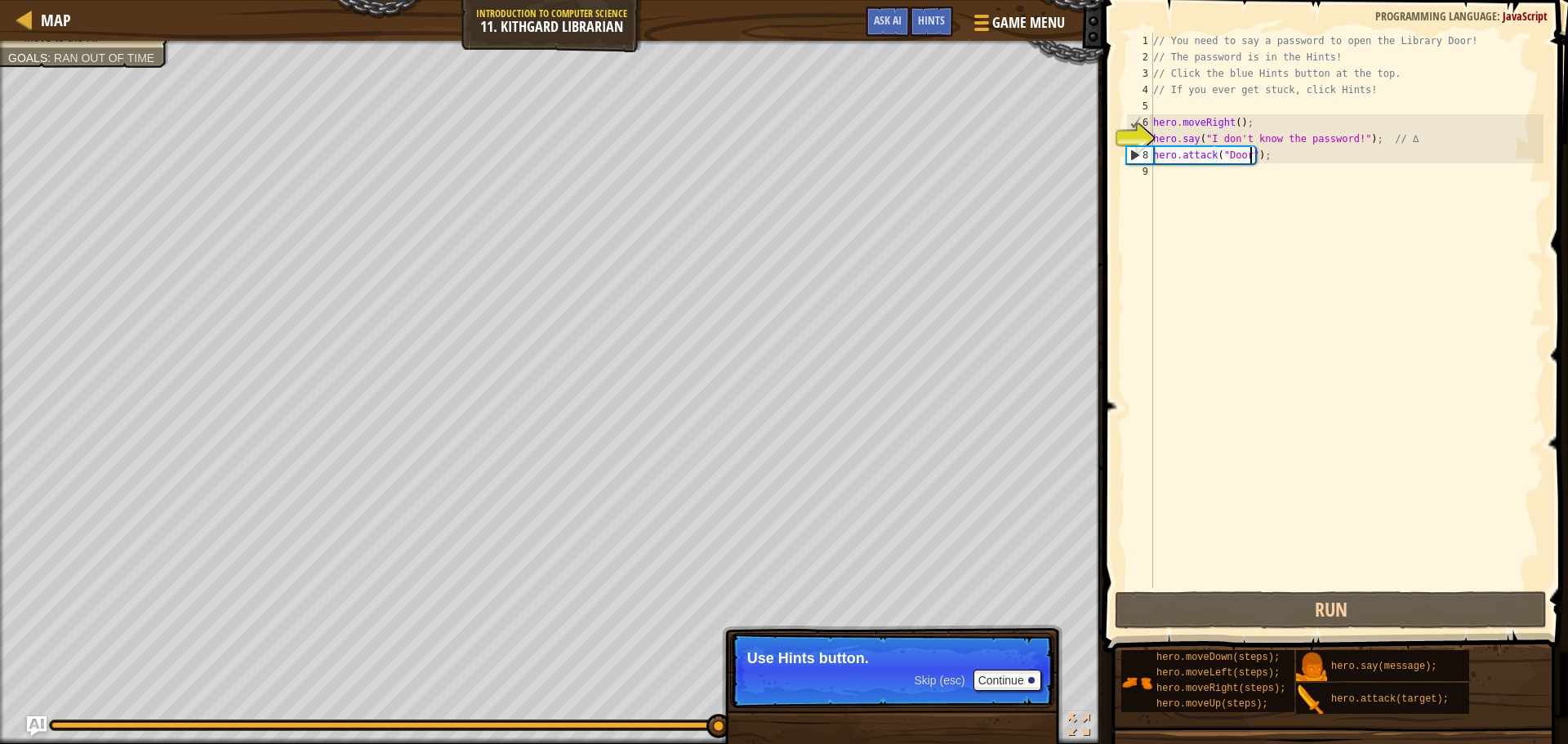
drag, startPoint x: 1309, startPoint y: 600, endPoint x: 1366, endPoint y: 300, distance: 305.4
click at [1366, 300] on div "// You need to say a password to open the Library Door! // The password is in t…" at bounding box center [1347, 326] width 394 height 588
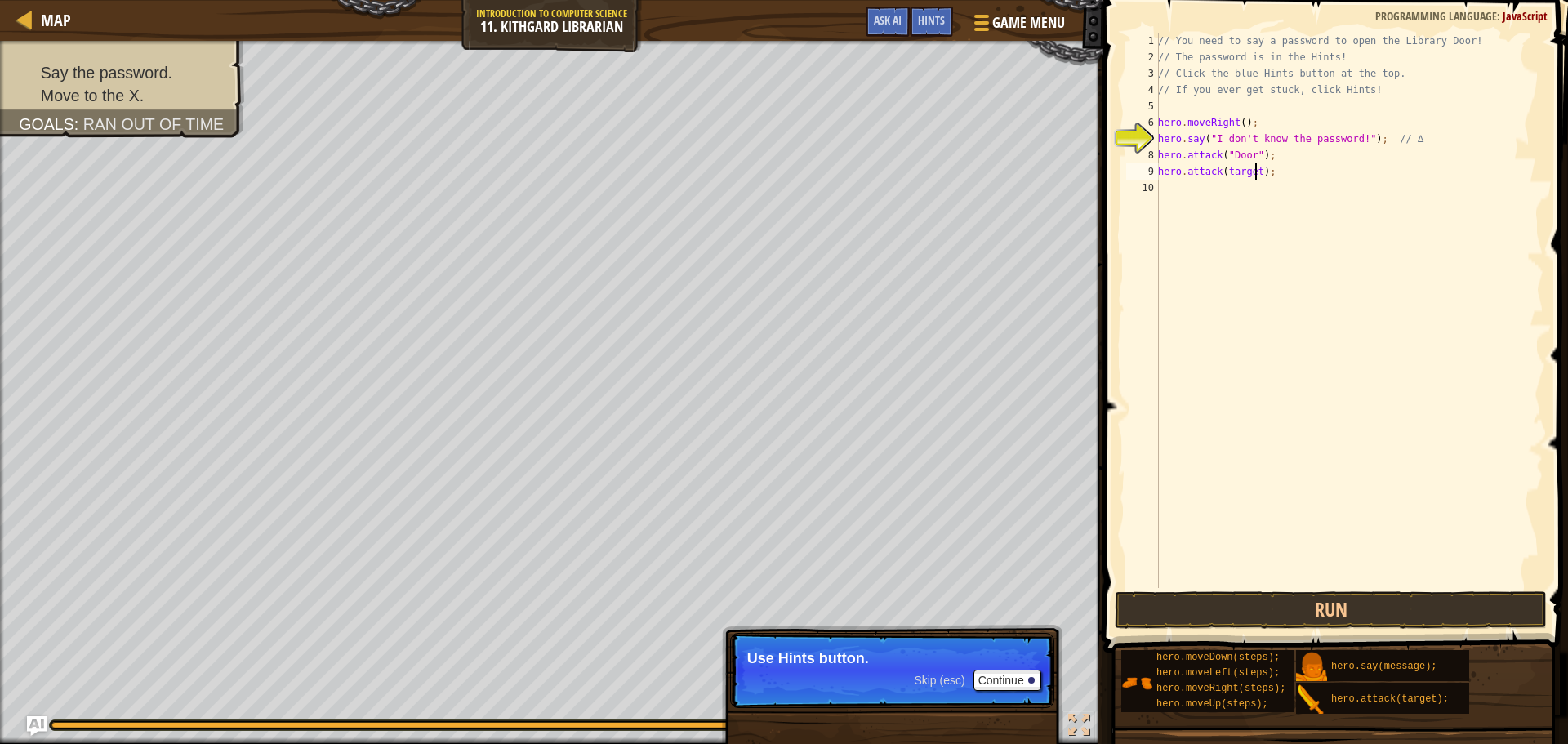
click at [1255, 174] on div "// You need to say a password to open the Library Door! // The password is in t…" at bounding box center [1349, 326] width 388 height 588
click at [1355, 605] on button "Run" at bounding box center [1330, 610] width 432 height 38
click at [1252, 192] on div "// You need to say a password to open the Library Door! // The password is in t…" at bounding box center [1349, 326] width 388 height 588
click at [1305, 601] on button "Run" at bounding box center [1330, 610] width 432 height 38
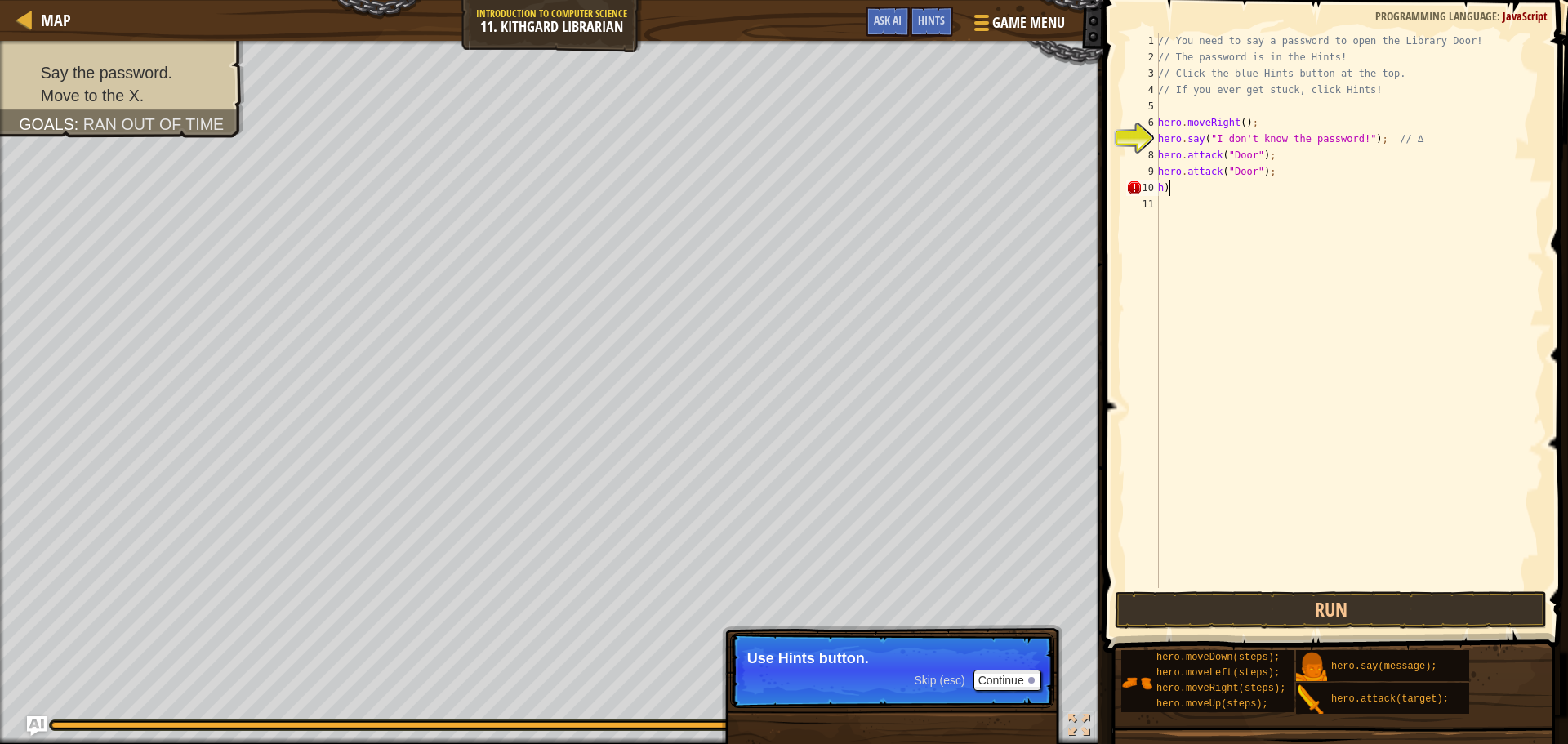
scroll to position [7, 0]
type textarea "h"
click at [902, 18] on button "Ask AI" at bounding box center [888, 21] width 44 height 30
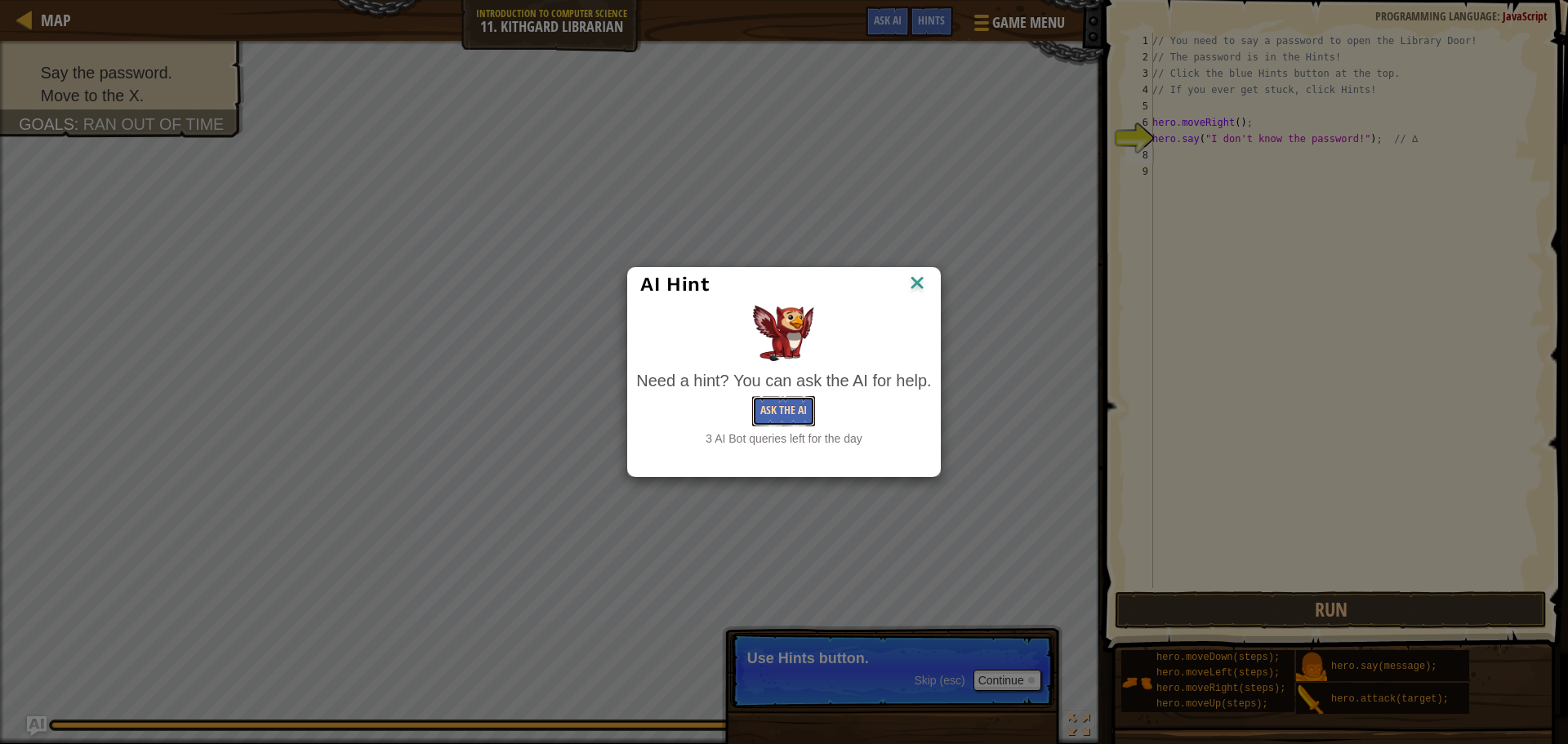
click at [800, 399] on button "Ask the AI" at bounding box center [783, 411] width 63 height 30
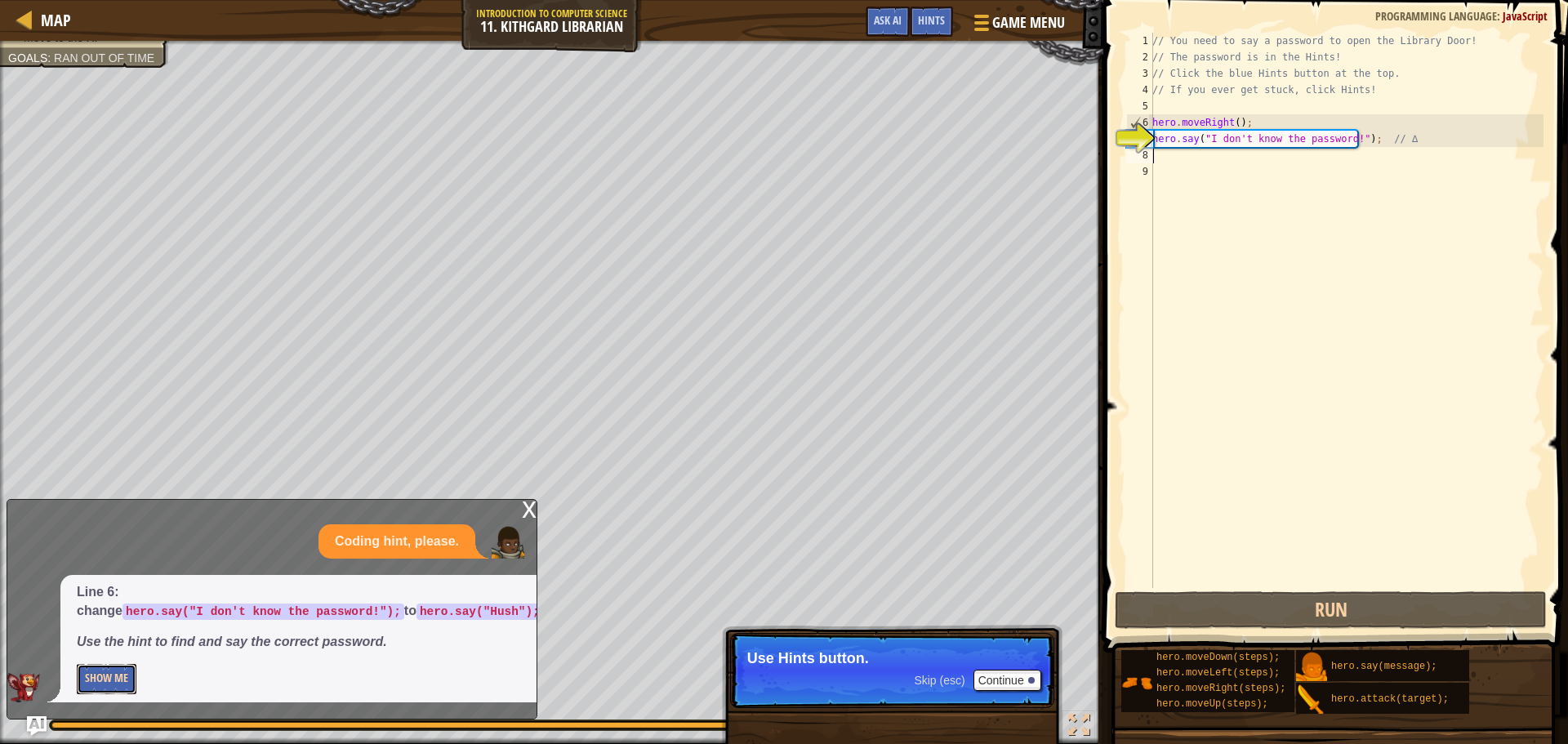
click at [125, 676] on button "Show Me" at bounding box center [106, 679] width 60 height 30
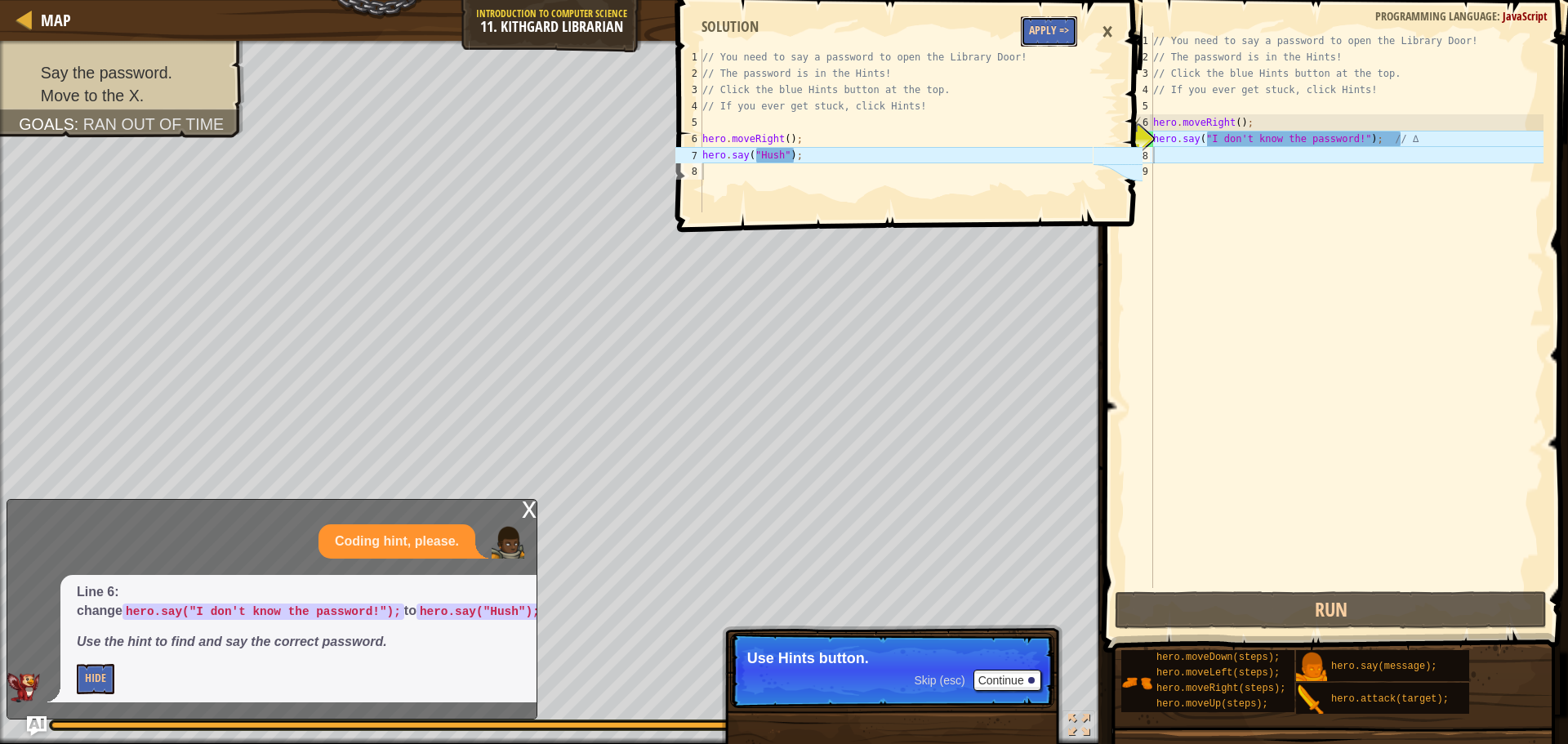
click at [1045, 40] on button "Apply =>" at bounding box center [1048, 31] width 56 height 30
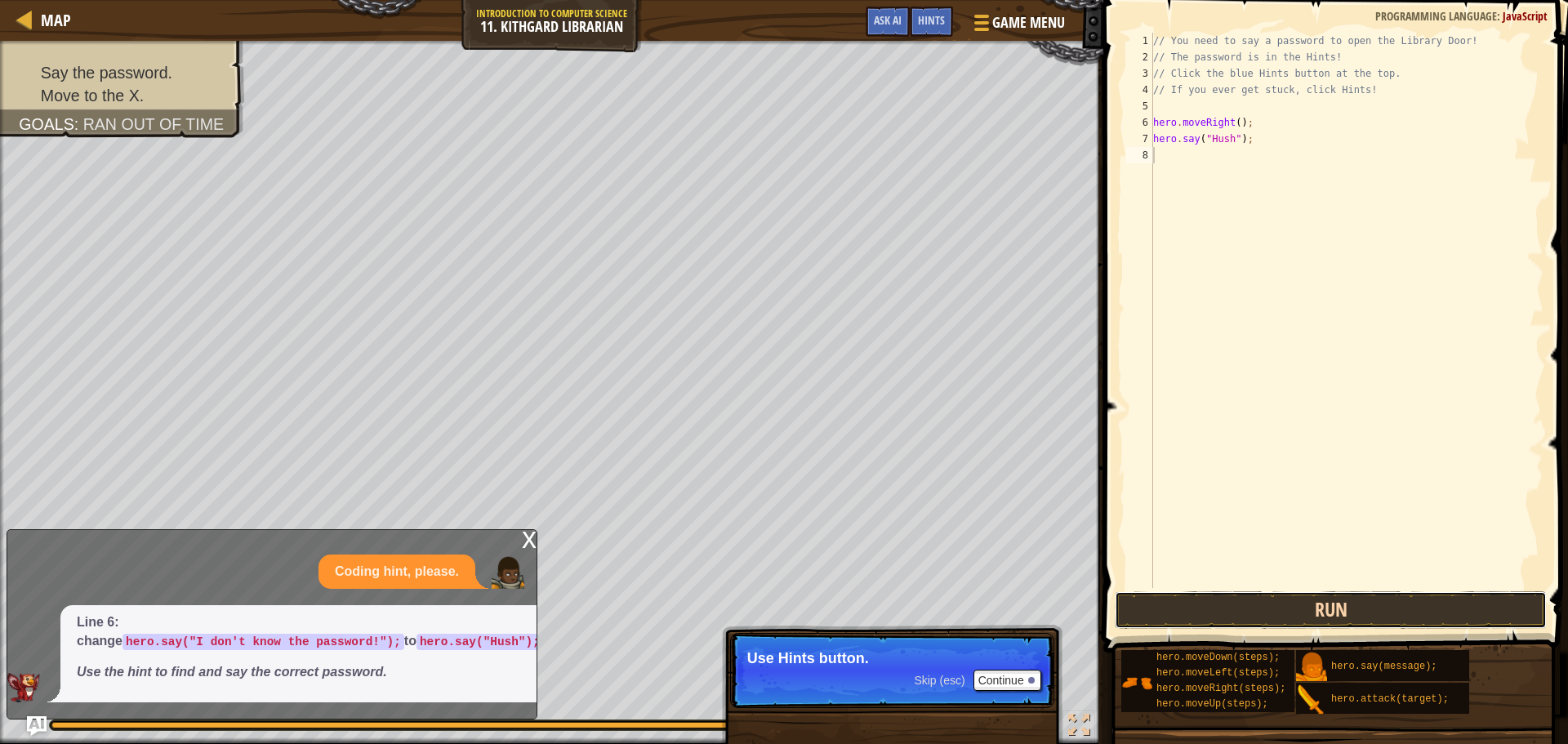
click at [1263, 613] on button "Run" at bounding box center [1330, 610] width 432 height 38
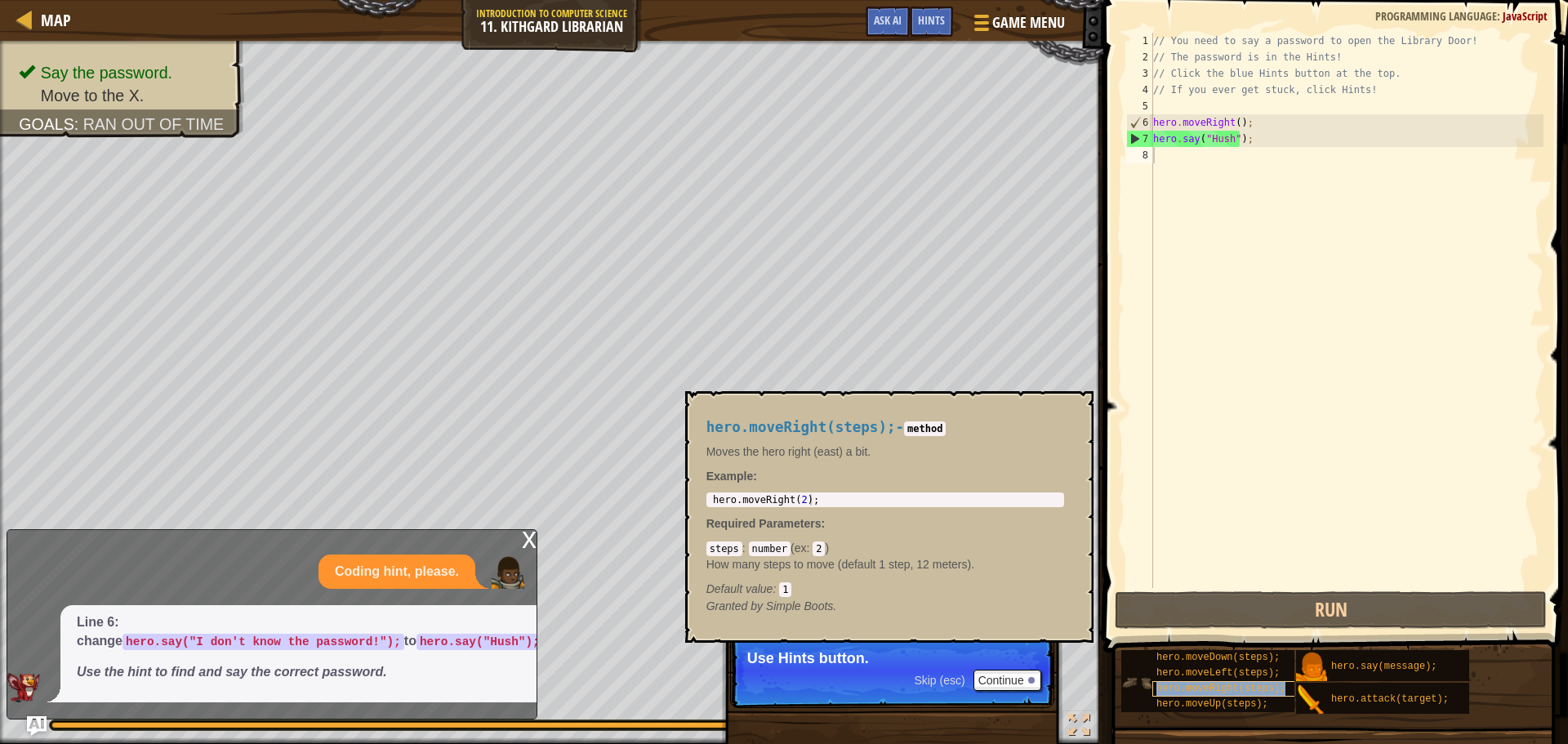
click at [1232, 682] on div "hero.moveRight(steps);" at bounding box center [1230, 689] width 156 height 16
type textarea "hero.moveRight(steps);"
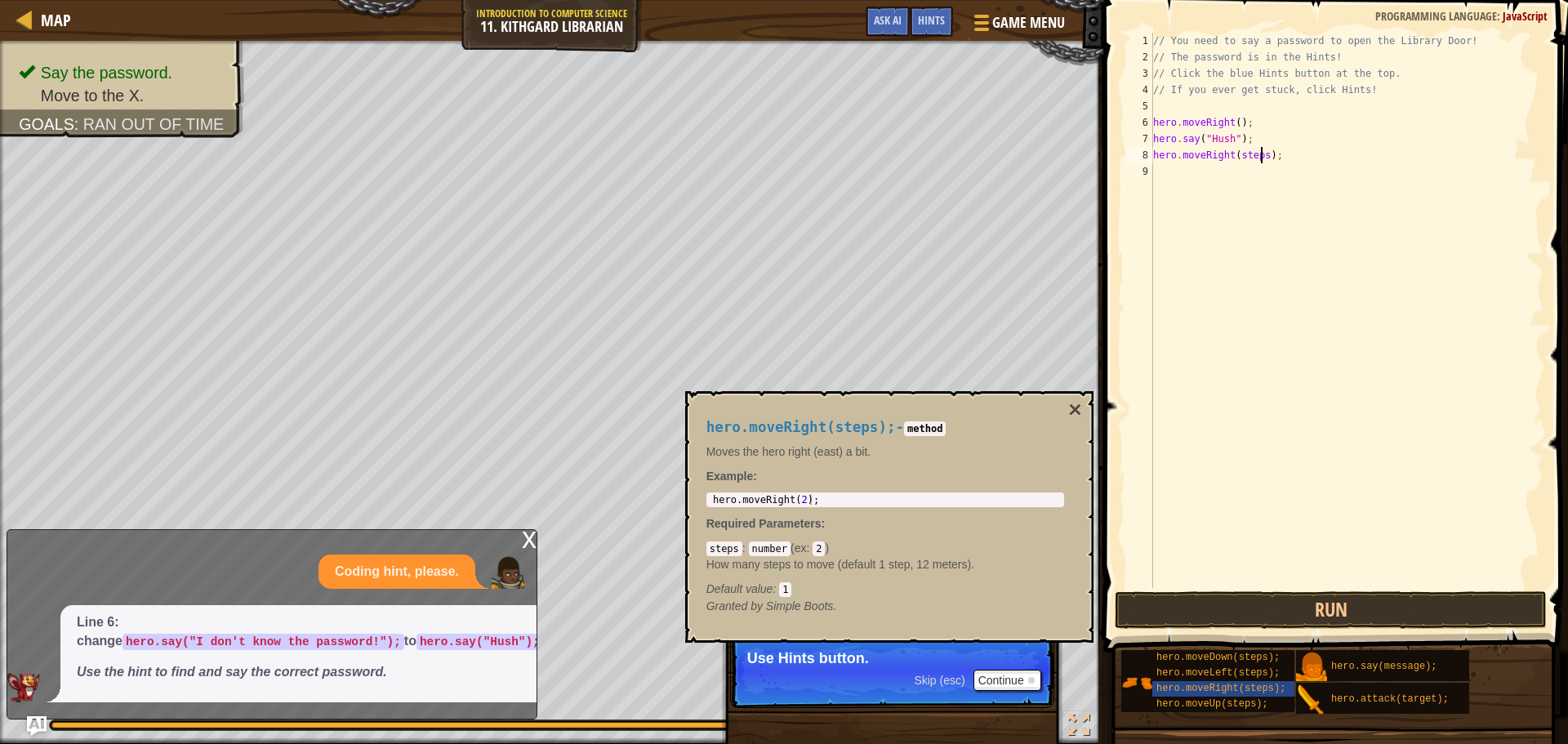
click at [1261, 157] on div "// You need to say a password to open the Library Door! // The password is in t…" at bounding box center [1347, 326] width 394 height 588
click at [1433, 236] on div "// You need to say a password to open the Library Door! // The password is in t…" at bounding box center [1347, 326] width 394 height 588
type textarea "hero.moveRight(1);"
click at [1287, 605] on button "Run" at bounding box center [1330, 610] width 432 height 38
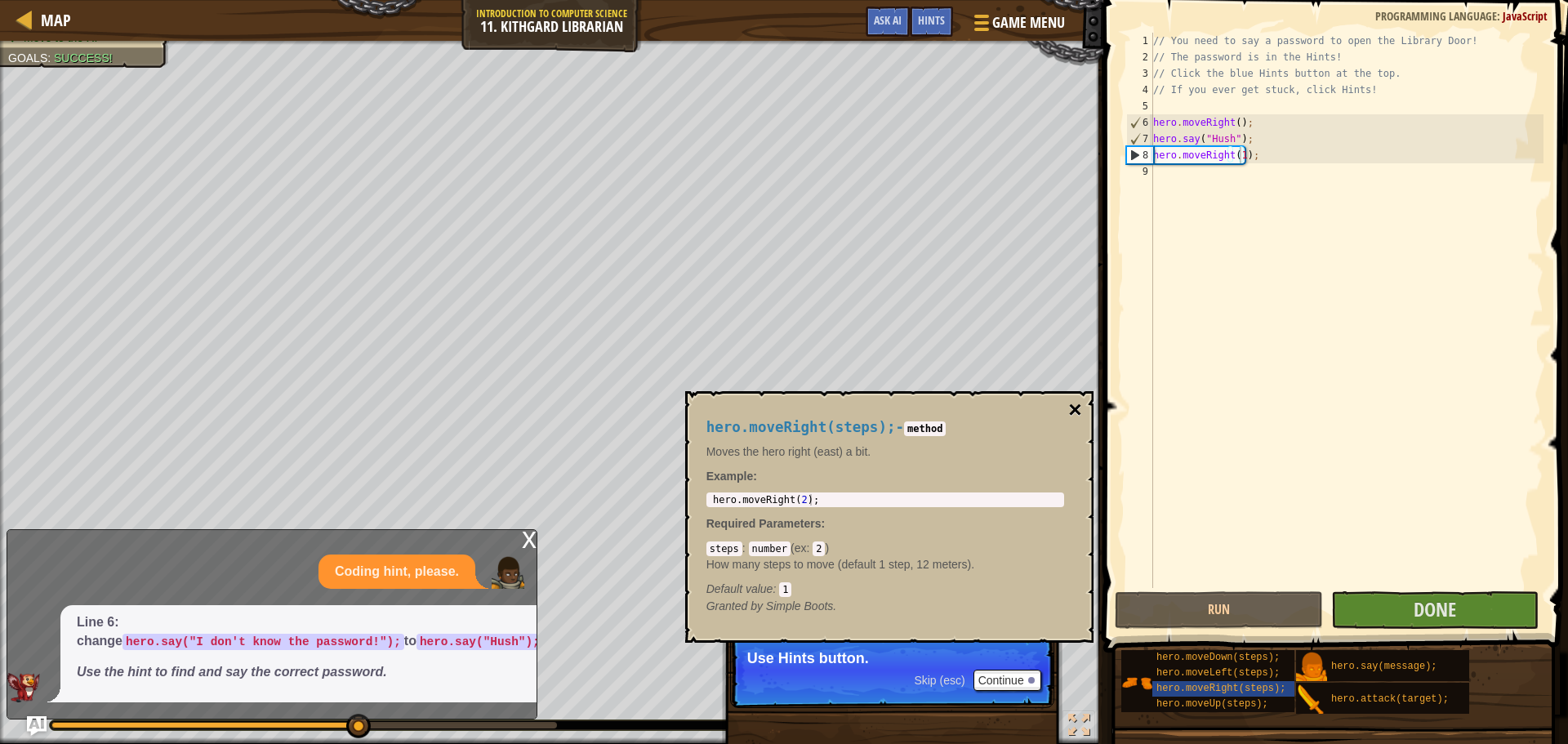
click at [1077, 401] on button "×" at bounding box center [1075, 410] width 13 height 23
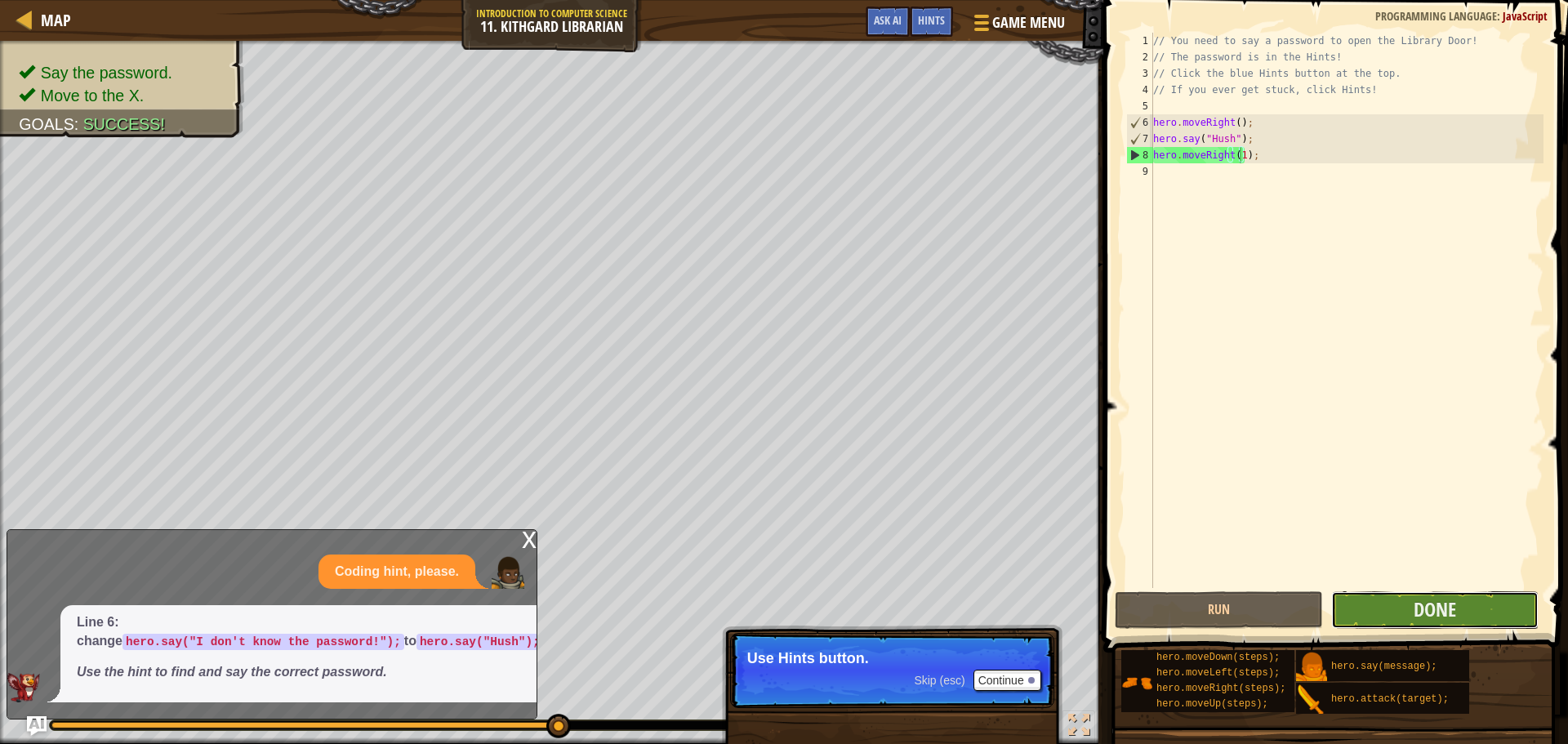
click at [1460, 606] on button "Done" at bounding box center [1435, 610] width 207 height 38
